Goal: Task Accomplishment & Management: Complete application form

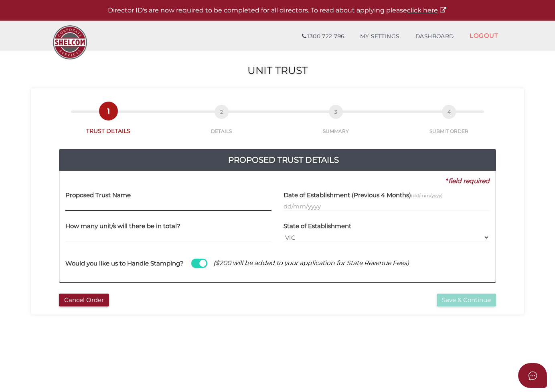
click at [157, 203] on input "text" at bounding box center [168, 206] width 206 height 9
paste input "GL Future Fund Unit Trust"
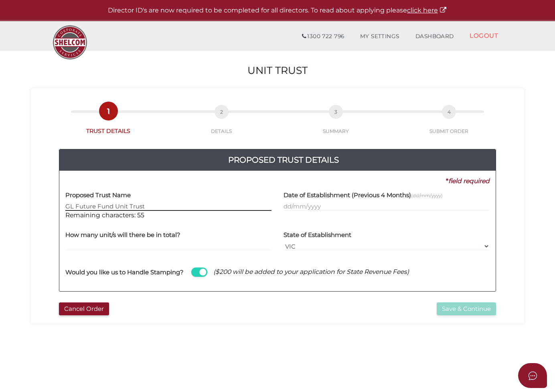
type input "GL Future Fund Unit Trust"
click at [289, 207] on input "text" at bounding box center [387, 206] width 206 height 9
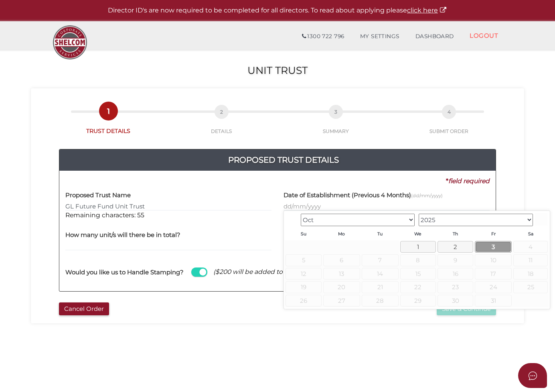
click at [492, 246] on link "3" at bounding box center [493, 247] width 37 height 12
type input "03/10/2025"
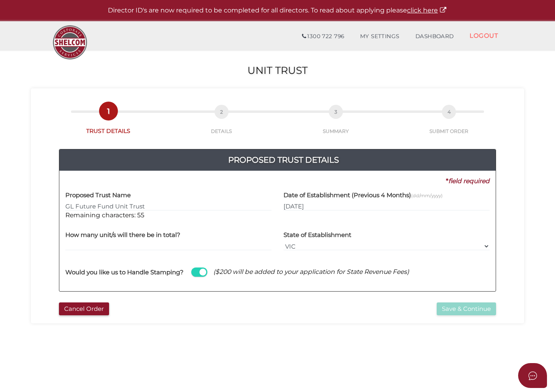
click at [203, 272] on span at bounding box center [199, 271] width 16 height 9
click at [0, 0] on input "checkbox" at bounding box center [0, 0] width 0 height 0
click at [301, 244] on select "VIC ACT NSW NT QLD TAS WA SA" at bounding box center [387, 245] width 206 height 9
select select "SA"
click at [284, 241] on select "VIC ACT NSW NT QLD TAS WA SA" at bounding box center [387, 245] width 206 height 9
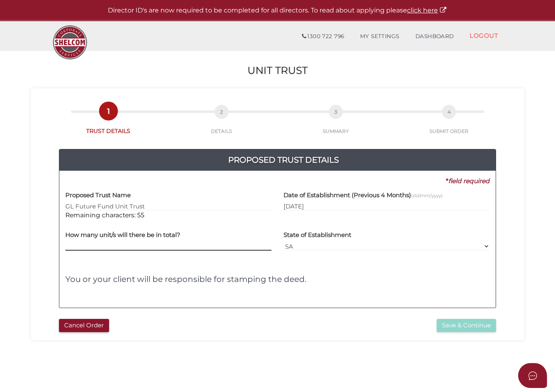
click at [137, 246] on input "text" at bounding box center [168, 245] width 206 height 9
type input "6000"
click at [461, 324] on button "Save & Continue" at bounding box center [466, 325] width 59 height 13
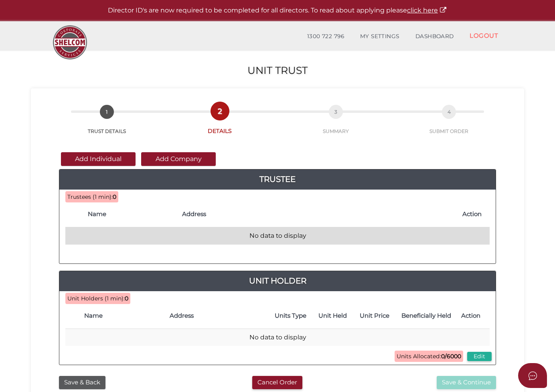
click at [99, 233] on td "No data to display" at bounding box center [277, 235] width 424 height 17
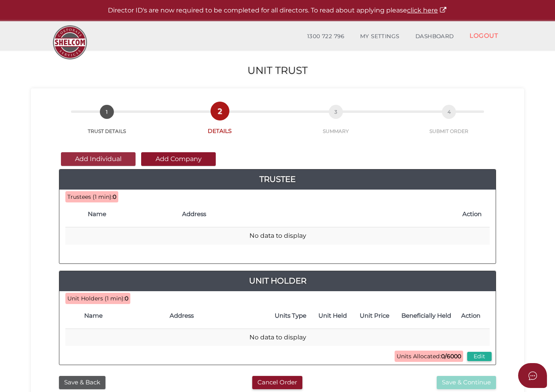
click at [95, 154] on button "Add Individual" at bounding box center [98, 159] width 75 height 14
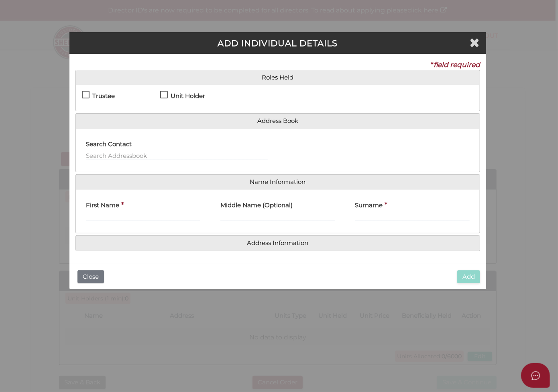
click at [88, 93] on label "Trustee" at bounding box center [98, 98] width 33 height 10
checkbox input "true"
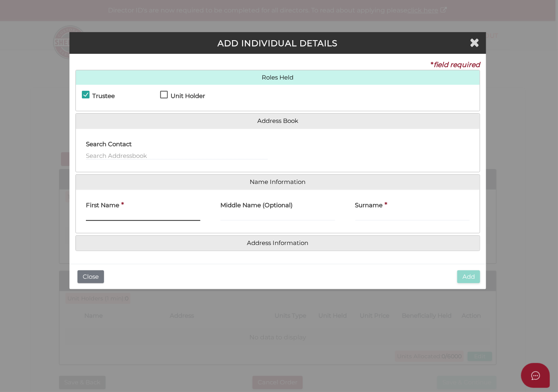
click at [109, 216] on input "First Name" at bounding box center [143, 216] width 114 height 9
paste input "Ming Liu"
click at [107, 215] on input "Ming Liu" at bounding box center [143, 216] width 114 height 9
type input "Ming"
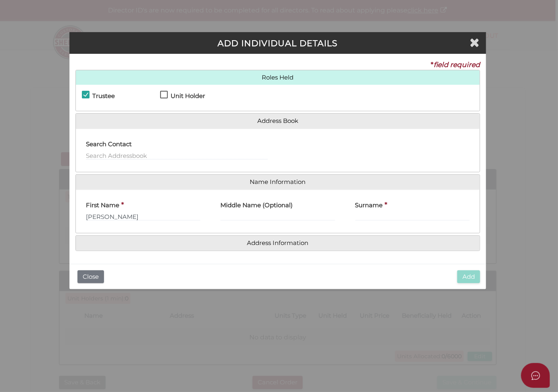
click at [362, 211] on label "Surname" at bounding box center [369, 204] width 28 height 16
click at [362, 212] on input "Surname" at bounding box center [412, 216] width 114 height 9
paste input "Liu"
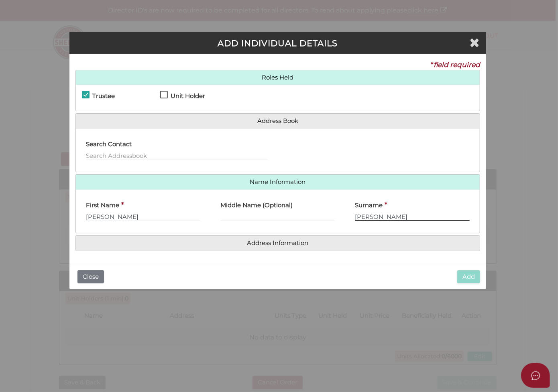
type input "Liu"
click at [131, 217] on input "Ming" at bounding box center [143, 216] width 114 height 9
type input "Ming"
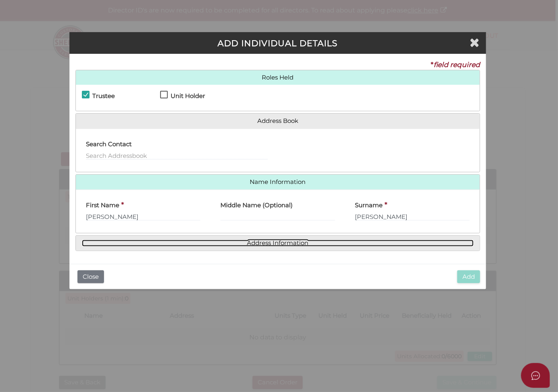
click at [262, 241] on link "Address Information" at bounding box center [278, 242] width 392 height 7
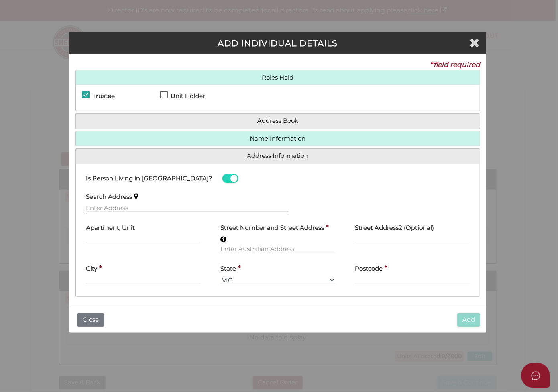
click at [130, 203] on input "text" at bounding box center [187, 207] width 202 height 9
paste input "9 Melville Rd Paradise SA 5075"
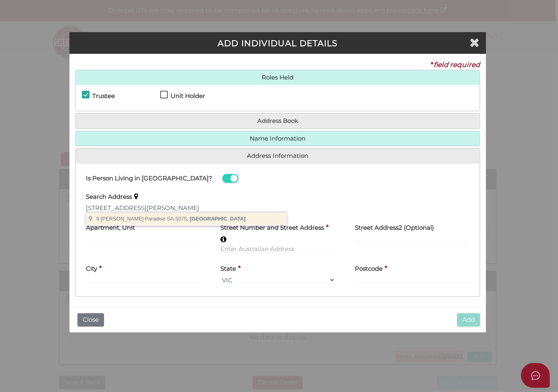
type input "9 Melville Rd, Paradise SA 5075, Australia"
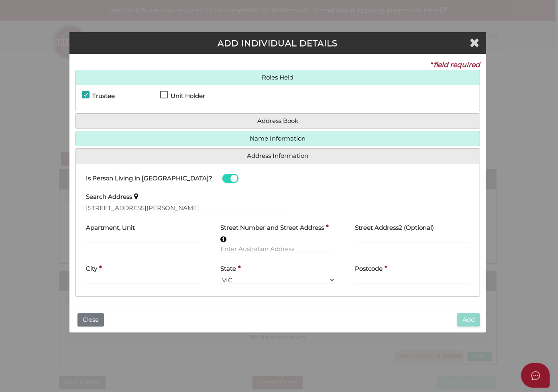
type input "9 Melville Road"
type input "Paradise"
select select "SA"
type input "5075"
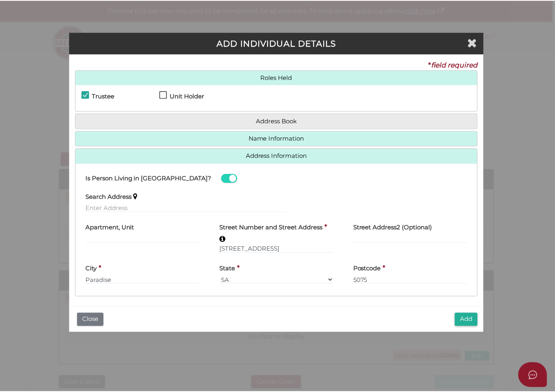
scroll to position [2, 0]
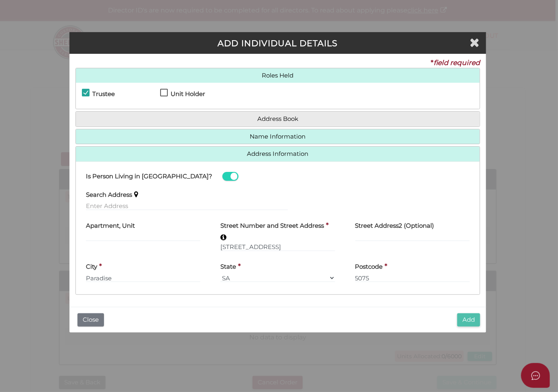
click at [471, 317] on button "Add" at bounding box center [468, 319] width 23 height 13
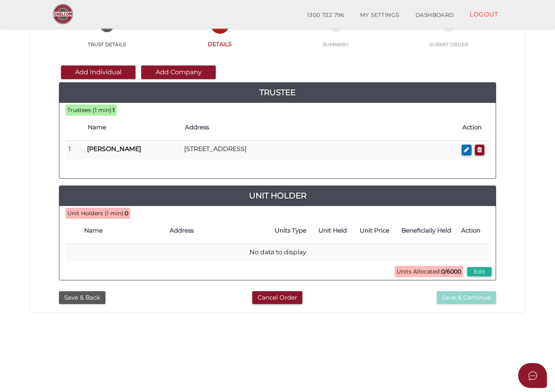
scroll to position [80, 0]
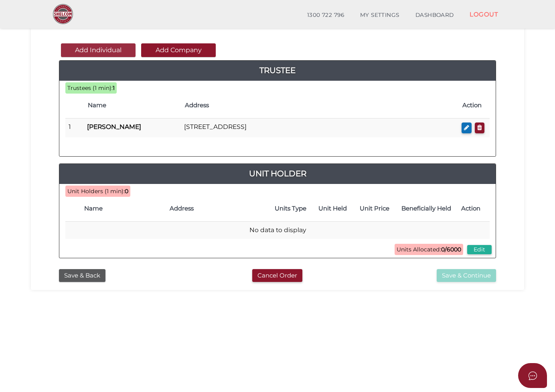
click at [108, 48] on button "Add Individual" at bounding box center [98, 50] width 75 height 14
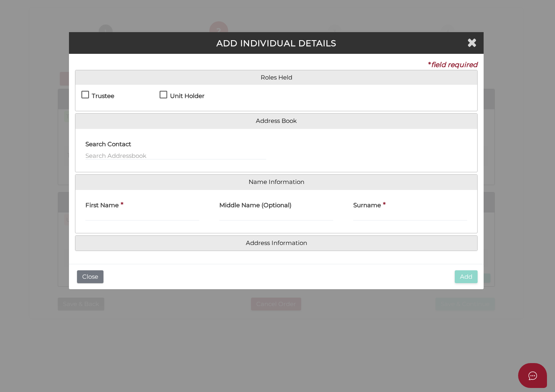
scroll to position [0, 0]
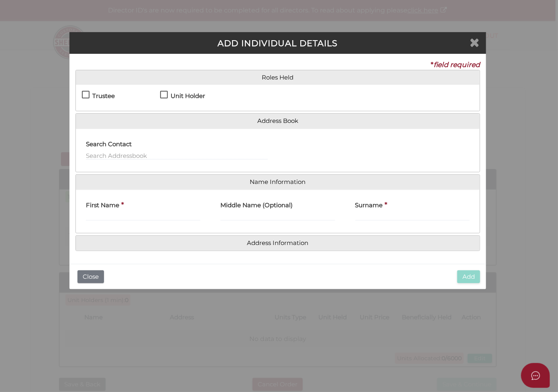
click at [474, 40] on icon "Close" at bounding box center [474, 42] width 10 height 12
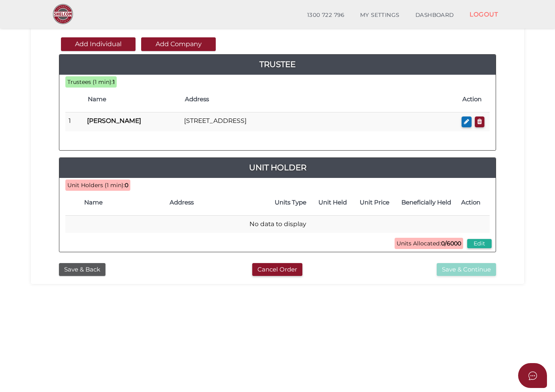
scroll to position [79, 0]
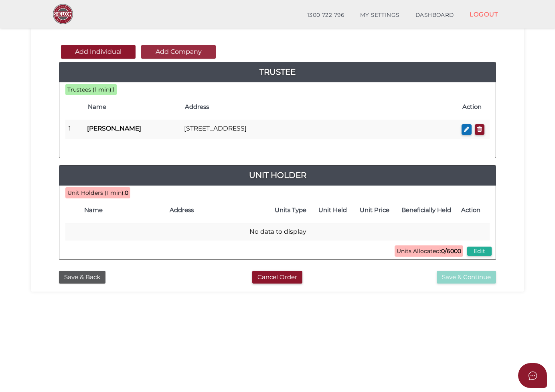
click at [192, 53] on button "Add Company" at bounding box center [178, 52] width 75 height 14
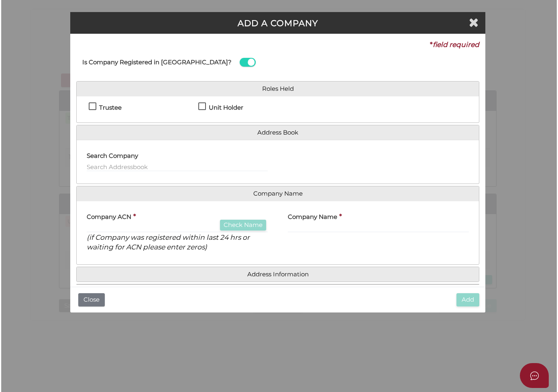
scroll to position [0, 0]
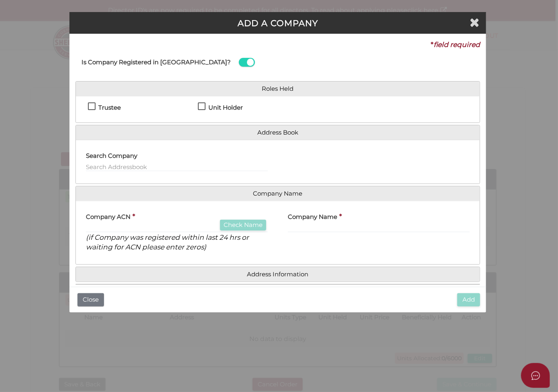
click at [201, 106] on label "Unit Holder" at bounding box center [220, 109] width 45 height 10
checkbox input "true"
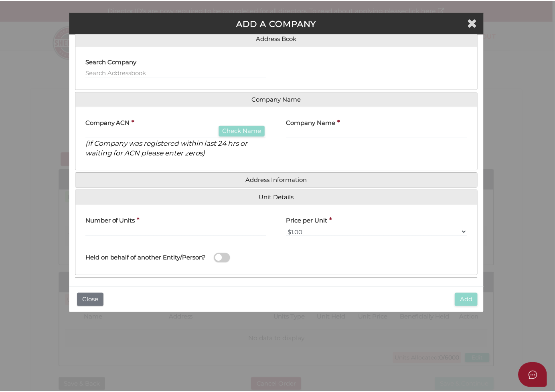
scroll to position [97, 0]
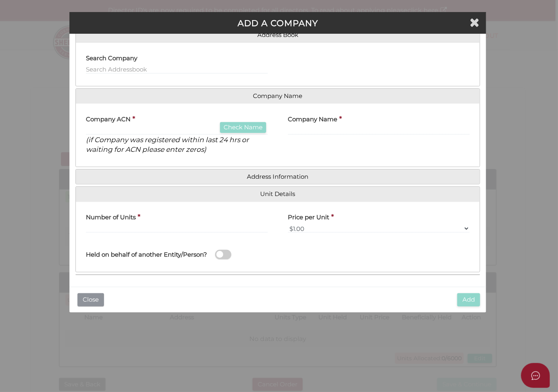
click at [89, 301] on button "Close" at bounding box center [90, 299] width 26 height 13
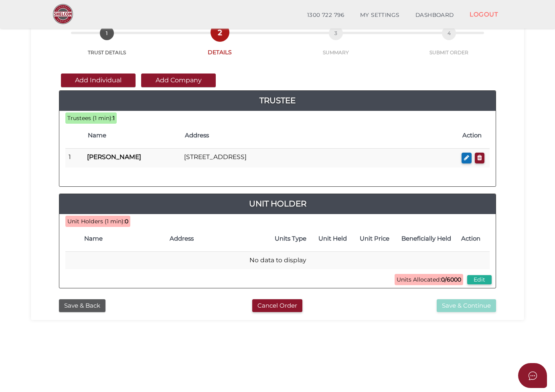
scroll to position [80, 0]
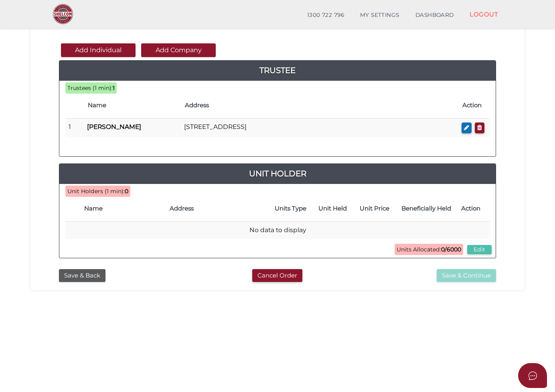
click at [483, 250] on button "Edit" at bounding box center [479, 249] width 24 height 9
type input "6000"
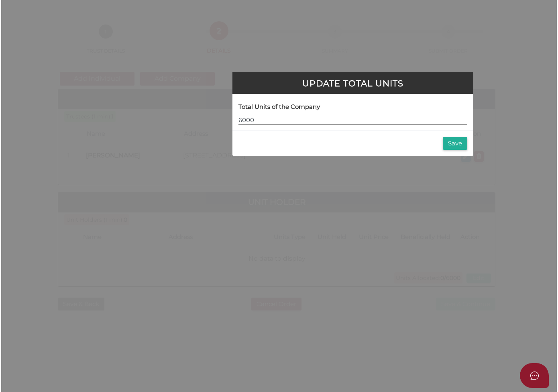
scroll to position [0, 0]
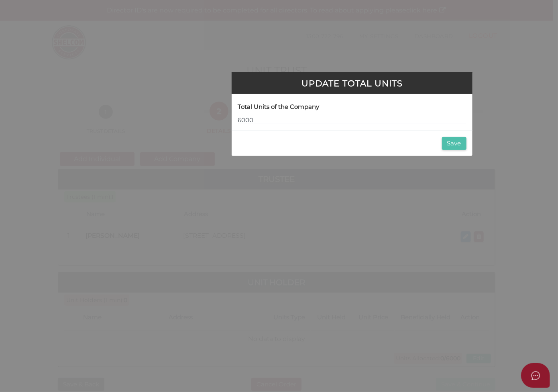
click at [456, 141] on button "Save" at bounding box center [454, 143] width 24 height 13
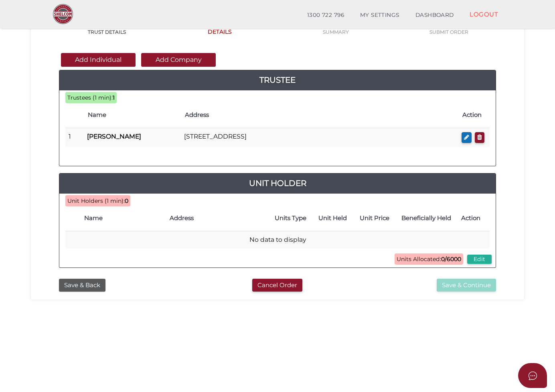
scroll to position [80, 0]
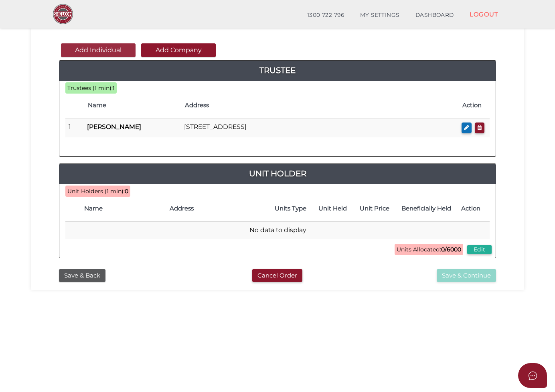
click at [97, 49] on button "Add Individual" at bounding box center [98, 50] width 75 height 14
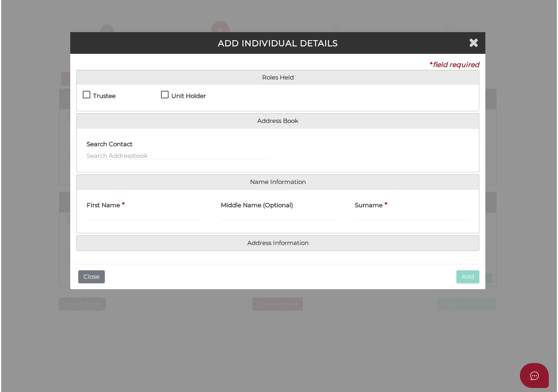
scroll to position [0, 0]
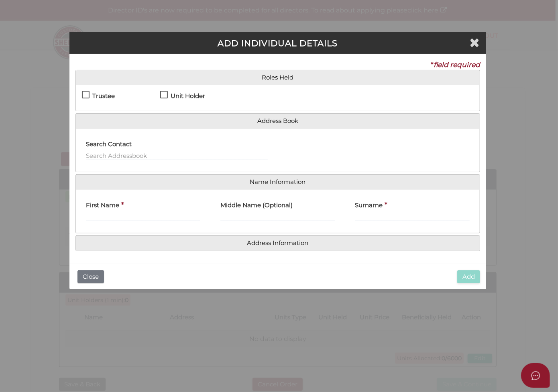
click at [83, 93] on label "Trustee" at bounding box center [98, 98] width 33 height 10
checkbox input "true"
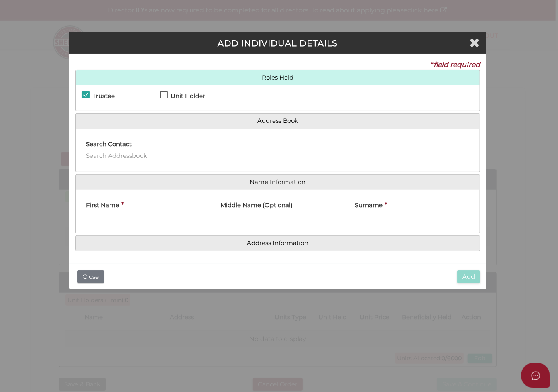
click at [166, 96] on label "Unit Holder" at bounding box center [182, 98] width 45 height 10
checkbox input "true"
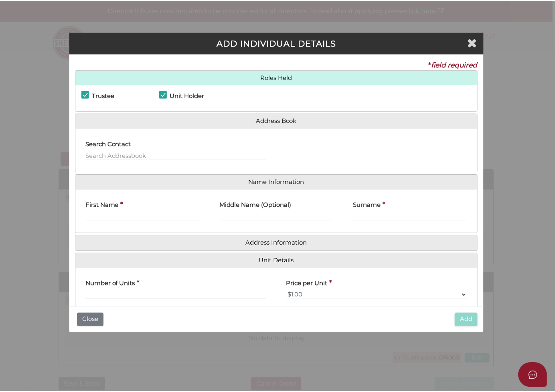
scroll to position [70, 0]
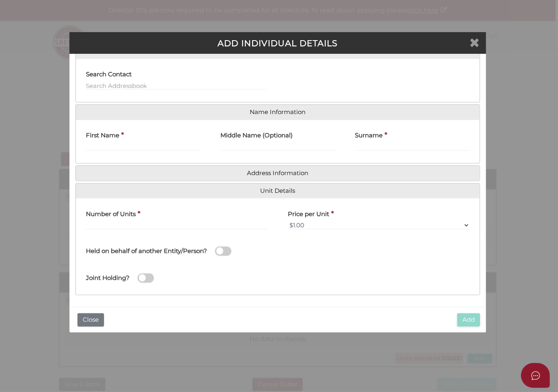
click at [478, 40] on icon "Close" at bounding box center [474, 42] width 10 height 12
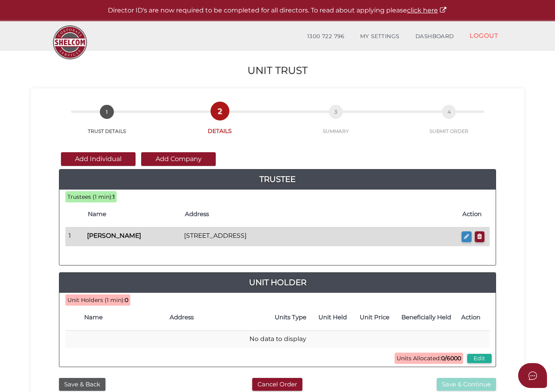
click at [466, 235] on icon "button" at bounding box center [466, 236] width 5 height 6
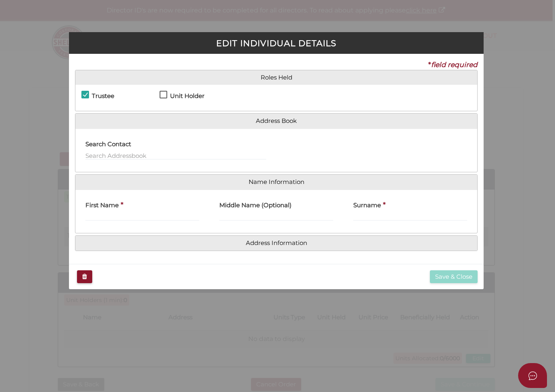
checkbox input "true"
type input "Ming"
type input "Liu"
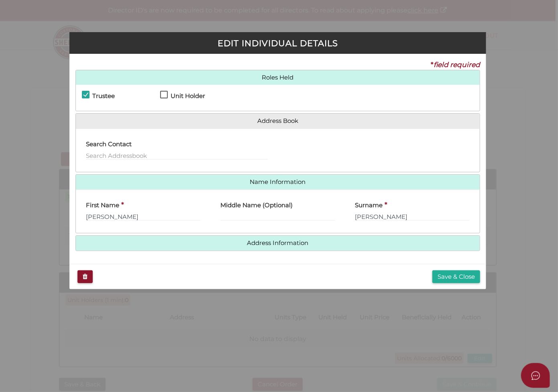
click at [166, 93] on label "Unit Holder" at bounding box center [182, 98] width 45 height 10
checkbox input "true"
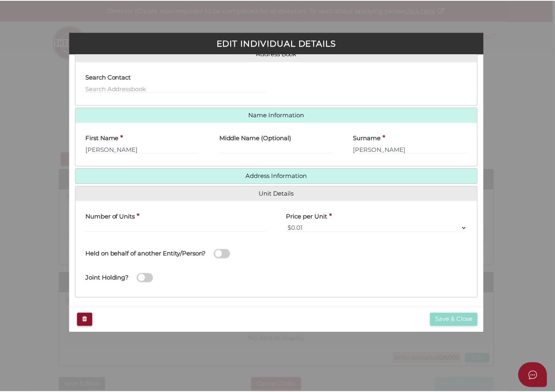
scroll to position [70, 0]
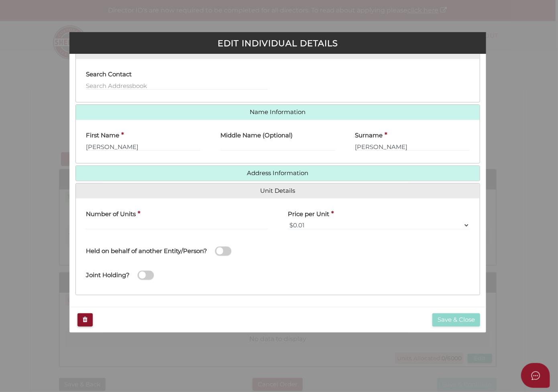
click at [223, 250] on span at bounding box center [223, 250] width 16 height 9
click at [0, 0] on input "checkbox" at bounding box center [0, 0] width 0 height 0
click at [130, 222] on input "text" at bounding box center [177, 225] width 182 height 9
type input "3000"
click at [356, 252] on input "text" at bounding box center [379, 256] width 182 height 9
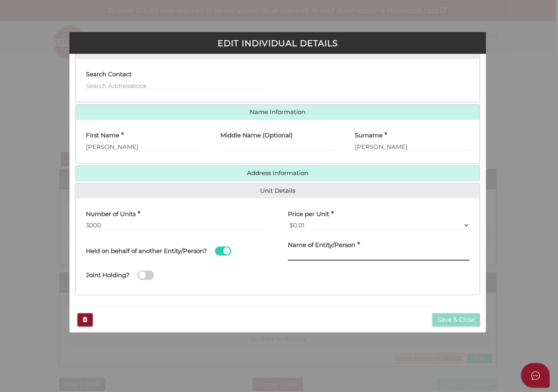
paste input "LM LIU Family Trust"
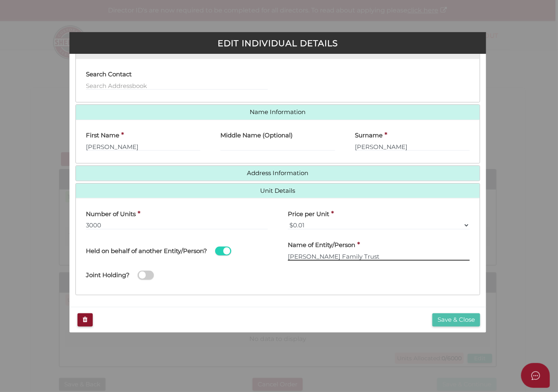
type input "LM LIU Family Trust"
click at [460, 319] on button "Save & Close" at bounding box center [456, 319] width 48 height 13
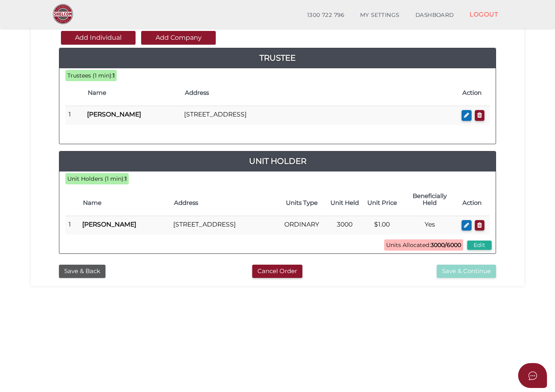
scroll to position [80, 0]
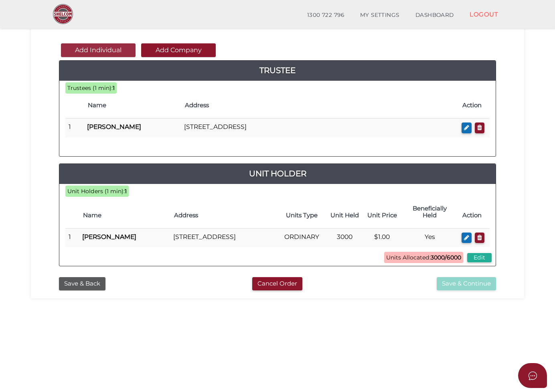
click at [117, 50] on button "Add Individual" at bounding box center [98, 50] width 75 height 14
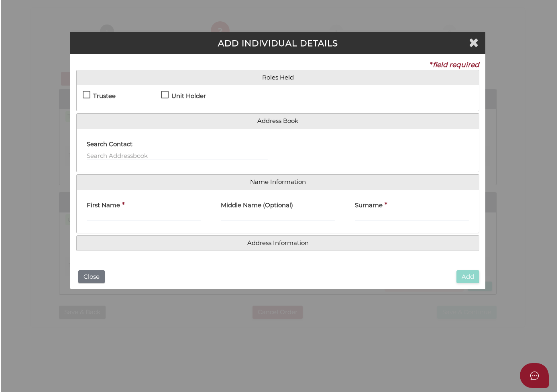
scroll to position [0, 0]
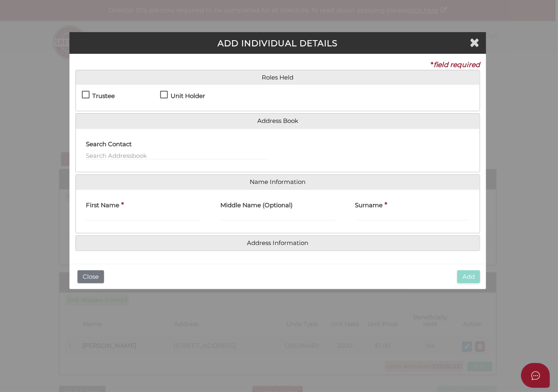
click at [165, 93] on label "Unit Holder" at bounding box center [182, 98] width 45 height 10
checkbox input "true"
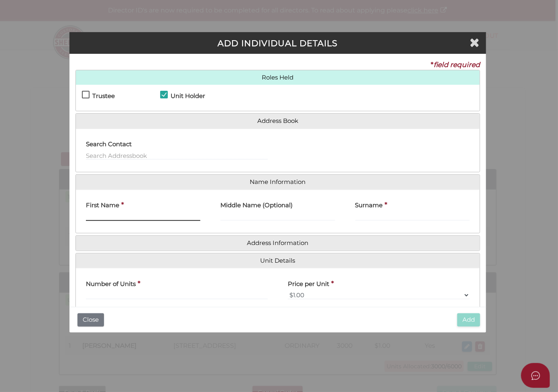
click at [159, 215] on input "First Name" at bounding box center [143, 216] width 114 height 9
click at [109, 214] on input "First Name" at bounding box center [143, 216] width 114 height 9
paste input "[PERSON_NAME]"
click at [110, 214] on input "[PERSON_NAME]" at bounding box center [143, 216] width 114 height 9
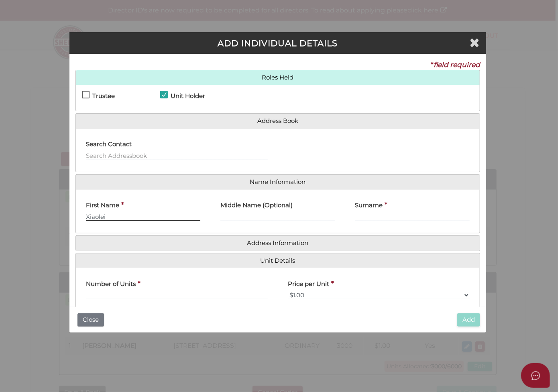
type input "Xiaolei"
click at [377, 215] on input "Surname" at bounding box center [412, 216] width 114 height 9
paste input "Geng"
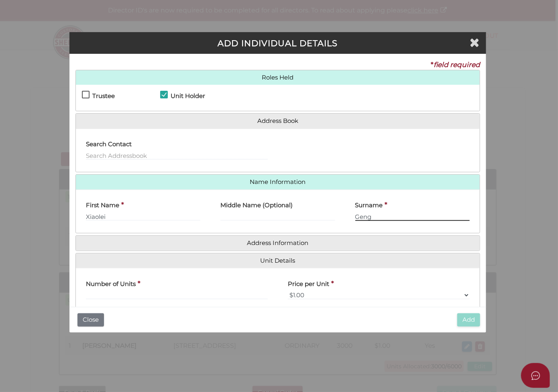
type input "Geng"
click at [185, 292] on input "text" at bounding box center [177, 294] width 182 height 9
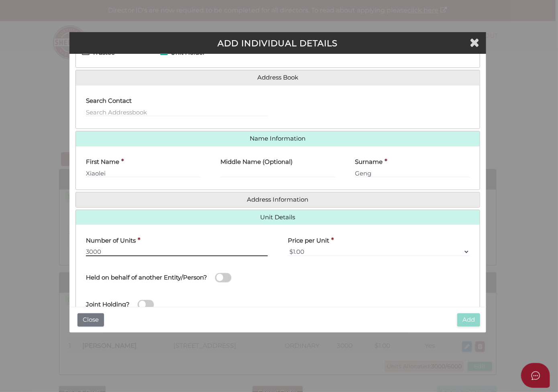
scroll to position [70, 0]
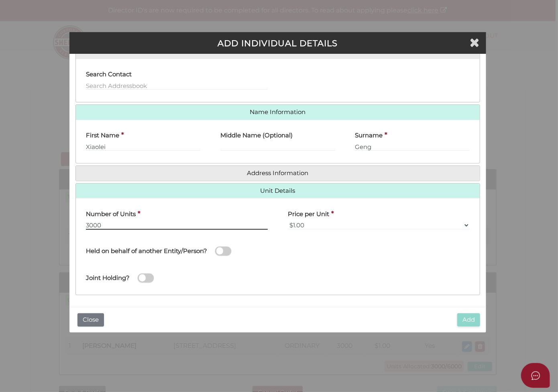
type input "3000"
click at [226, 250] on span at bounding box center [223, 250] width 16 height 9
click at [0, 0] on input "checkbox" at bounding box center [0, 0] width 0 height 0
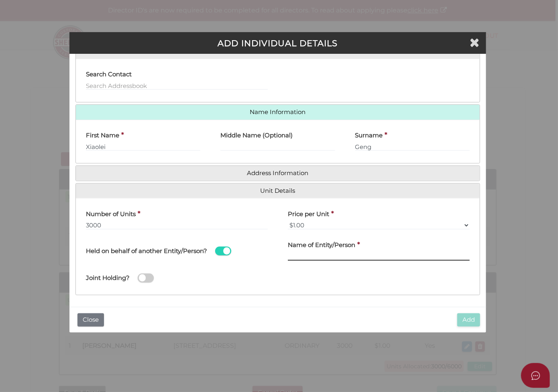
click at [339, 255] on input "text" at bounding box center [379, 256] width 182 height 9
paste input "GENG Family Trust"
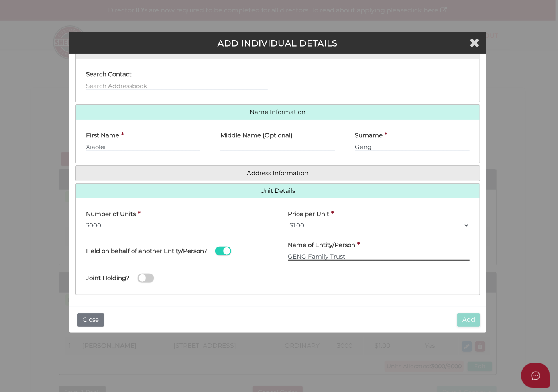
drag, startPoint x: 307, startPoint y: 255, endPoint x: 359, endPoint y: 257, distance: 51.4
click at [359, 257] on input "GENG Family Trust" at bounding box center [379, 256] width 182 height 9
type input "GENG FAMILY TRUST"
click at [346, 282] on div "Joint Holding?" at bounding box center [278, 275] width 404 height 26
click at [342, 280] on div "Joint Holding?" at bounding box center [278, 275] width 404 height 26
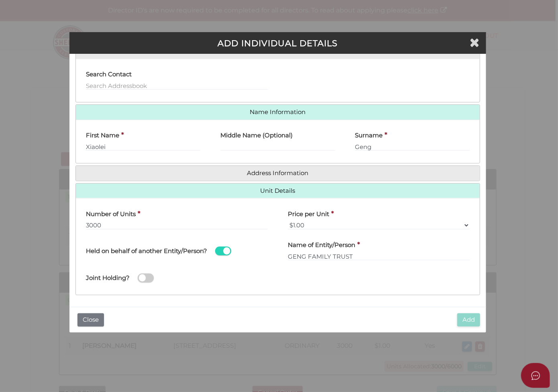
scroll to position [0, 0]
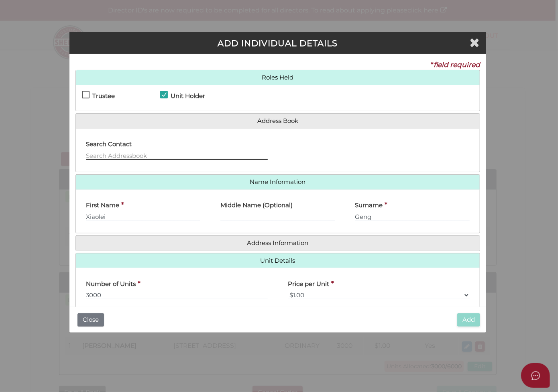
click at [169, 157] on input "text" at bounding box center [177, 155] width 182 height 9
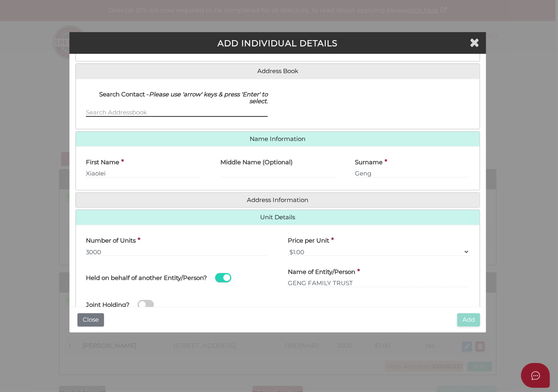
scroll to position [76, 0]
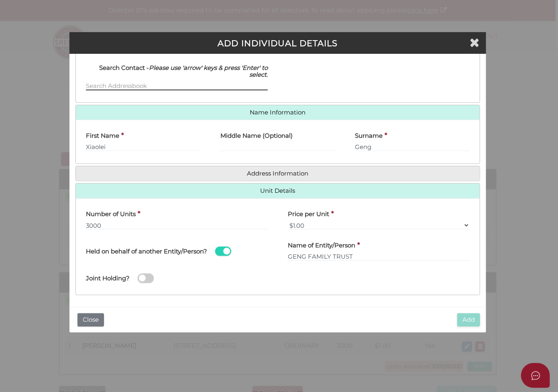
paste input "22 Stanfield Ave, Windsor Gardens SA 5087"
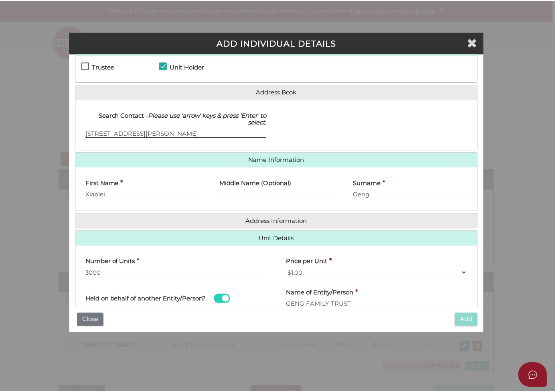
scroll to position [0, 0]
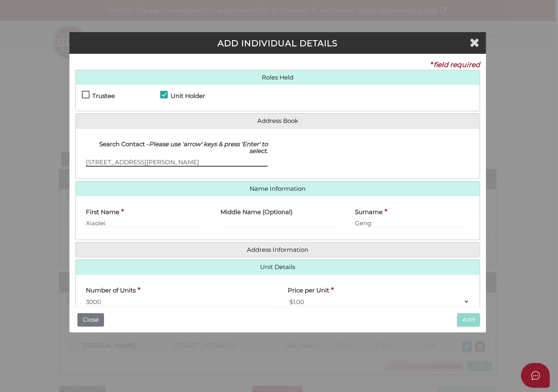
type input "22 Stanfield Ave, Windsor Gardens SA 5087"
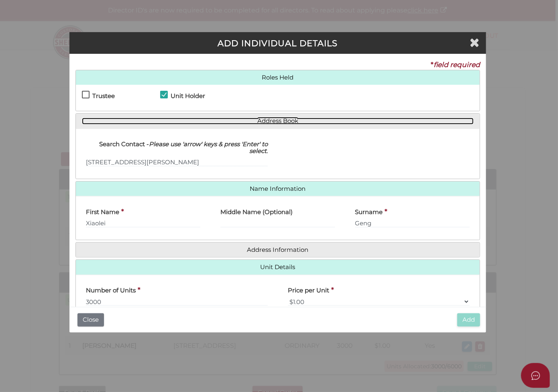
click at [280, 121] on link "Address Book" at bounding box center [278, 121] width 392 height 7
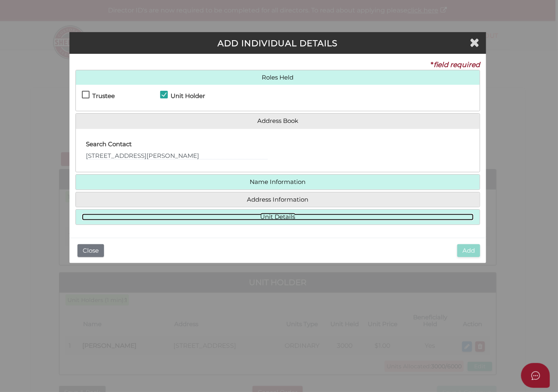
click at [318, 216] on link "Unit Details" at bounding box center [278, 216] width 392 height 7
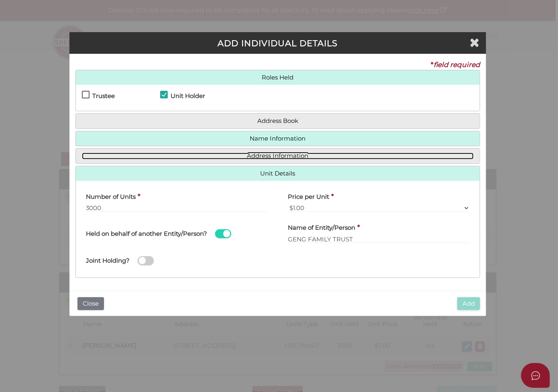
click at [312, 158] on link "Address Information" at bounding box center [278, 155] width 392 height 7
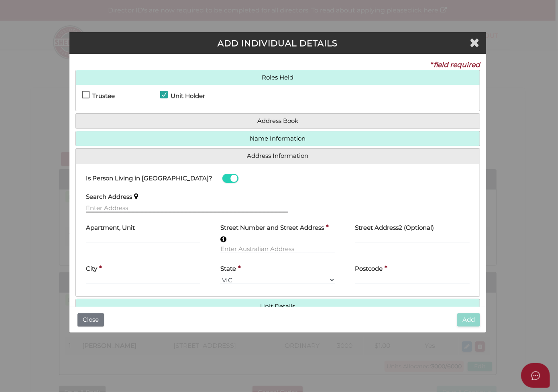
click at [166, 203] on input "text" at bounding box center [187, 207] width 202 height 9
paste input "22 Stanfield Ave, Windsor Gardens SA 5087"
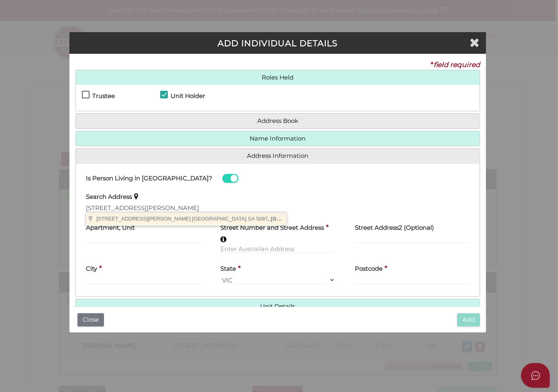
type input "22 Stanfield Ave, Windsor Gardens SA 5087, Australia"
type input "22 Stanfield Avenue"
type input "Windsor Gardens"
select select "SA"
type input "5087"
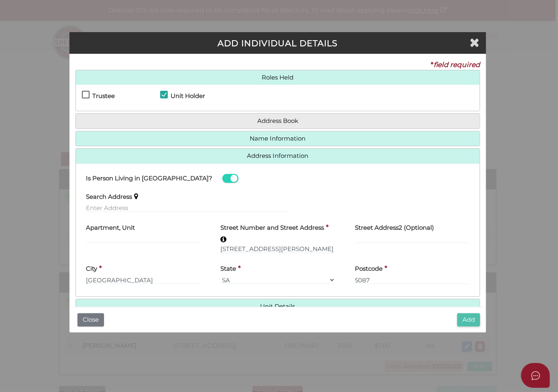
click at [466, 318] on button "Add" at bounding box center [468, 319] width 23 height 13
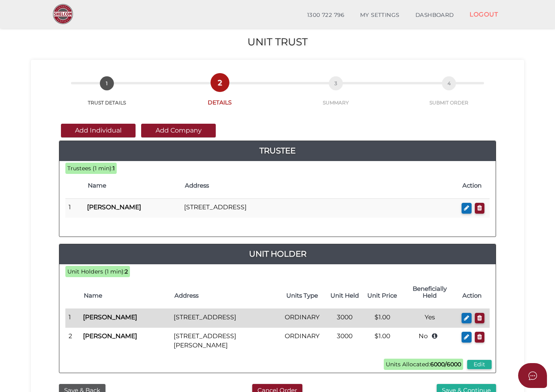
scroll to position [120, 0]
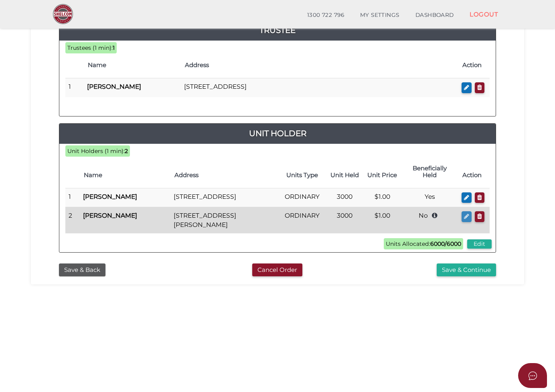
click at [465, 215] on icon "button" at bounding box center [466, 216] width 5 height 6
checkbox input "true"
type input "Xiaolei"
type input "Geng"
type input "3000"
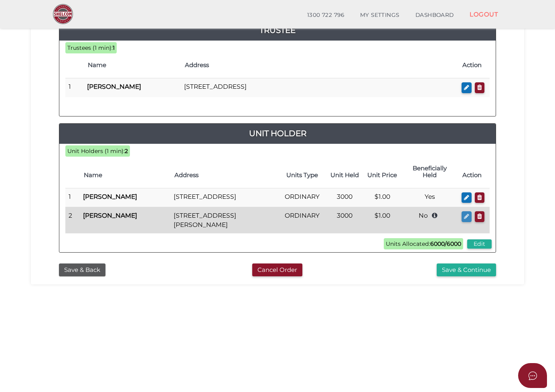
select select "$1.00"
type input "Geng Family Trust"
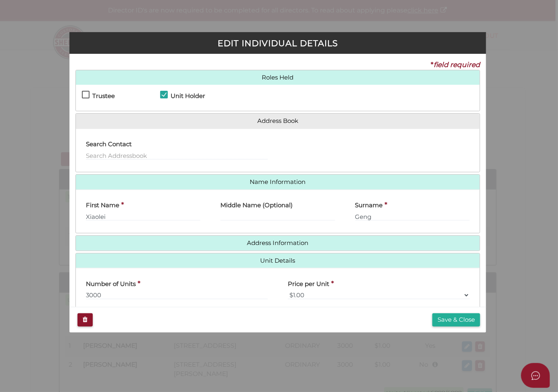
scroll to position [70, 0]
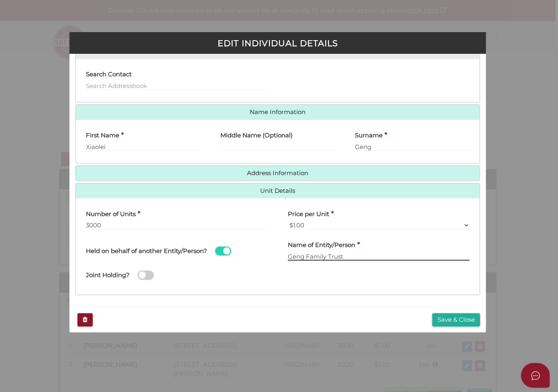
click at [329, 256] on input "Geng Family Trust" at bounding box center [379, 256] width 182 height 9
click at [464, 318] on button "Save & Close" at bounding box center [456, 319] width 48 height 13
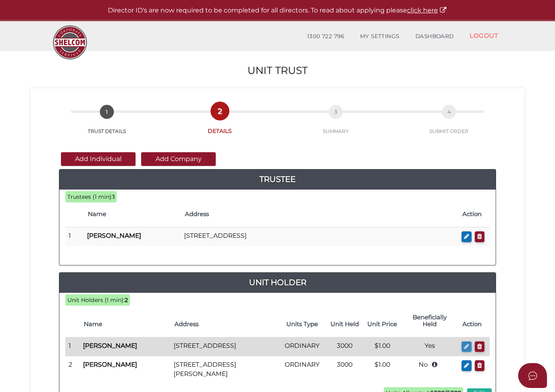
click at [465, 343] on icon "button" at bounding box center [466, 346] width 5 height 6
checkbox input "true"
type input "[PERSON_NAME]"
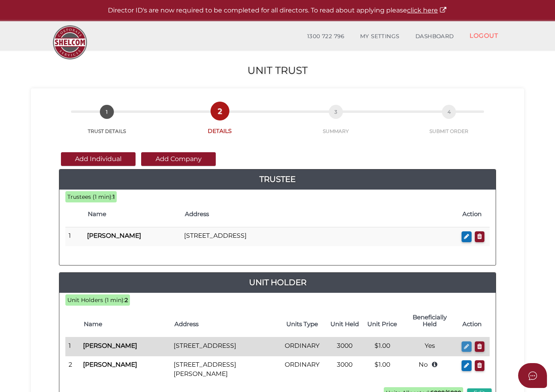
type input "3000"
select select "$1.00"
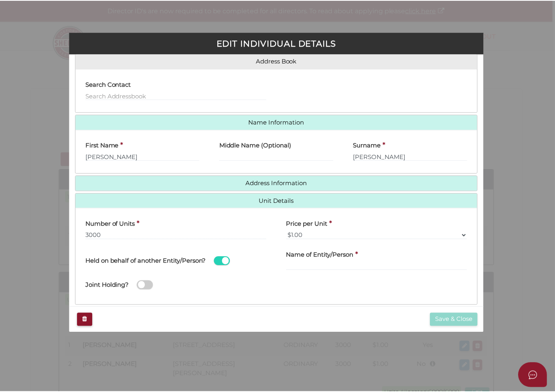
scroll to position [70, 0]
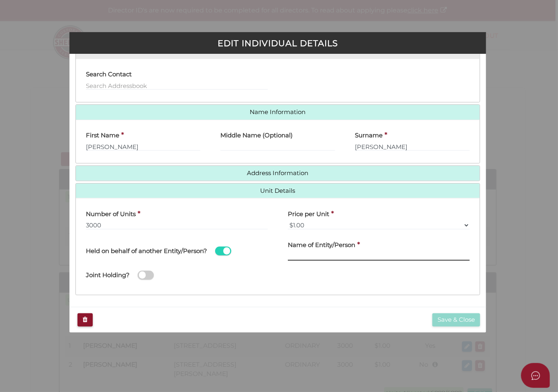
click at [303, 255] on input "text" at bounding box center [379, 256] width 182 height 9
click at [345, 256] on input "text" at bounding box center [379, 256] width 182 height 9
paste input "[PERSON_NAME] Family Trust"
drag, startPoint x: 309, startPoint y: 254, endPoint x: 369, endPoint y: 259, distance: 60.0
click at [369, 259] on input "[PERSON_NAME] Family Trust" at bounding box center [379, 256] width 182 height 9
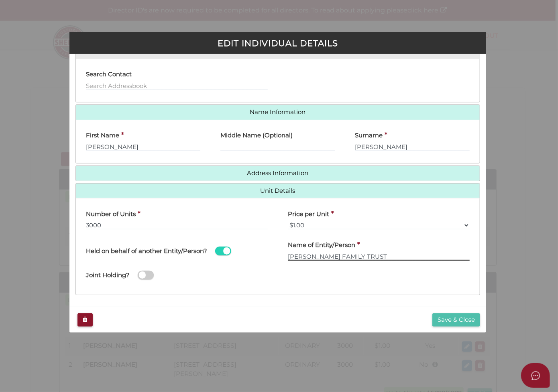
type input "[PERSON_NAME] FAMILY TRUST"
click at [445, 315] on button "Save & Close" at bounding box center [456, 319] width 48 height 13
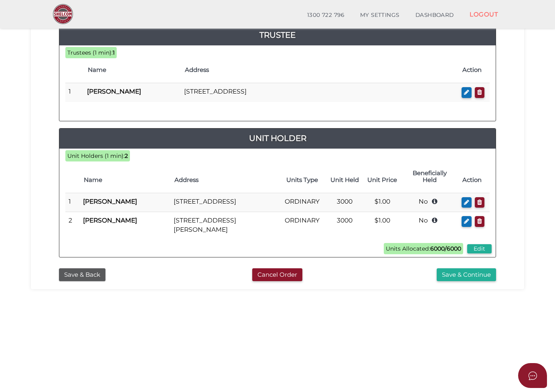
scroll to position [120, 0]
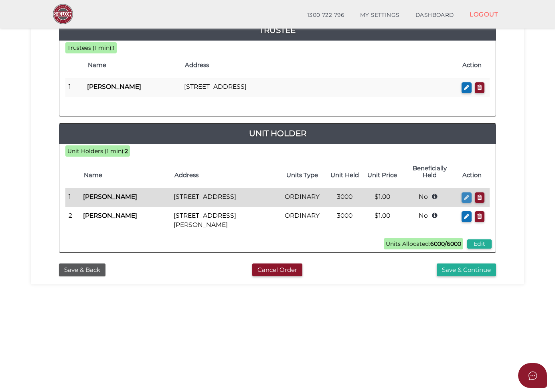
click at [465, 194] on icon "button" at bounding box center [466, 197] width 5 height 6
checkbox input "true"
type input "[PERSON_NAME]"
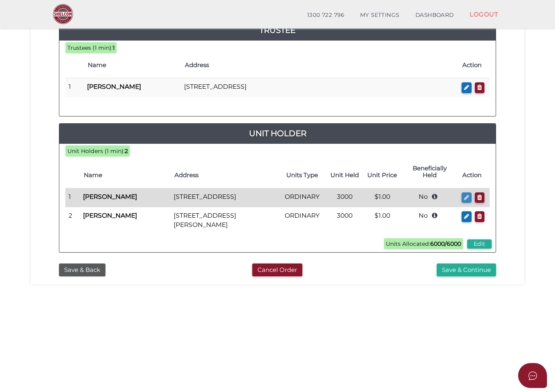
type input "3000"
select select "$1.00"
type input "[PERSON_NAME] Family Trust"
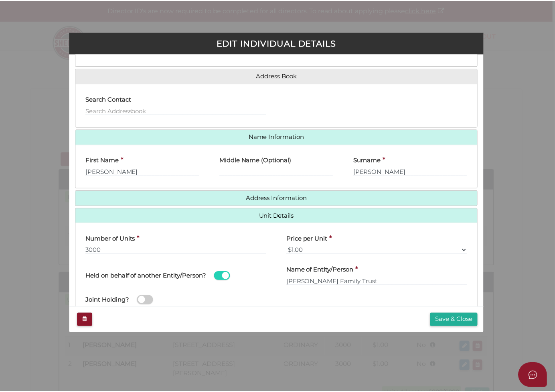
scroll to position [70, 0]
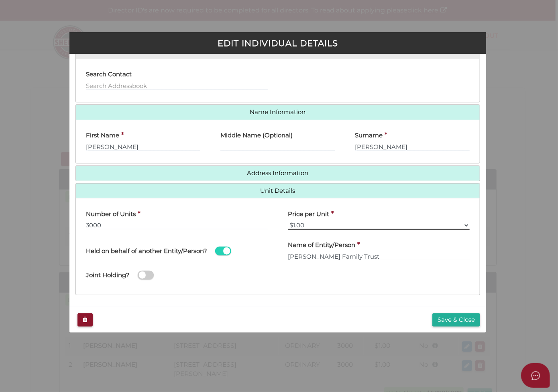
click at [309, 224] on select "$0.01 $0.10 $0.50 $1.00 $2.00 $5.00 $10.00" at bounding box center [379, 225] width 182 height 9
click at [310, 223] on select "$0.01 $0.10 $0.50 $1.00 $2.00 $5.00 $10.00" at bounding box center [379, 225] width 182 height 9
select select "$0.10"
click at [288, 221] on select "$0.01 $0.10 $0.50 $1.00 $2.00 $5.00 $10.00" at bounding box center [379, 225] width 182 height 9
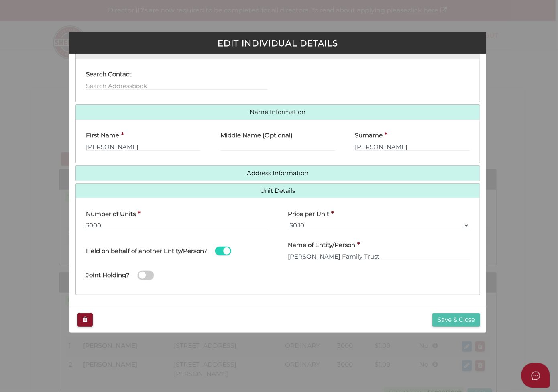
click at [453, 321] on button "Save & Close" at bounding box center [456, 319] width 48 height 13
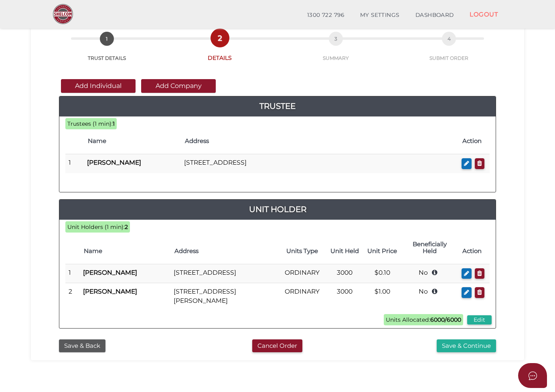
scroll to position [80, 0]
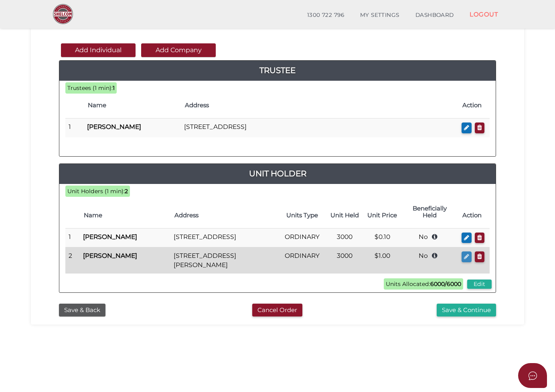
click at [466, 254] on icon "button" at bounding box center [466, 256] width 5 height 6
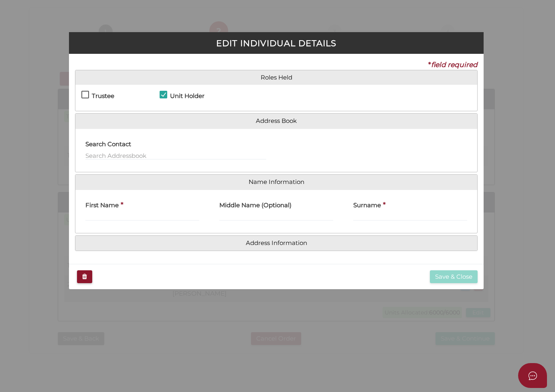
checkbox input "true"
type input "Xiaolei"
type input "Geng"
type input "3000"
select select "$1.00"
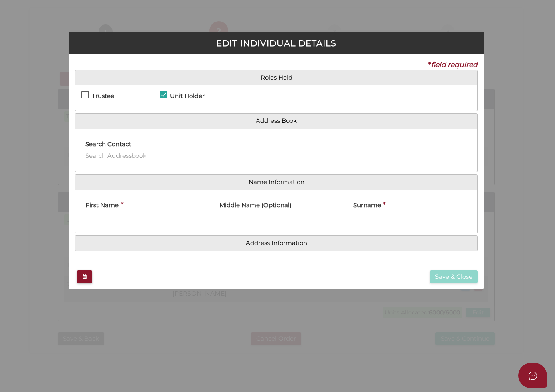
type input "Geng Family Trust"
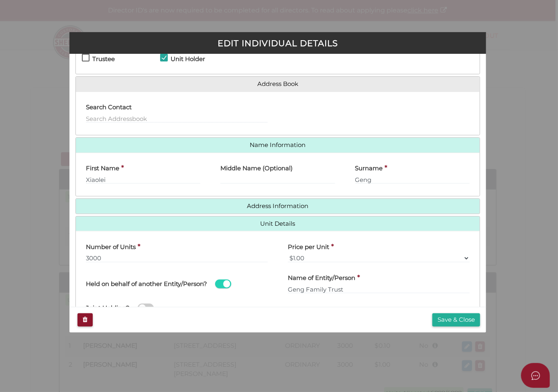
scroll to position [70, 0]
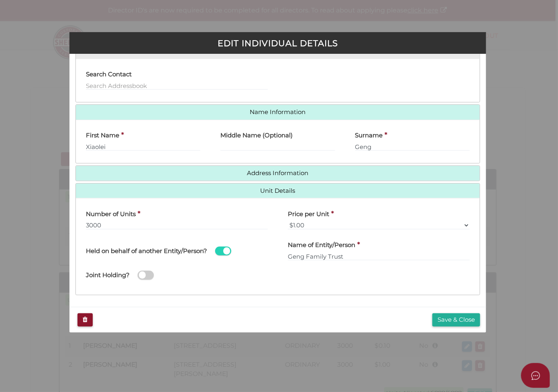
click at [320, 219] on label "Price per Unit" at bounding box center [308, 212] width 41 height 16
click at [319, 223] on select "$0.01 $0.10 $0.50 $1.00 $2.00 $5.00 $10.00" at bounding box center [379, 225] width 182 height 9
select select "$0.10"
click at [288, 221] on select "$0.01 $0.10 $0.50 $1.00 $2.00 $5.00 $10.00" at bounding box center [379, 225] width 182 height 9
click at [453, 319] on button "Save & Close" at bounding box center [456, 319] width 48 height 13
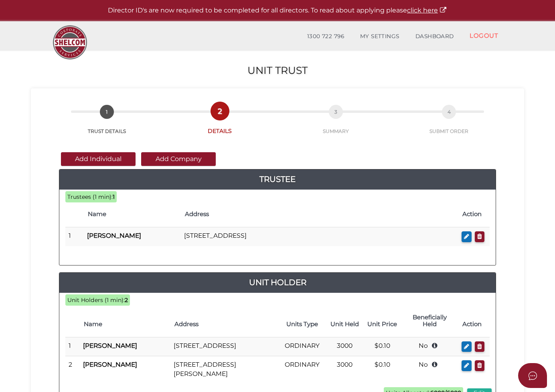
scroll to position [80, 0]
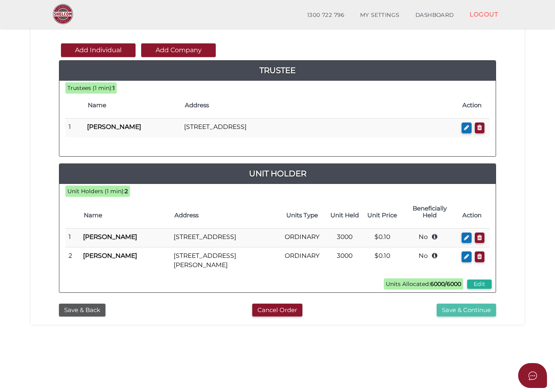
click at [473, 310] on button "Save & Continue" at bounding box center [466, 309] width 59 height 13
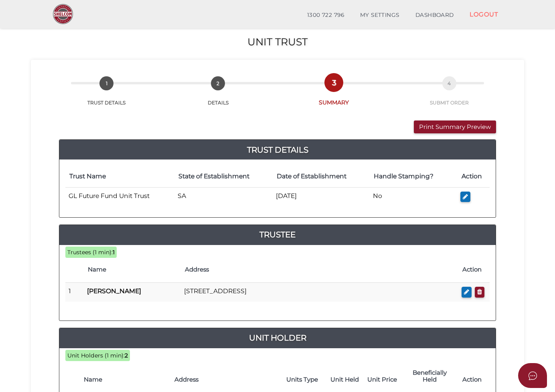
scroll to position [120, 0]
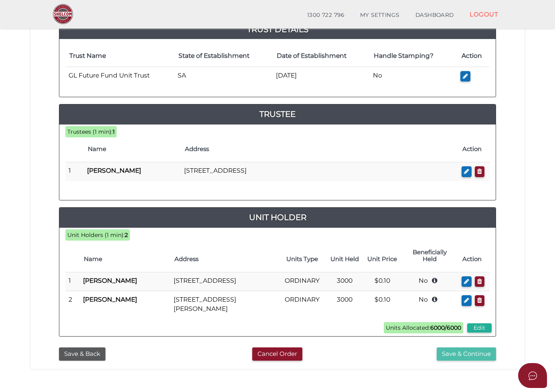
click at [456, 354] on button "Save & Continue" at bounding box center [466, 353] width 59 height 13
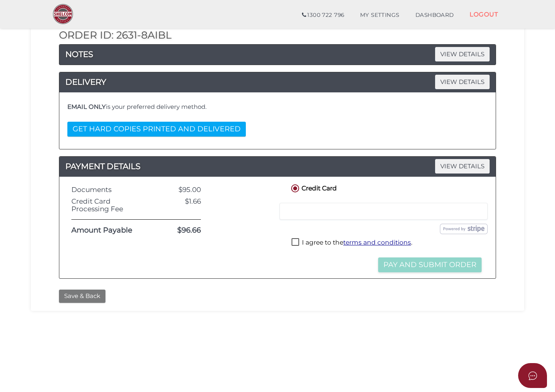
scroll to position [80, 0]
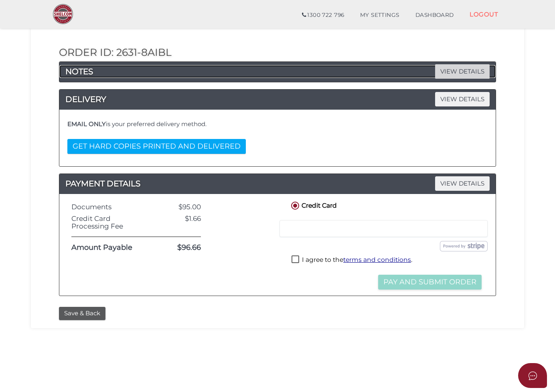
click at [457, 73] on span "VIEW DETAILS" at bounding box center [462, 71] width 55 height 14
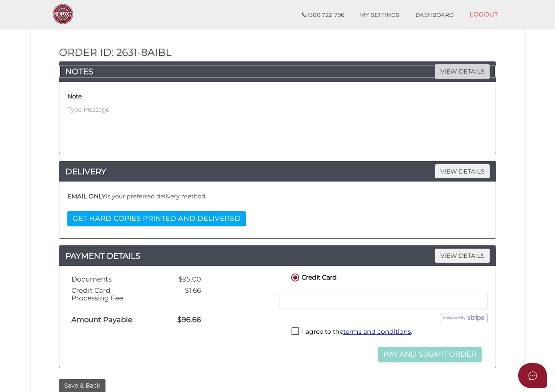
click at [457, 73] on span "VIEW DETAILS" at bounding box center [462, 71] width 55 height 14
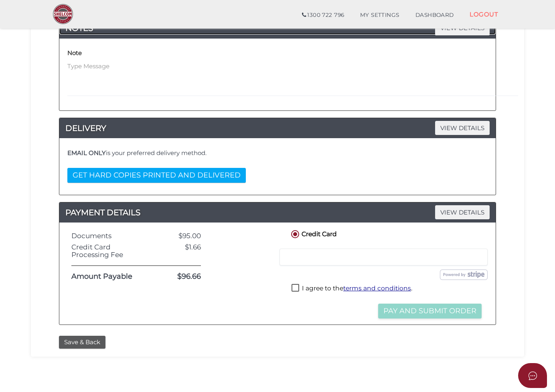
scroll to position [159, 0]
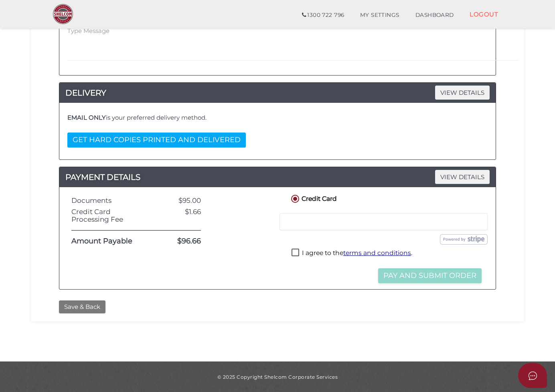
click at [98, 304] on button "Save & Back" at bounding box center [82, 306] width 47 height 13
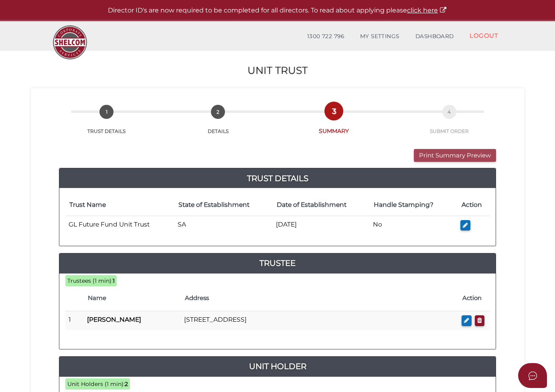
click at [475, 155] on button "Print Summary Preview" at bounding box center [455, 155] width 82 height 13
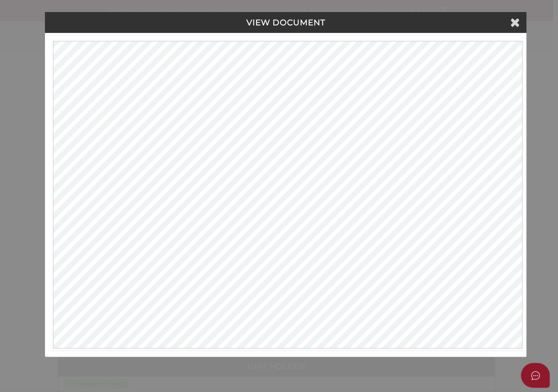
click at [362, 19] on h4 "VIEW DOCUMENT" at bounding box center [285, 22] width 469 height 9
click at [514, 22] on icon at bounding box center [515, 22] width 10 height 12
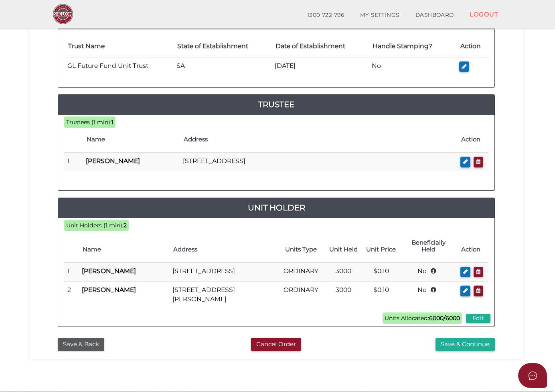
scroll to position [160, 0]
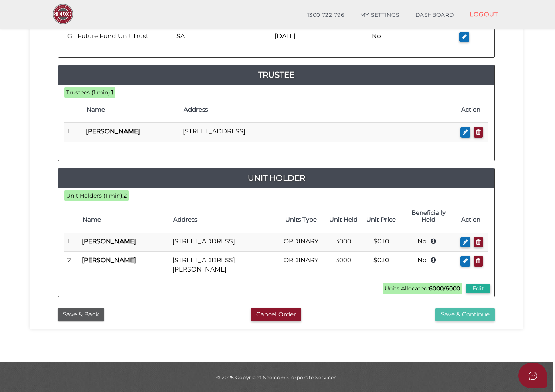
click at [467, 313] on button "Save & Continue" at bounding box center [465, 314] width 59 height 13
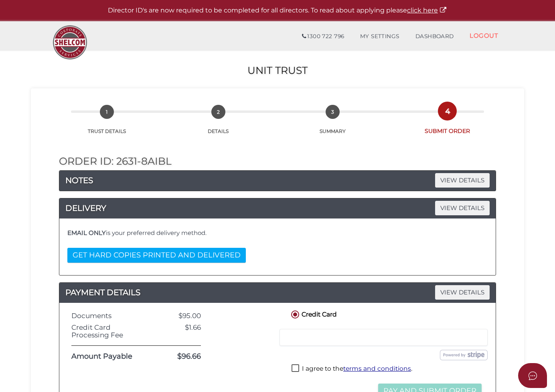
click at [277, 70] on h2 "Unit Trust" at bounding box center [277, 70] width 555 height 11
click at [71, 46] on img at bounding box center [70, 42] width 42 height 42
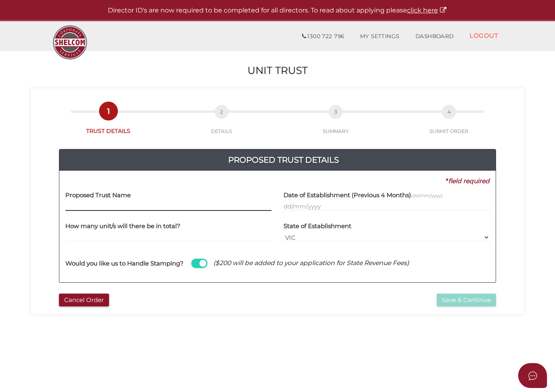
click at [160, 205] on input "text" at bounding box center [168, 206] width 206 height 9
paste input "Rock Fusion Unit Trust"
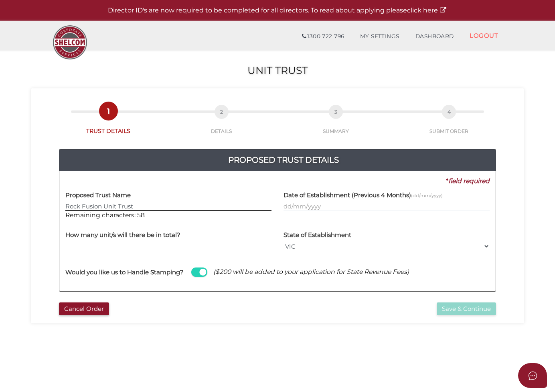
type input "Rock Fusion Unit Trust"
click at [289, 201] on label "Date of Establishment (Previous 4 Months) (dd/mm/yyyy)" at bounding box center [363, 193] width 159 height 16
click at [289, 203] on input "text" at bounding box center [387, 206] width 206 height 9
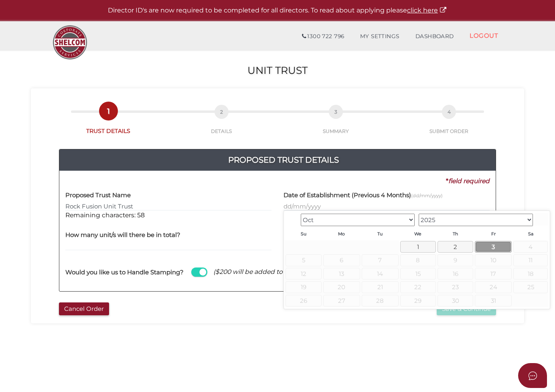
click at [501, 248] on link "3" at bounding box center [493, 247] width 37 height 12
type input "03/10/2025"
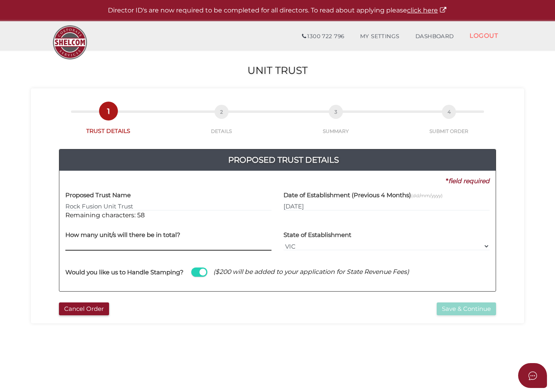
click at [173, 244] on input "text" at bounding box center [168, 245] width 206 height 9
type input "3000"
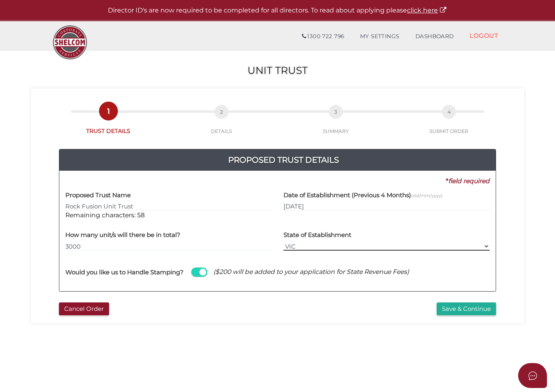
click at [326, 243] on select "VIC ACT NSW NT QLD TAS WA SA" at bounding box center [387, 245] width 206 height 9
select select "SA"
click at [284, 241] on select "VIC ACT NSW NT QLD TAS WA SA" at bounding box center [387, 245] width 206 height 9
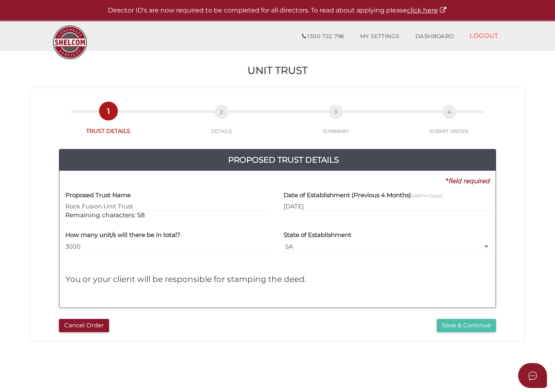
click at [457, 322] on button "Save & Continue" at bounding box center [466, 325] width 59 height 13
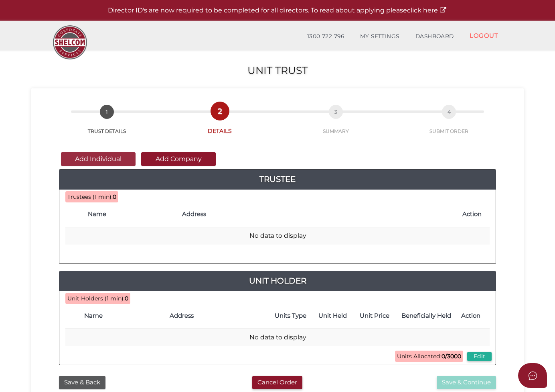
click at [116, 156] on button "Add Individual" at bounding box center [98, 159] width 75 height 14
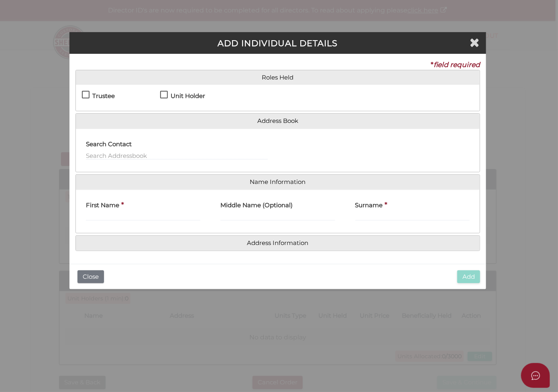
click at [87, 93] on label "Trustee" at bounding box center [98, 98] width 33 height 10
checkbox input "true"
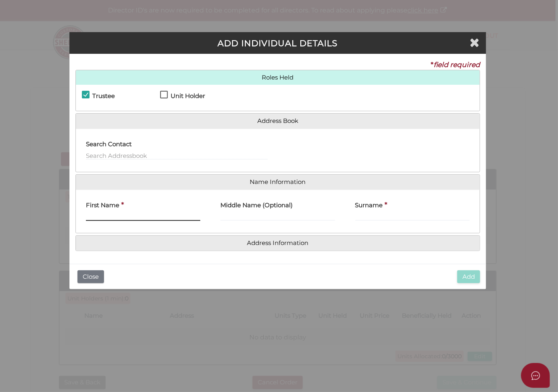
click at [129, 215] on input "First Name" at bounding box center [143, 216] width 114 height 9
click at [132, 214] on input "First Name" at bounding box center [143, 216] width 114 height 9
paste input "Hongbo Liu"
click at [114, 215] on input "Hongbo Liu" at bounding box center [143, 216] width 114 height 9
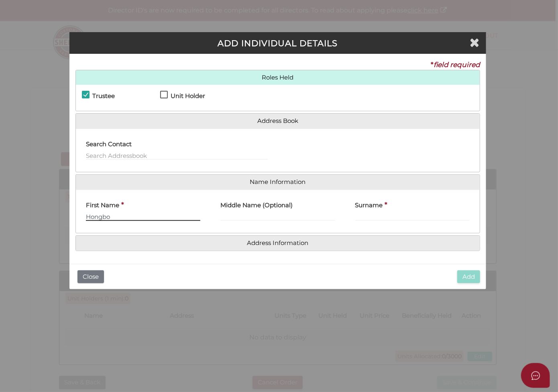
type input "Hongbo"
paste input "Liu"
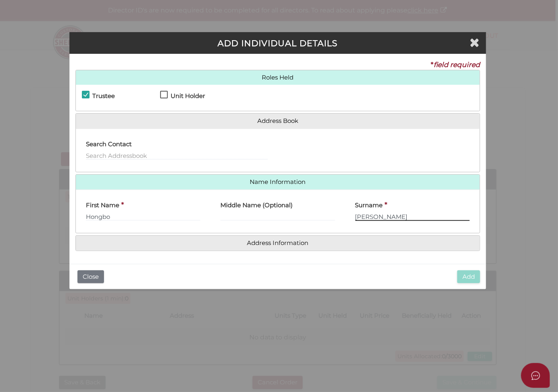
type input "Liu"
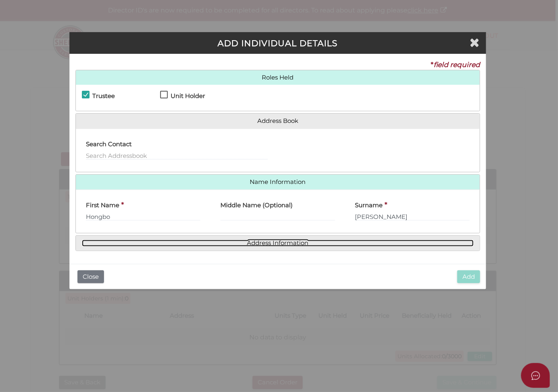
click at [305, 241] on link "Address Information" at bounding box center [278, 242] width 392 height 7
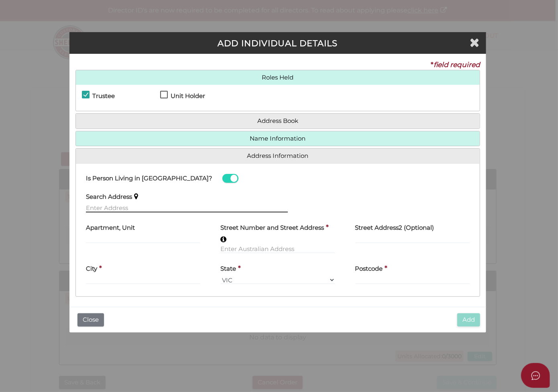
click at [129, 207] on input "text" at bounding box center [187, 207] width 202 height 9
paste input "U214/220 Melbourne Street, West End Central, South Brisbane QLD 4101"
click at [144, 207] on input "U214/220 Melbourne Street, West End Central, South Brisbane QLD 4101" at bounding box center [187, 207] width 202 height 9
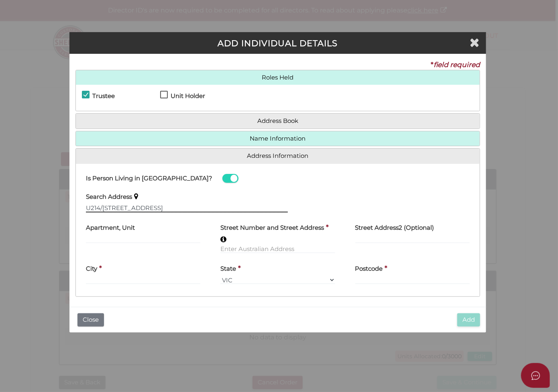
paste input "214/220 Melbourne Street, South Brisbane, Qld"
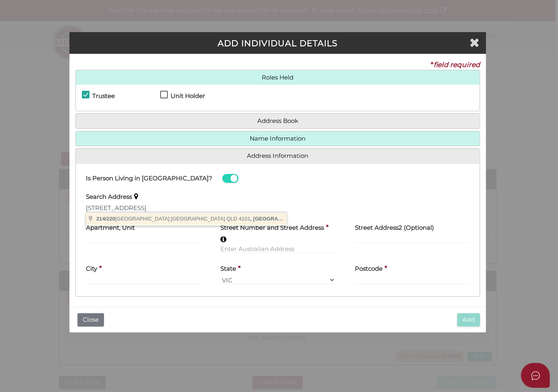
type input "214/220 Melbourne Street, South Brisbane QLD 4101, Australia"
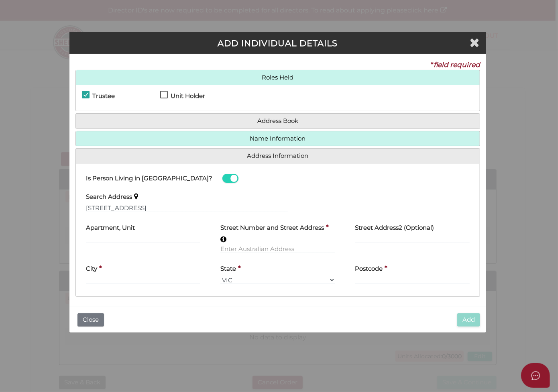
type input "214"
type input "220 Melbourne Street"
type input "South Brisbane"
select select "QLD"
type input "4101"
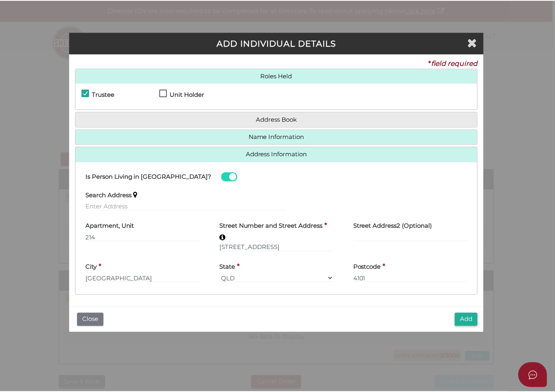
scroll to position [2, 0]
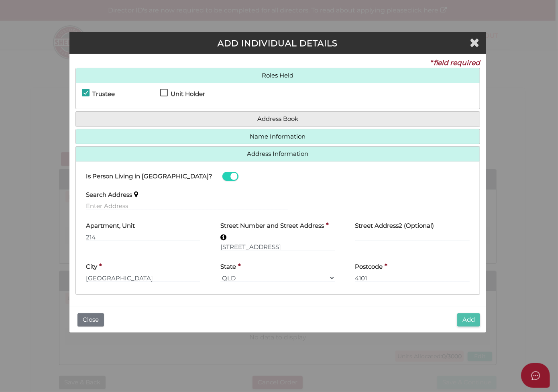
click at [469, 320] on button "Add" at bounding box center [468, 319] width 23 height 13
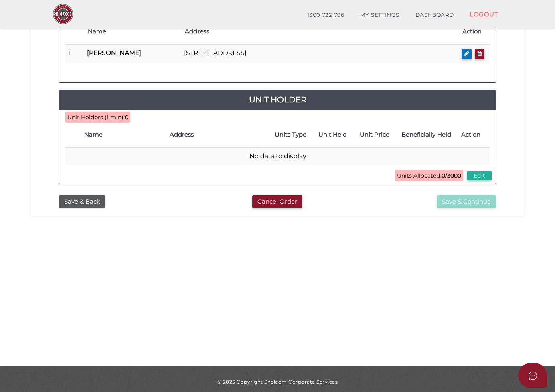
scroll to position [159, 0]
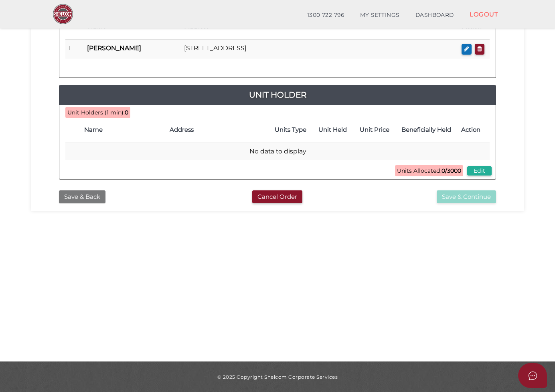
click at [88, 193] on button "Save & Back" at bounding box center [82, 196] width 47 height 13
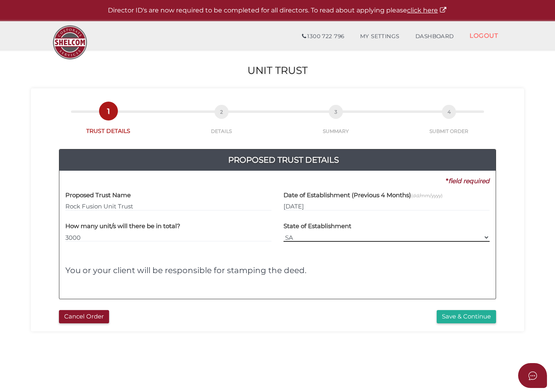
click at [327, 237] on select "VIC ACT [GEOGRAPHIC_DATA] [GEOGRAPHIC_DATA] QLD [GEOGRAPHIC_DATA] [GEOGRAPHIC_D…" at bounding box center [387, 237] width 206 height 9
select select "QLD"
click at [284, 233] on select "VIC ACT [GEOGRAPHIC_DATA] [GEOGRAPHIC_DATA] QLD [GEOGRAPHIC_DATA] [GEOGRAPHIC_D…" at bounding box center [387, 237] width 206 height 9
click at [469, 313] on button "Save & Continue" at bounding box center [466, 316] width 59 height 13
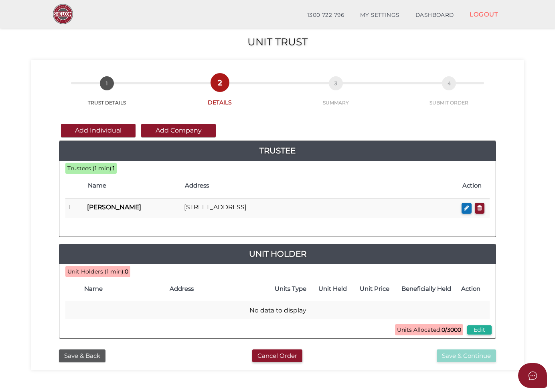
scroll to position [80, 0]
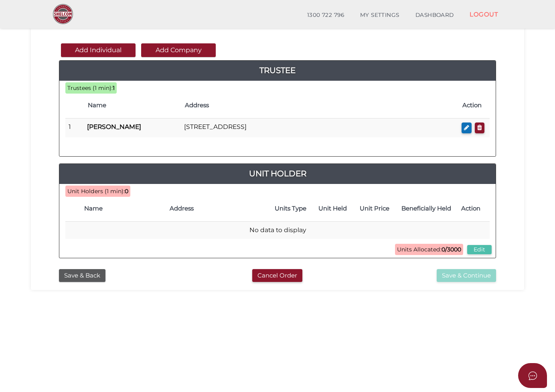
click at [481, 248] on button "Edit" at bounding box center [479, 249] width 24 height 9
type input "3000"
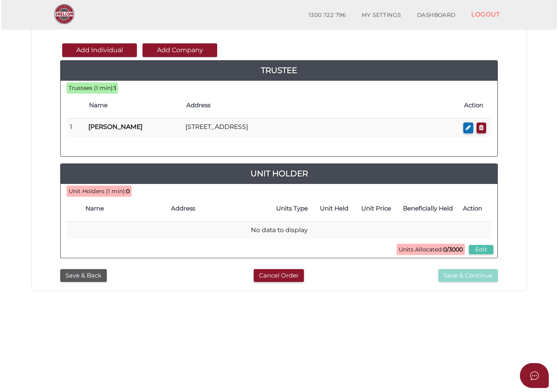
scroll to position [0, 0]
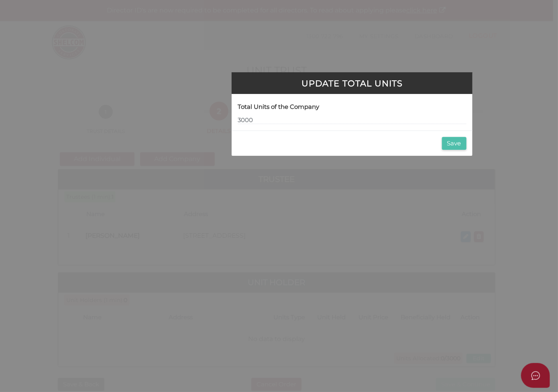
click at [454, 142] on button "Save" at bounding box center [454, 143] width 24 height 13
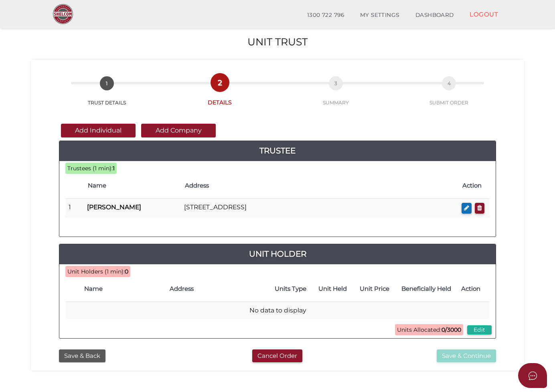
scroll to position [80, 0]
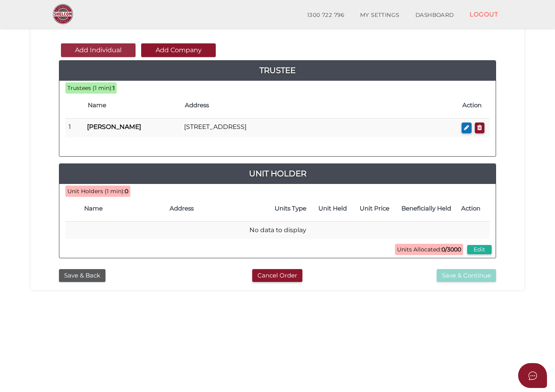
click at [114, 48] on button "Add Individual" at bounding box center [98, 50] width 75 height 14
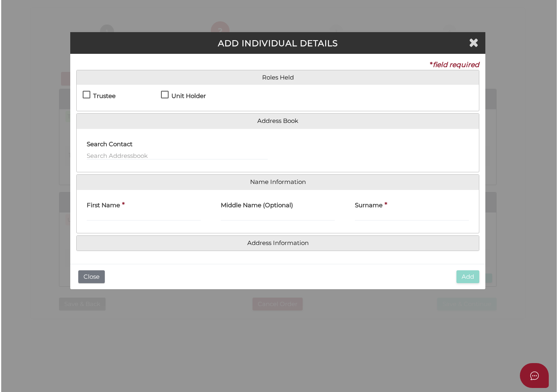
scroll to position [0, 0]
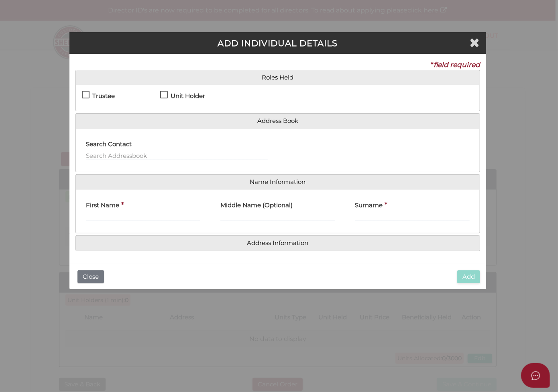
click at [168, 91] on div "Unit Holder" at bounding box center [199, 98] width 78 height 14
click at [164, 93] on label "Unit Holder" at bounding box center [182, 98] width 45 height 10
checkbox input "true"
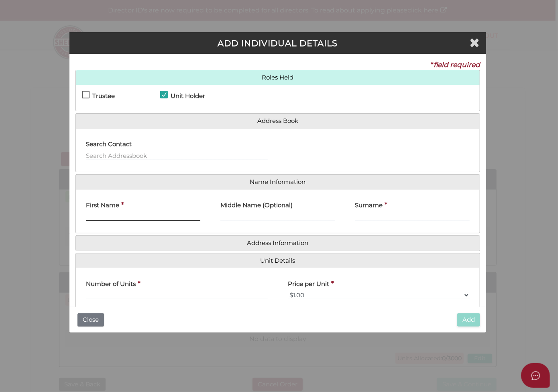
click at [150, 214] on input "First Name" at bounding box center [143, 216] width 114 height 9
click at [142, 216] on input "First Name" at bounding box center [143, 216] width 114 height 9
click at [143, 216] on input "Shaoju" at bounding box center [143, 216] width 114 height 9
type input "Shaojun"
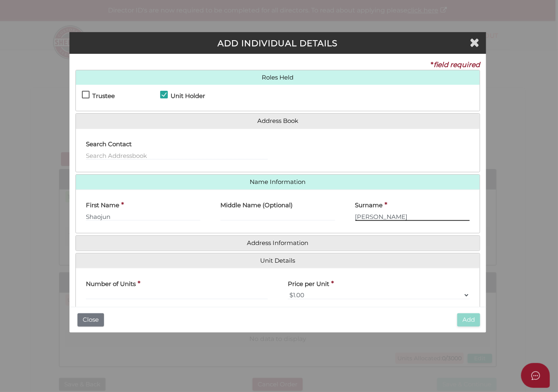
type input "Zhou"
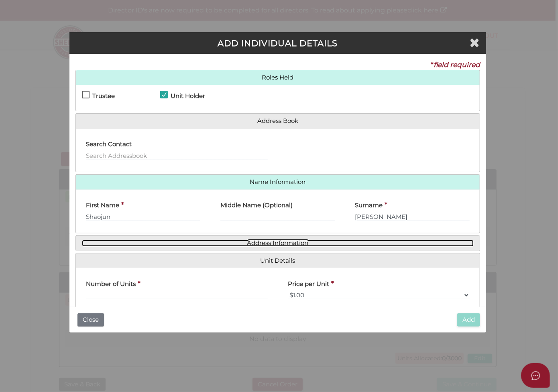
click at [264, 240] on link "Address Information" at bounding box center [278, 242] width 392 height 7
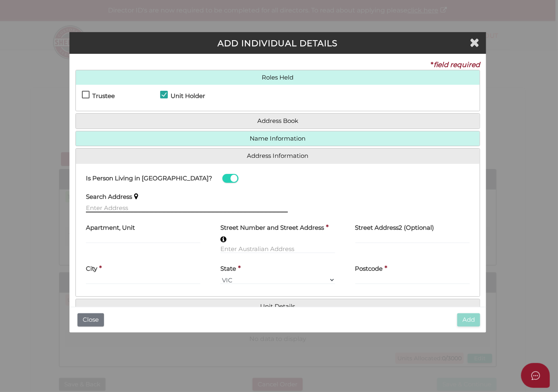
click at [158, 205] on input "text" at bounding box center [187, 207] width 202 height 9
paste input "231 Longs Road, Woods Point SA 5253"
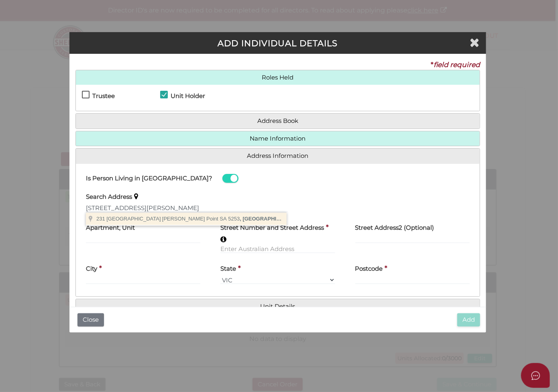
type input "231 Longs Road, Woods Point SA 5253, Australia"
type input "231 Longs Road"
type input "Woods Point"
select select "SA"
type input "5253"
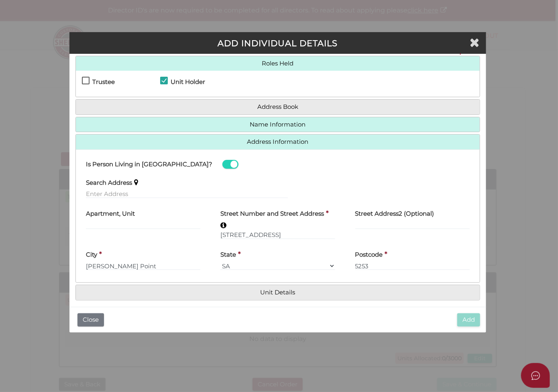
scroll to position [19, 0]
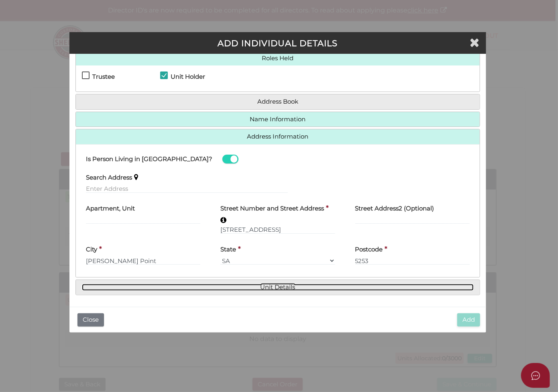
click at [286, 284] on link "Unit Details" at bounding box center [278, 287] width 392 height 7
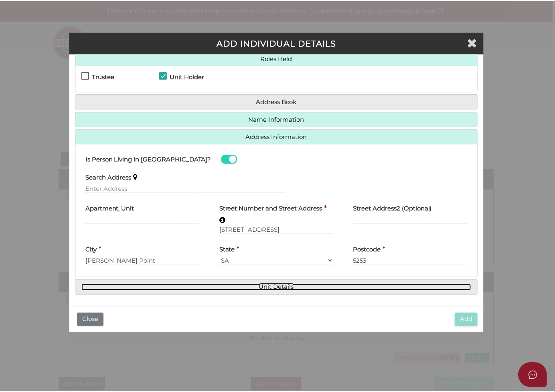
scroll to position [0, 0]
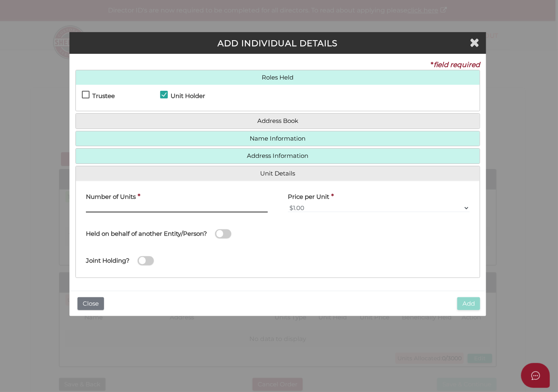
click at [175, 206] on input "text" at bounding box center [177, 207] width 182 height 9
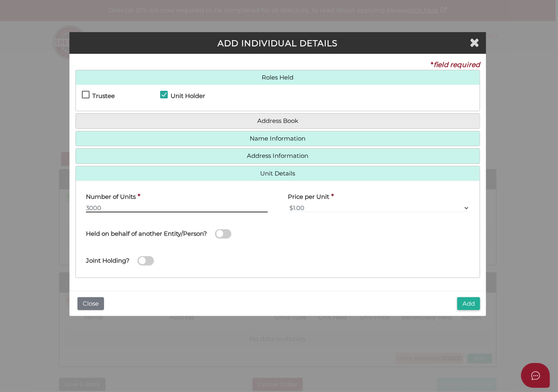
type input "3000"
click at [319, 203] on select "$0.01 $0.10 $0.50 $1.00 $2.00 $5.00 $10.00" at bounding box center [379, 207] width 182 height 9
select select "$0.10"
click at [288, 203] on select "$0.01 $0.10 $0.50 $1.00 $2.00 $5.00 $10.00" at bounding box center [379, 207] width 182 height 9
click at [467, 303] on button "Add" at bounding box center [468, 303] width 23 height 13
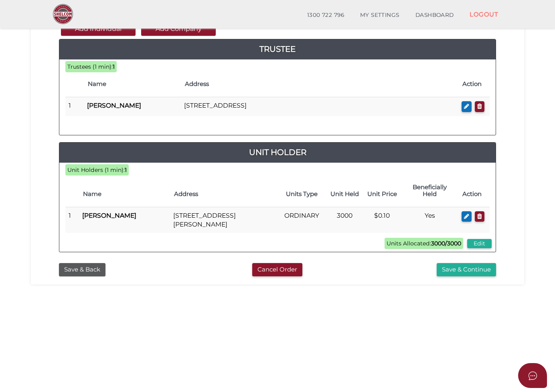
scroll to position [159, 0]
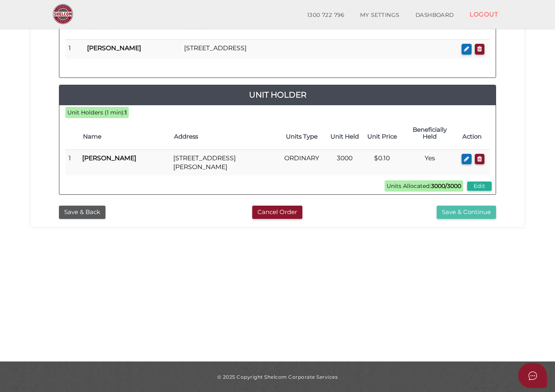
click at [476, 205] on button "Save & Continue" at bounding box center [466, 211] width 59 height 13
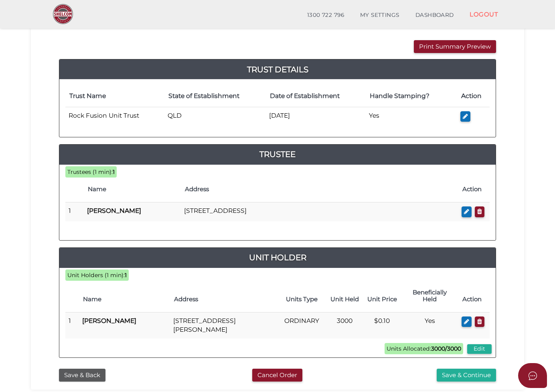
scroll to position [79, 0]
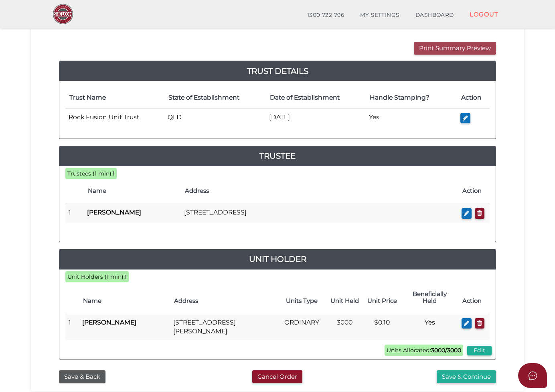
click at [460, 48] on button "Print Summary Preview" at bounding box center [455, 48] width 82 height 13
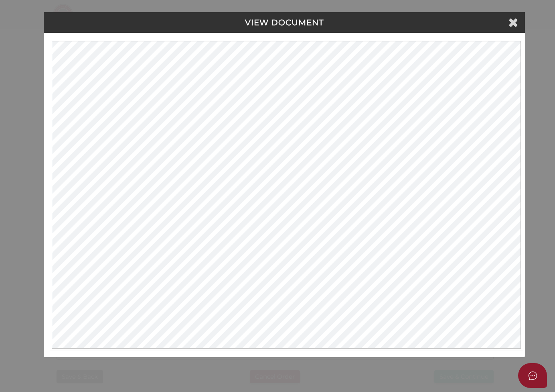
scroll to position [0, 0]
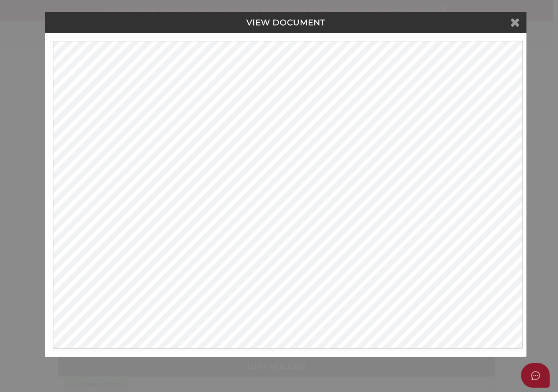
click at [515, 23] on icon at bounding box center [515, 22] width 10 height 12
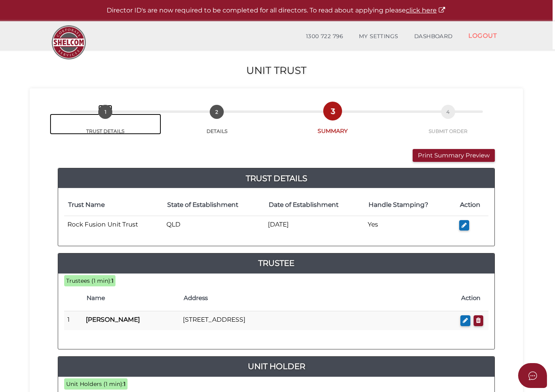
click at [101, 113] on span "1" at bounding box center [105, 112] width 14 height 14
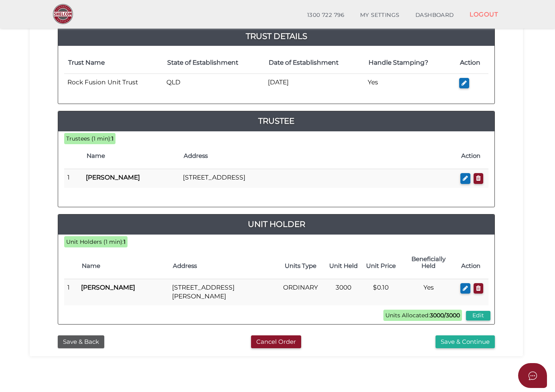
scroll to position [159, 0]
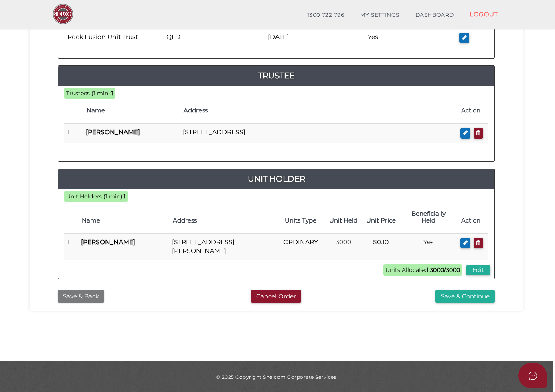
click at [82, 290] on button "Save & Back" at bounding box center [81, 296] width 47 height 13
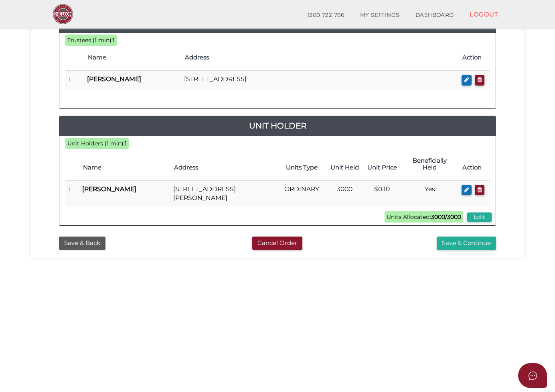
scroll to position [159, 0]
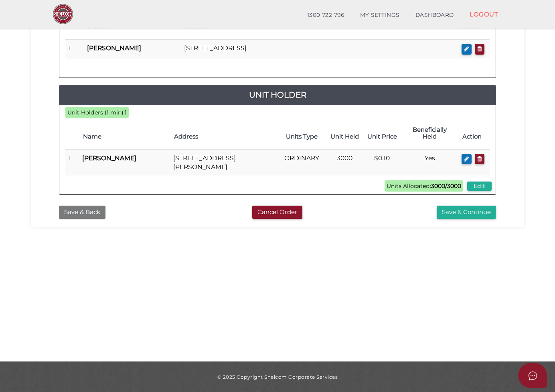
click at [76, 205] on button "Save & Back" at bounding box center [82, 211] width 47 height 13
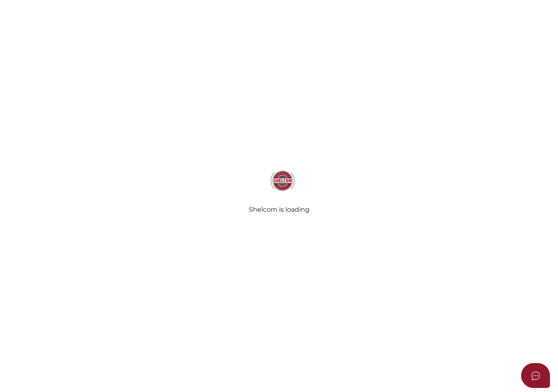
select select "QLD"
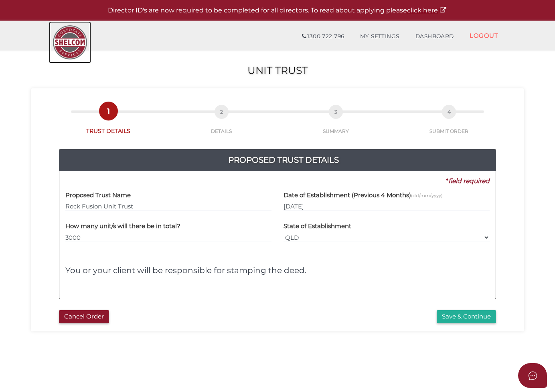
click at [69, 41] on img at bounding box center [70, 42] width 42 height 42
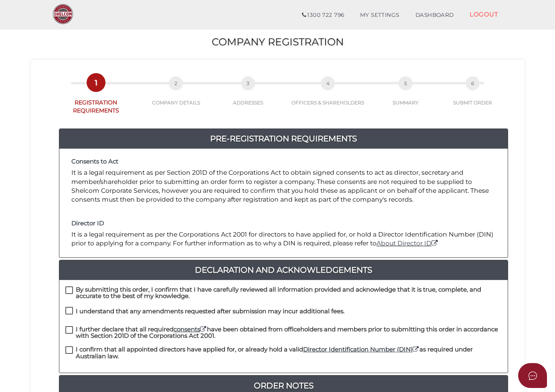
scroll to position [120, 0]
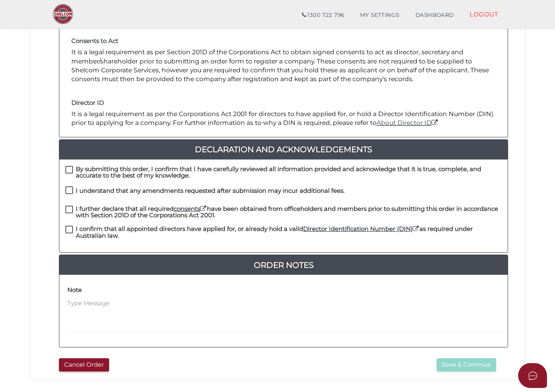
click at [70, 166] on label "By submitting this order, I confirm that I have carefully reviewed all informat…" at bounding box center [283, 171] width 436 height 10
checkbox input "true"
click at [69, 187] on label "I understand that any amendments requested after submission may incur additiona…" at bounding box center [204, 192] width 279 height 10
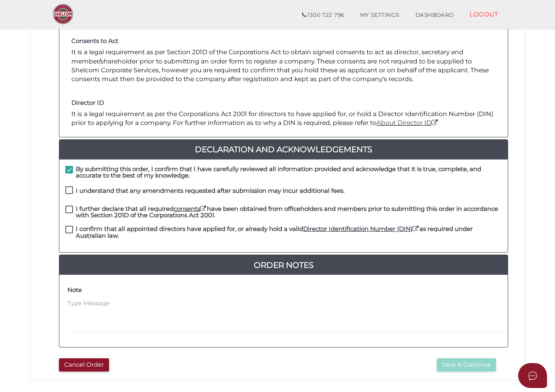
checkbox input "true"
click at [69, 205] on label "I further declare that all required consents have been obtained from officehold…" at bounding box center [283, 210] width 436 height 10
checkbox input "true"
click at [69, 227] on label "I confirm that all appointed directors have applied for, or already hold a vali…" at bounding box center [283, 230] width 436 height 10
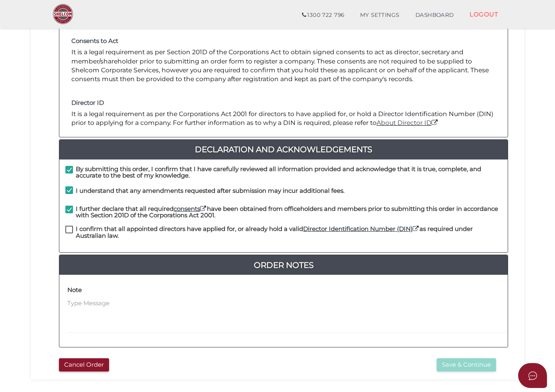
checkbox input "true"
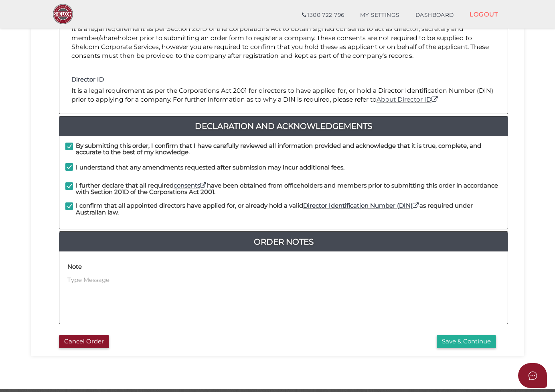
scroll to position [162, 0]
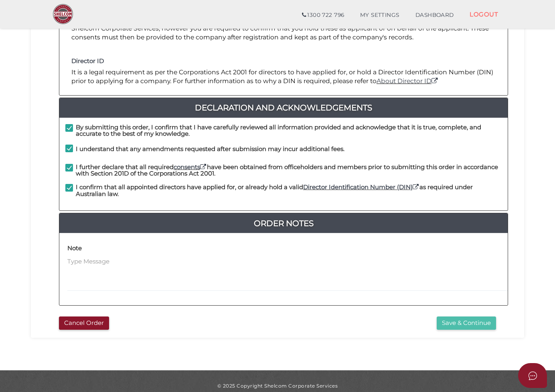
click at [465, 316] on button "Save & Continue" at bounding box center [466, 322] width 59 height 13
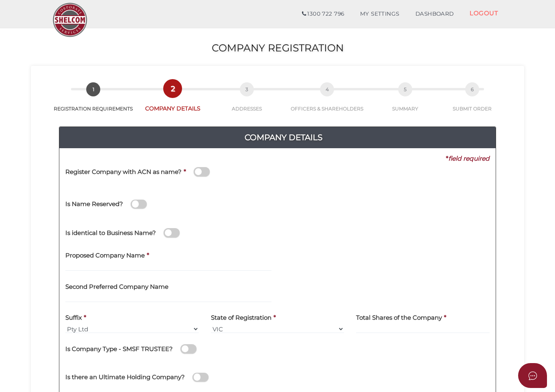
scroll to position [40, 0]
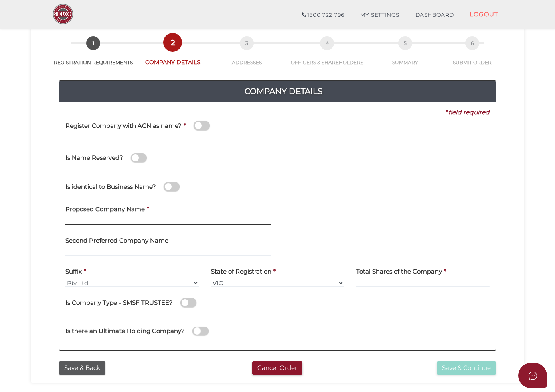
click at [179, 221] on input "text" at bounding box center [168, 220] width 206 height 9
paste input "SANHE Assets Holding Pty Ltd"
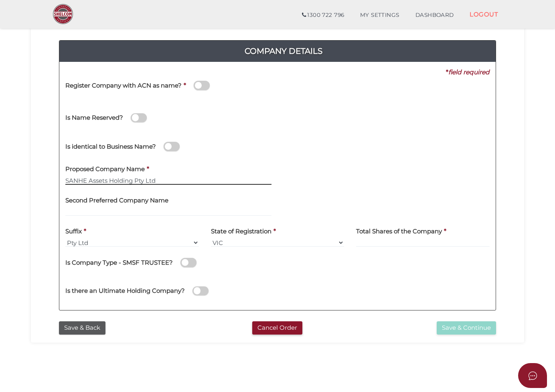
drag, startPoint x: 136, startPoint y: 179, endPoint x: 175, endPoint y: 182, distance: 39.0
click at [175, 182] on input "SANHE Assets Holding Pty Ltd" at bounding box center [168, 180] width 206 height 9
type input "SANHE Assets Holding"
click at [250, 242] on select "VIC ACT [GEOGRAPHIC_DATA] [GEOGRAPHIC_DATA] QLD [GEOGRAPHIC_DATA] [GEOGRAPHIC_D…" at bounding box center [278, 242] width 134 height 9
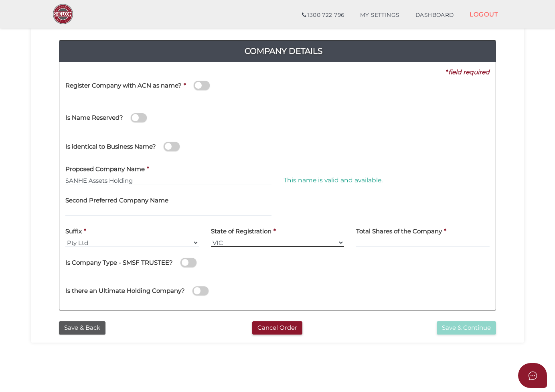
select select "SA"
click at [211, 238] on select "VIC ACT [GEOGRAPHIC_DATA] [GEOGRAPHIC_DATA] QLD [GEOGRAPHIC_DATA] [GEOGRAPHIC_D…" at bounding box center [278, 242] width 134 height 9
click at [377, 240] on input at bounding box center [423, 242] width 134 height 9
type input "6000"
click at [479, 327] on button "Save & Continue" at bounding box center [466, 327] width 59 height 13
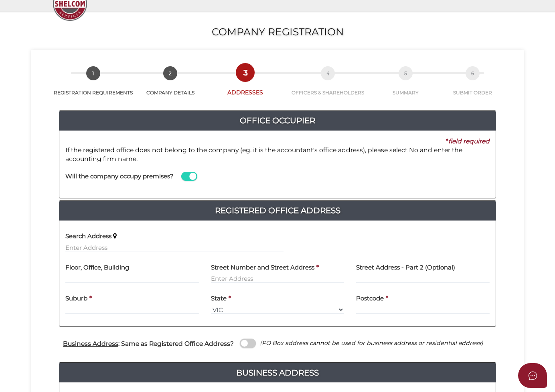
scroll to position [80, 0]
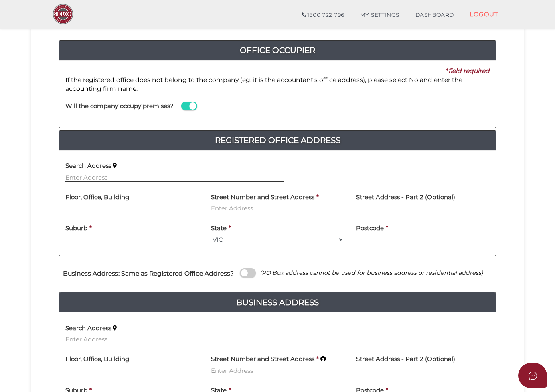
click at [148, 177] on input "text" at bounding box center [174, 176] width 218 height 9
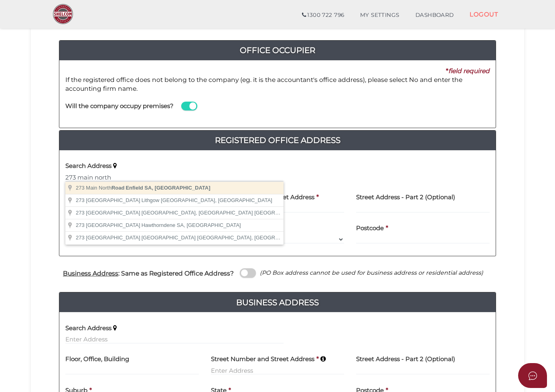
type input "273 Main North Road, Enfield SA, Australia"
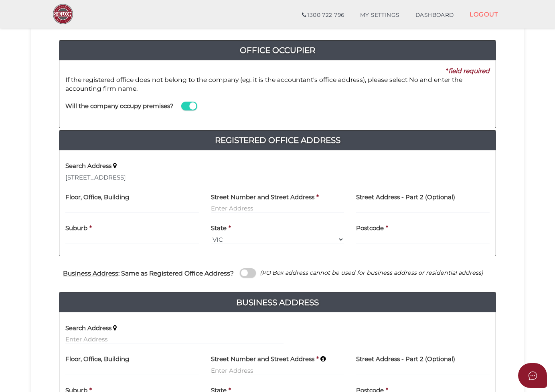
type input "273 Main North Road"
type input "Enfield"
select select "SA"
type input "5085"
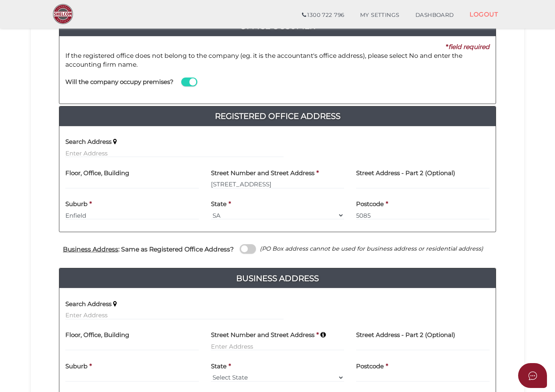
scroll to position [201, 0]
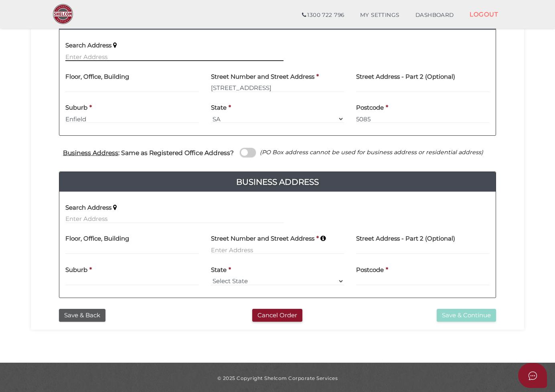
click at [144, 55] on input "text" at bounding box center [174, 56] width 218 height 9
paste input "22 Stanfield Ave, Windsor Gardens SA 5087"
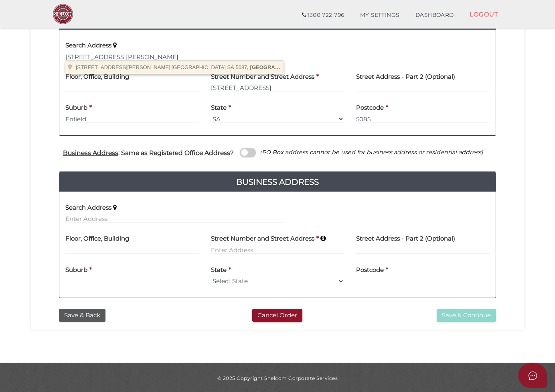
type input "22 Stanfield Ave, Windsor Gardens SA 5087, Australia"
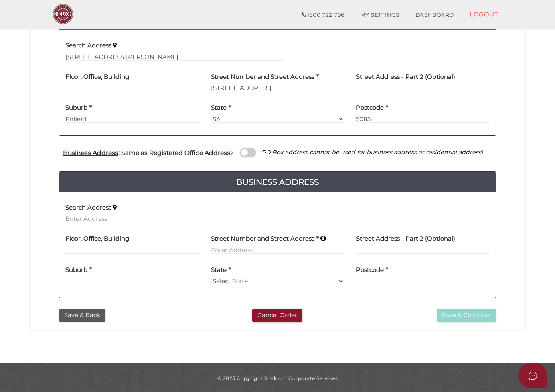
type input "22 Stanfield Avenue"
type input "Windsor Gardens"
select select "SA"
type input "5087"
click at [111, 215] on input "text" at bounding box center [174, 218] width 218 height 9
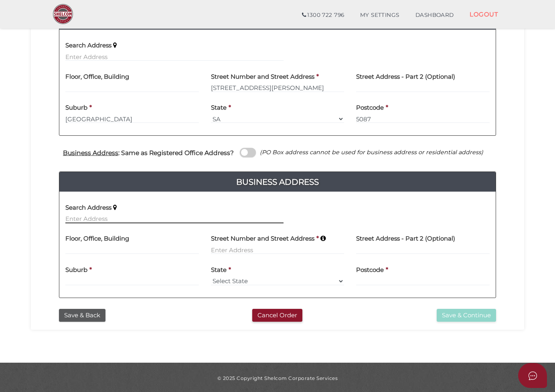
paste input "589 Orland Road, Kepa, SA 5259"
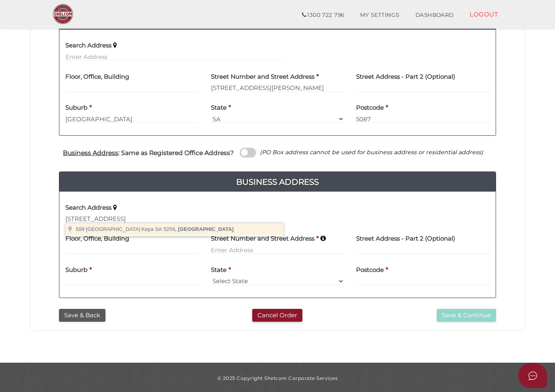
type input "589 Orland Road, Kepa SA 5259, Australia"
type input "589 Orland Road"
type input "Kepa"
select select "SA"
type input "5259"
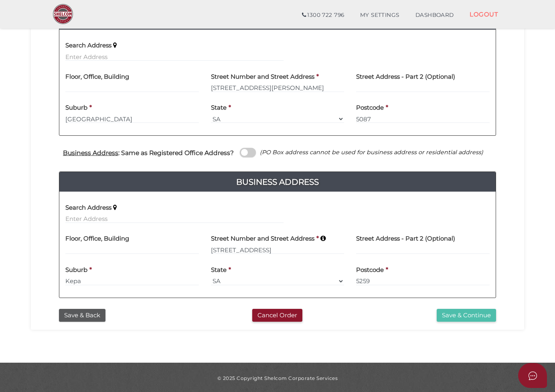
click at [462, 313] on button "Save & Continue" at bounding box center [466, 314] width 59 height 13
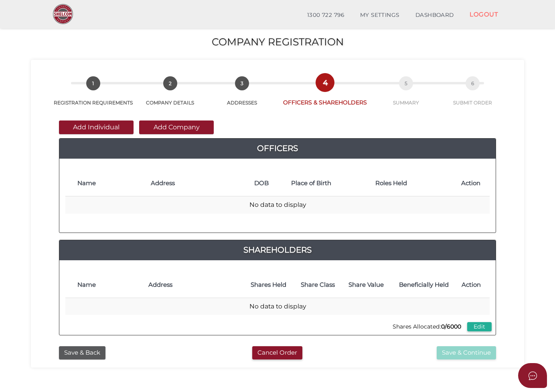
scroll to position [40, 0]
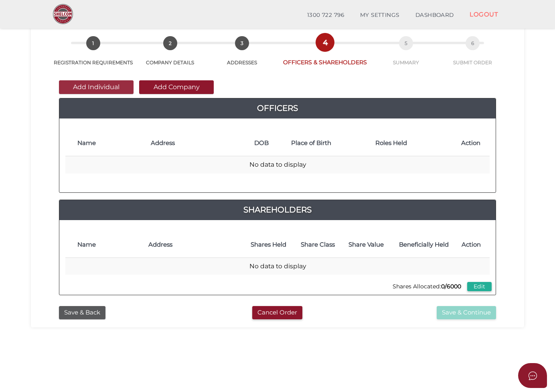
click at [101, 86] on button "Add Individual" at bounding box center [96, 87] width 75 height 14
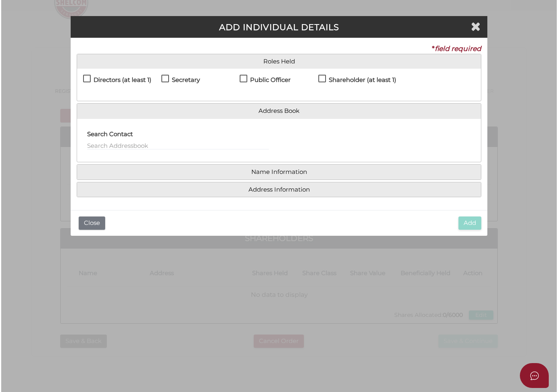
scroll to position [0, 0]
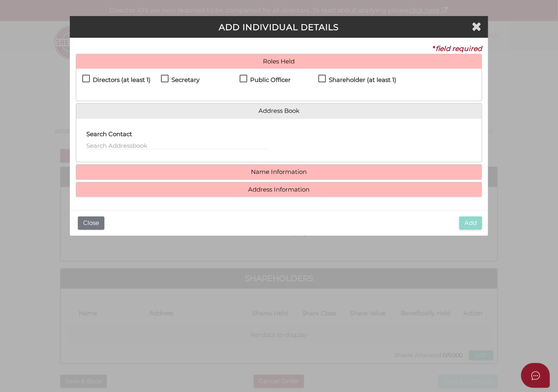
click at [85, 77] on label "Directors (at least 1)" at bounding box center [116, 82] width 68 height 10
checkbox input "true"
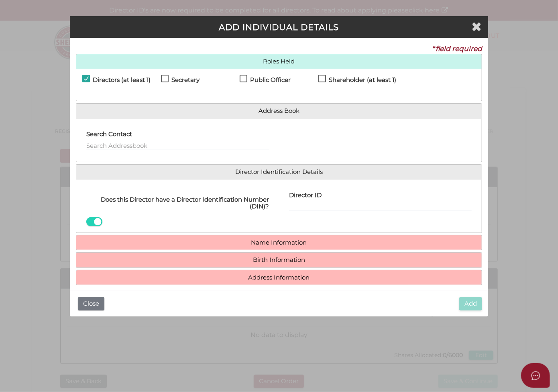
click at [165, 77] on label "Secretary" at bounding box center [180, 82] width 39 height 10
checkbox input "true"
click at [246, 78] on label "Public Officer" at bounding box center [264, 82] width 51 height 10
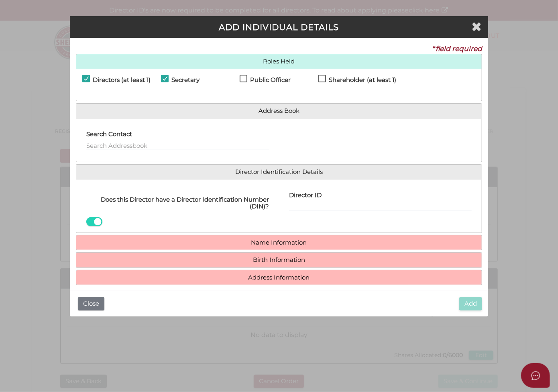
checkbox input "true"
click at [170, 144] on input "text" at bounding box center [177, 145] width 183 height 9
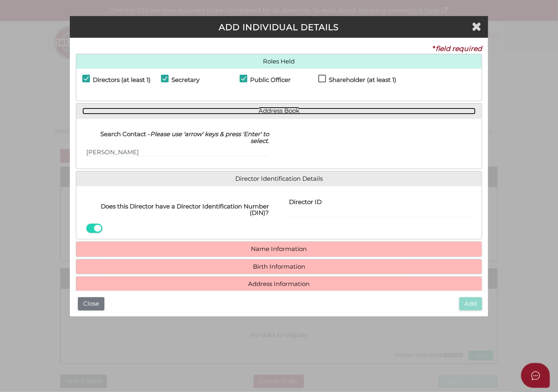
click at [266, 109] on link "Address Book" at bounding box center [279, 111] width 394 height 7
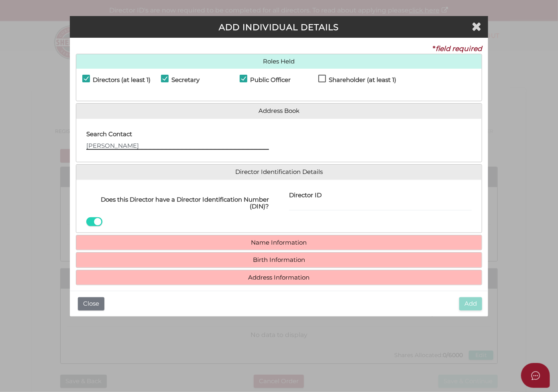
click at [160, 146] on input "liu ming" at bounding box center [177, 145] width 183 height 9
click at [160, 146] on div "Search Contact liu ming" at bounding box center [177, 137] width 183 height 25
click at [160, 146] on input "liu ming" at bounding box center [177, 145] width 183 height 9
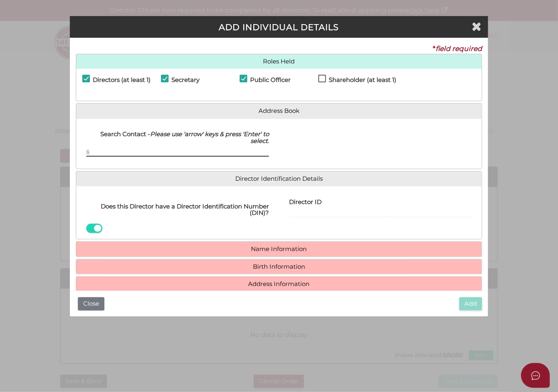
type input "l"
click at [295, 212] on div "Director ID Email Director About How To Apply for DIN" at bounding box center [380, 212] width 203 height 41
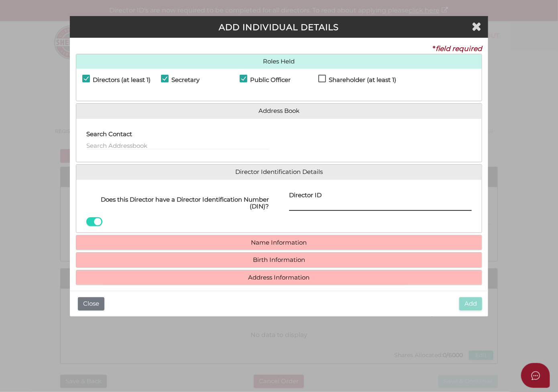
click at [406, 208] on input "Director ID" at bounding box center [380, 206] width 183 height 9
paste input "036372968440632"
type input "036372968440632"
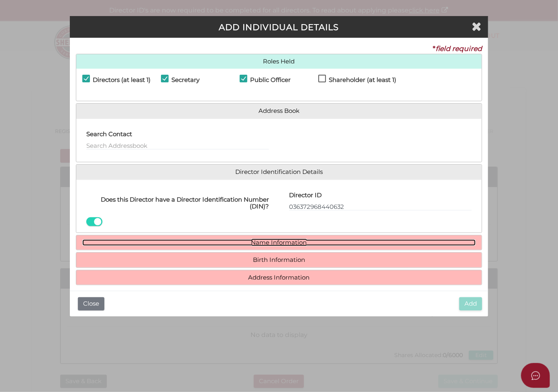
click at [306, 242] on link "Name Information" at bounding box center [279, 242] width 394 height 7
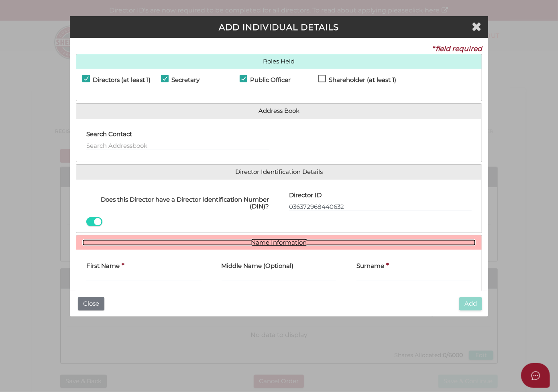
scroll to position [49, 0]
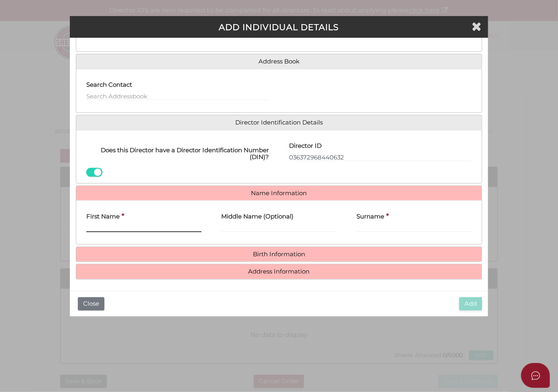
click at [135, 224] on input "First Name" at bounding box center [143, 227] width 115 height 9
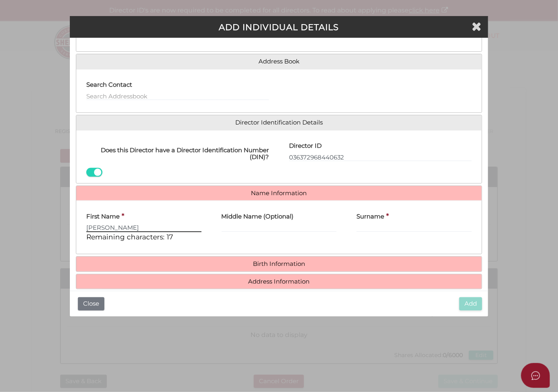
type input "Liu"
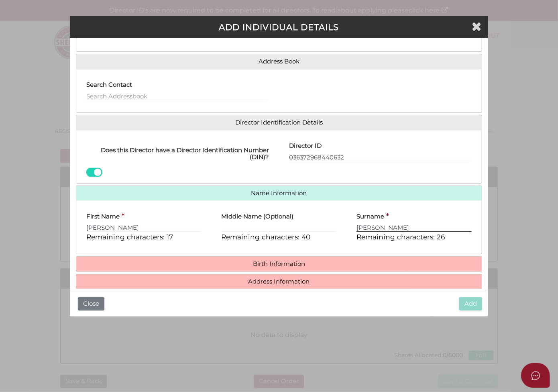
type input "Ming"
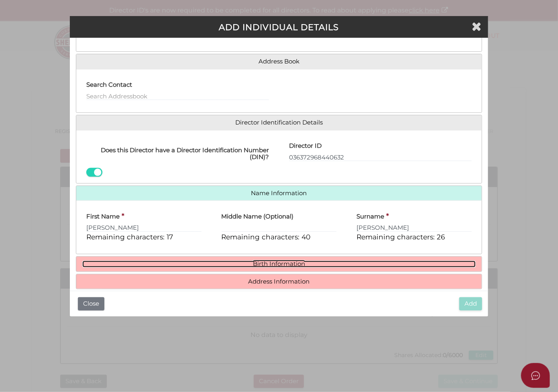
click at [251, 260] on link "Birth Information" at bounding box center [279, 263] width 394 height 7
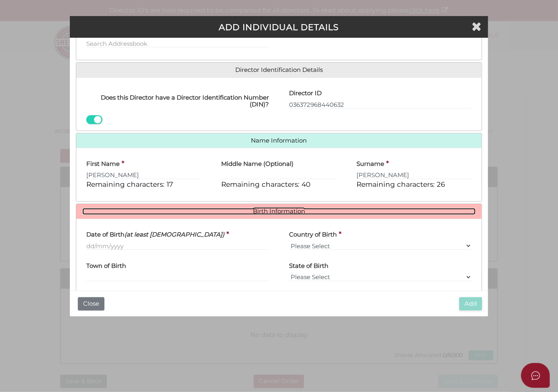
scroll to position [134, 0]
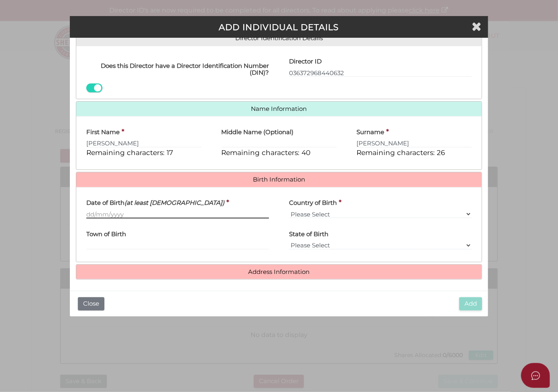
click at [165, 211] on input "Date of Birth (at least 18 years old)" at bounding box center [177, 213] width 183 height 9
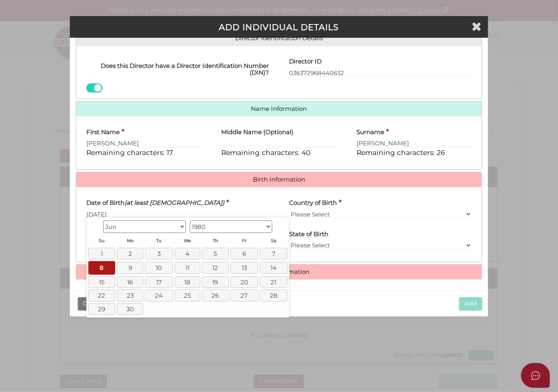
type input "08/06/1980"
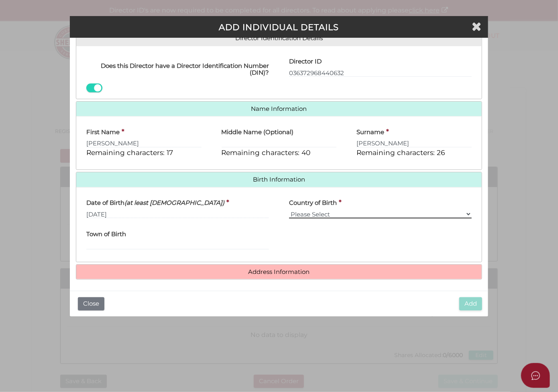
click at [319, 209] on select "Please Select v Australia Afghanistan Albania Algeria American Samoa Andorra An…" at bounding box center [380, 213] width 183 height 9
select select "[GEOGRAPHIC_DATA]"
click at [289, 209] on select "Please Select v Australia Afghanistan Albania Algeria American Samoa Andorra An…" at bounding box center [380, 213] width 183 height 9
click at [228, 242] on input "Town of Birth" at bounding box center [177, 245] width 183 height 9
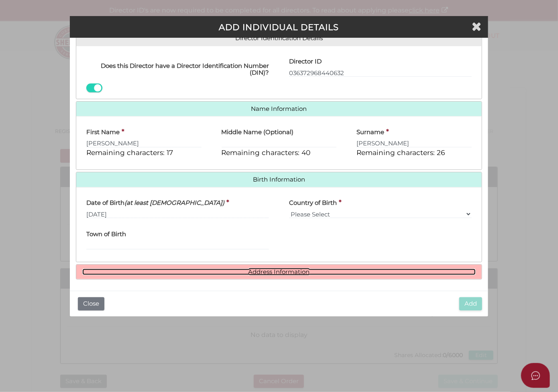
click at [294, 272] on link "Address Information" at bounding box center [279, 271] width 394 height 7
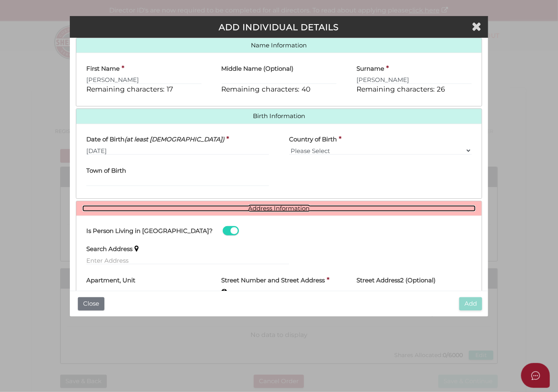
scroll to position [254, 0]
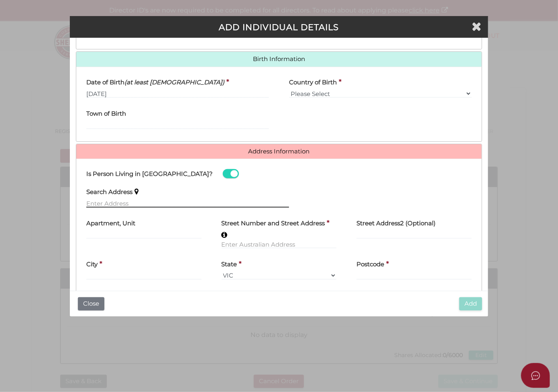
click at [166, 204] on input "text" at bounding box center [187, 203] width 203 height 9
click at [158, 200] on input "text" at bounding box center [187, 203] width 203 height 9
paste input "3 Boorool Road, Kew East, VIC 3102"
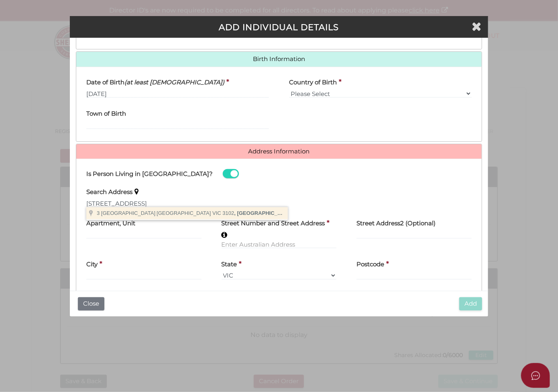
type input "3 Boorool Road, Kew East VIC 3102, Australia"
type input "3 Boorool Road"
type input "Kew East"
select select "VIC"
type input "3102"
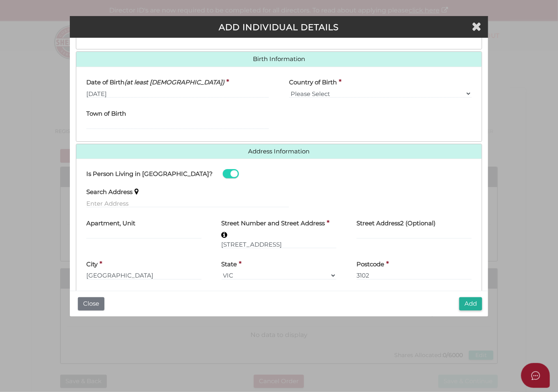
scroll to position [266, 0]
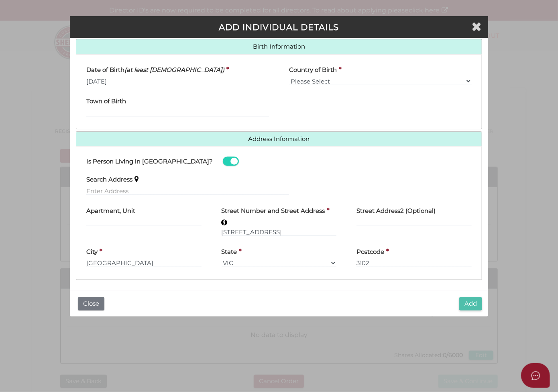
click at [466, 302] on button "Add" at bounding box center [470, 303] width 23 height 13
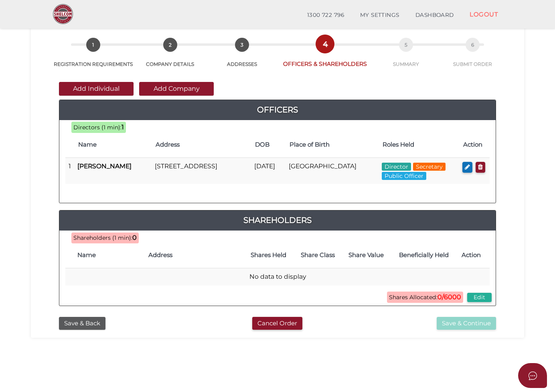
scroll to position [80, 0]
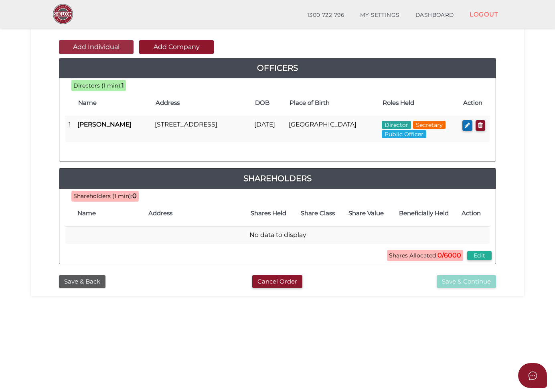
click at [103, 44] on button "Add Individual" at bounding box center [96, 47] width 75 height 14
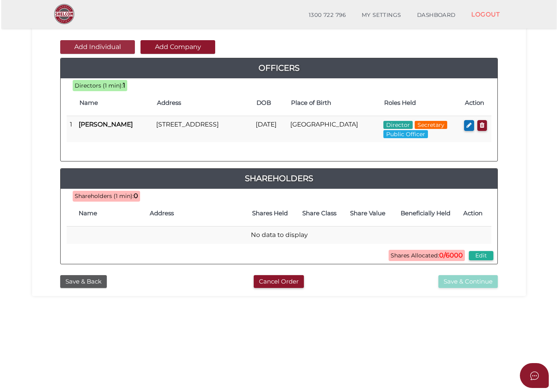
scroll to position [0, 0]
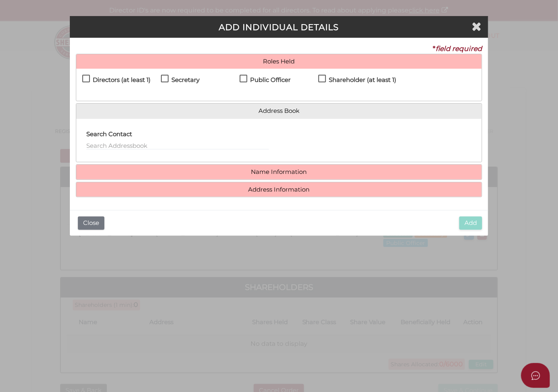
click at [323, 79] on label "Shareholder (at least 1)" at bounding box center [357, 82] width 78 height 10
checkbox input "true"
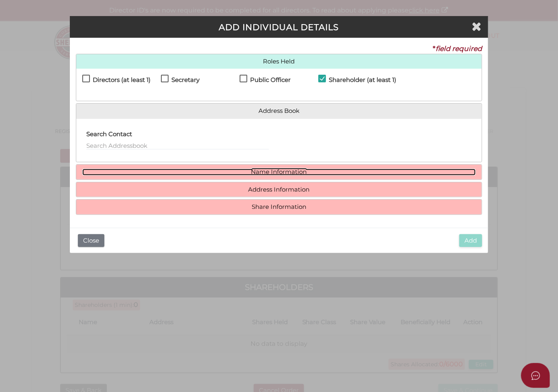
click at [266, 169] on link "Name Information" at bounding box center [279, 171] width 394 height 7
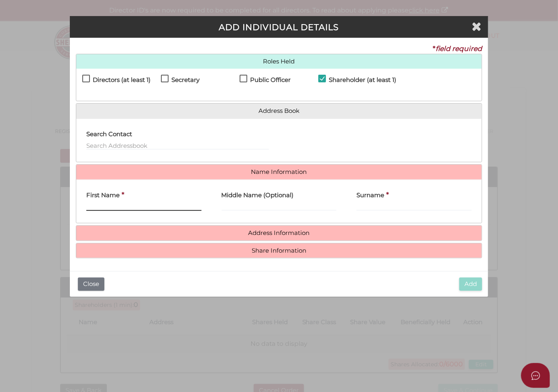
click at [175, 206] on input "First Name" at bounding box center [143, 206] width 115 height 9
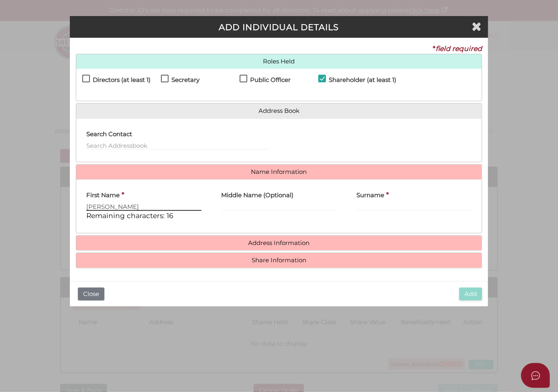
type input "Ming"
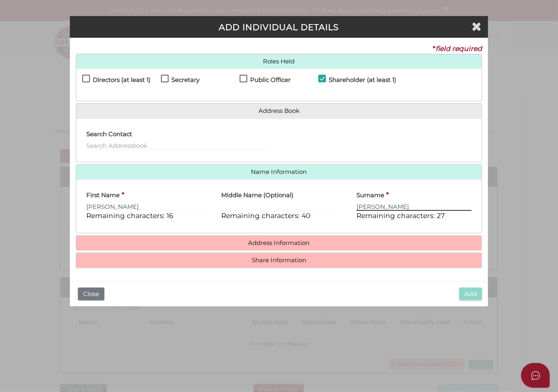
type input "[PERSON_NAME]"
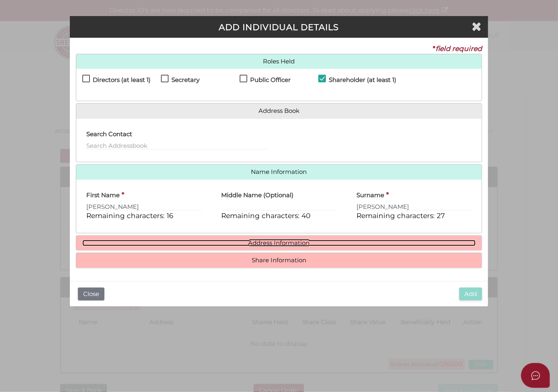
click at [188, 240] on link "Address Information" at bounding box center [279, 242] width 394 height 7
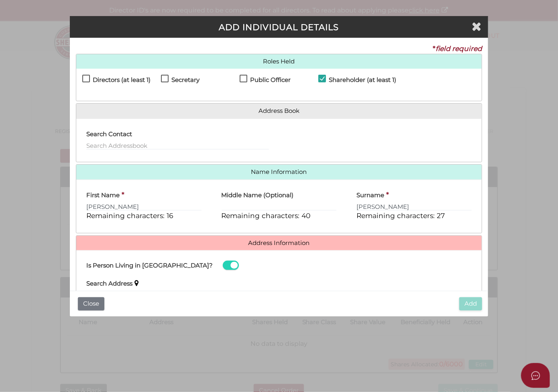
scroll to position [80, 0]
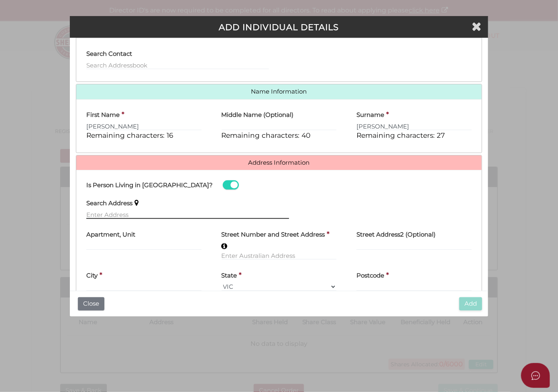
click at [142, 213] on input "text" at bounding box center [187, 214] width 203 height 9
paste input "9 Melville Rd Paradise SA 5075"
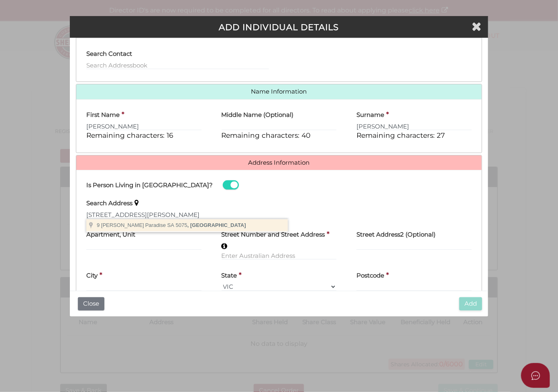
type input "9 Melville Rd, Paradise SA 5075, Australia"
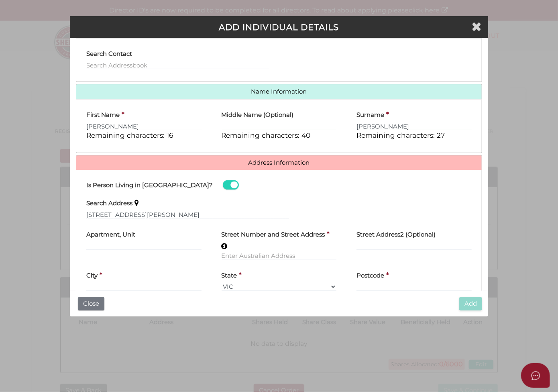
type input "9 Melville Road"
type input "Paradise"
select select "SA"
type input "5075"
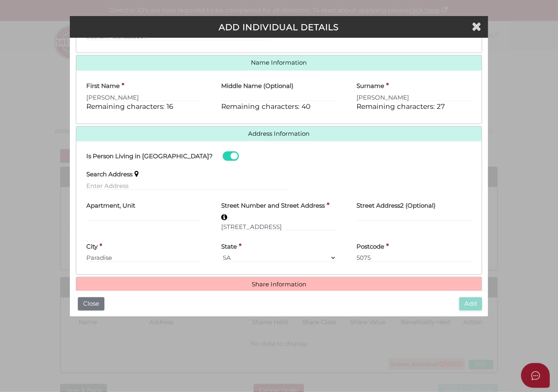
scroll to position [122, 0]
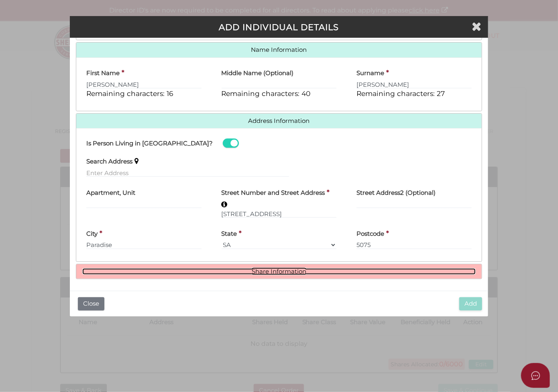
click at [329, 270] on link "Share Information" at bounding box center [279, 271] width 394 height 7
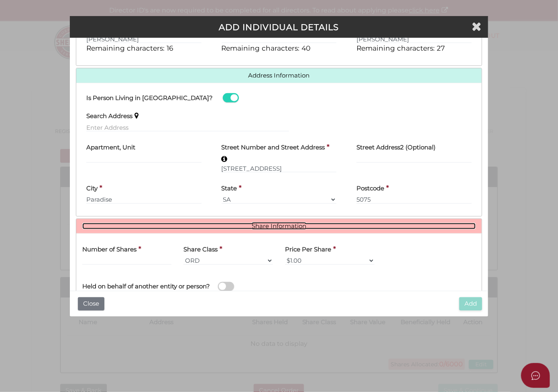
scroll to position [202, 0]
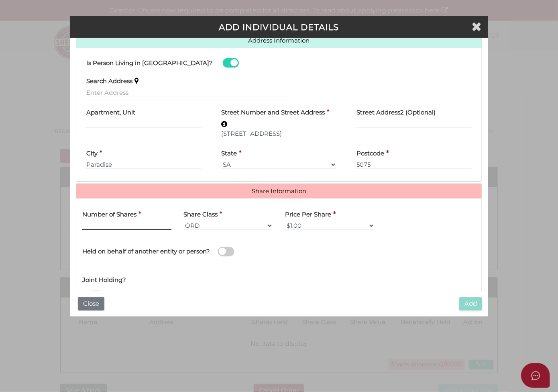
click at [144, 224] on input "text" at bounding box center [126, 225] width 89 height 9
click at [111, 225] on input "text" at bounding box center [126, 225] width 89 height 9
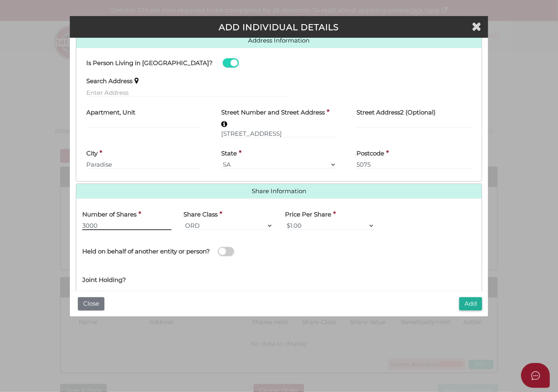
type input "3000"
click at [306, 223] on select "$1.00 $0.01 $0.001 $0.0001 $0.10 $0.50 $2.00 $5.00 $10.00 Other" at bounding box center [329, 225] width 89 height 9
click at [285, 221] on select "$1.00 $0.01 $0.001 $0.0001 $0.10 $0.50 $2.00 $5.00 $10.00 Other" at bounding box center [329, 225] width 89 height 9
click at [310, 224] on select "$1.00 $0.01 $0.001 $0.0001 $0.10 $0.50 $2.00 $5.00 $10.00 Other" at bounding box center [329, 225] width 89 height 9
select select "$0.10"
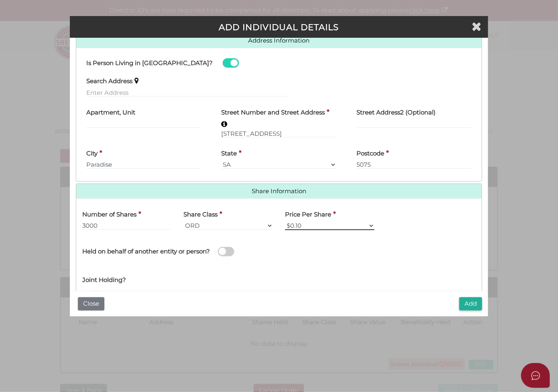
click at [285, 221] on select "$1.00 $0.01 $0.001 $0.0001 $0.10 $0.50 $2.00 $5.00 $10.00 Other" at bounding box center [329, 225] width 89 height 9
click at [225, 248] on span at bounding box center [226, 251] width 16 height 9
click at [0, 0] on input "checkbox" at bounding box center [0, 0] width 0 height 0
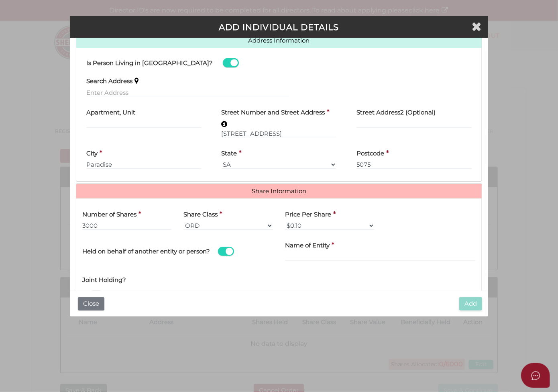
scroll to position [220, 0]
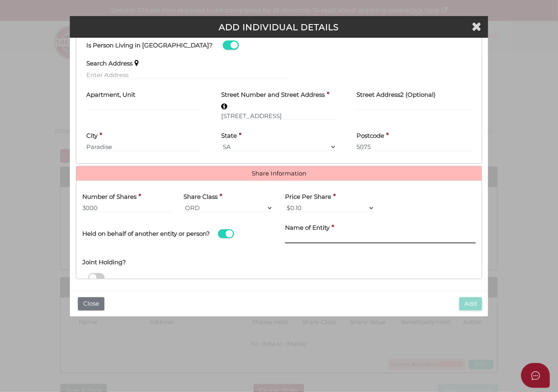
click at [310, 237] on input "Name of Entity" at bounding box center [380, 238] width 191 height 9
click at [345, 237] on input "Name of Entity" at bounding box center [380, 238] width 191 height 9
paste input "GL Future Fund Unit Trust"
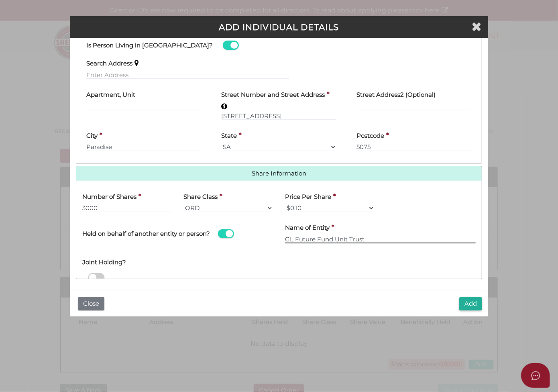
type input "GL Future Fund Unit Trust"
click at [340, 254] on div "Joint Holding?" at bounding box center [279, 259] width 406 height 26
click at [472, 303] on button "Add" at bounding box center [470, 303] width 23 height 13
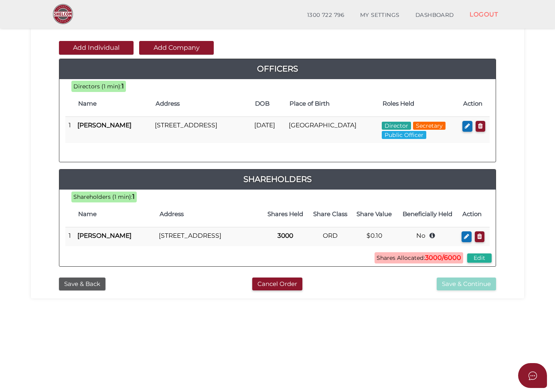
scroll to position [80, 0]
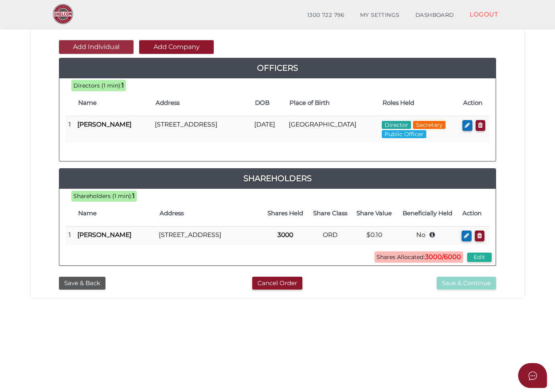
click at [113, 43] on button "Add Individual" at bounding box center [96, 47] width 75 height 14
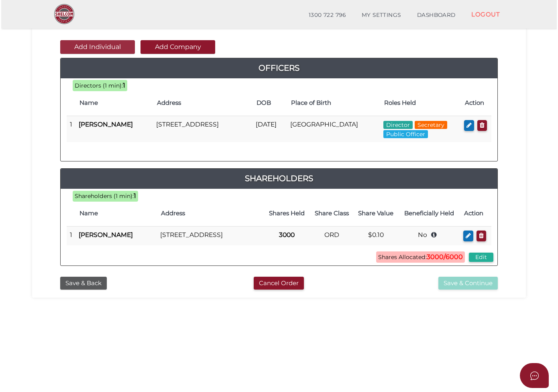
scroll to position [0, 0]
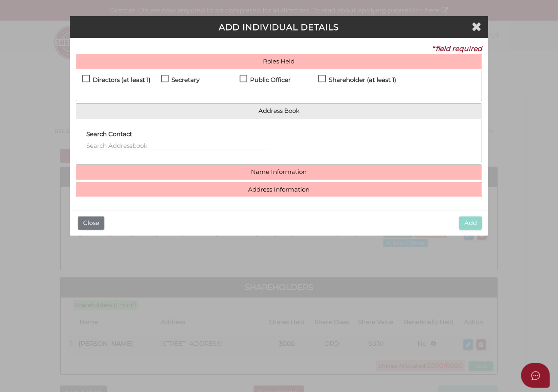
click at [321, 77] on label "Shareholder (at least 1)" at bounding box center [357, 82] width 78 height 10
checkbox input "true"
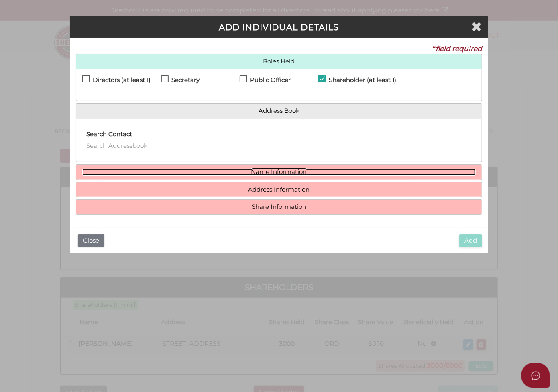
click at [289, 175] on link "Name Information" at bounding box center [279, 171] width 394 height 7
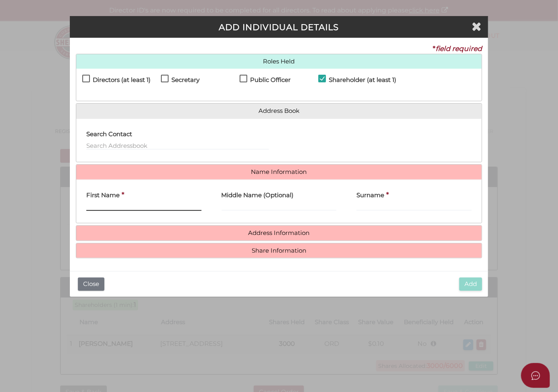
click at [127, 204] on input "First Name" at bounding box center [143, 206] width 115 height 9
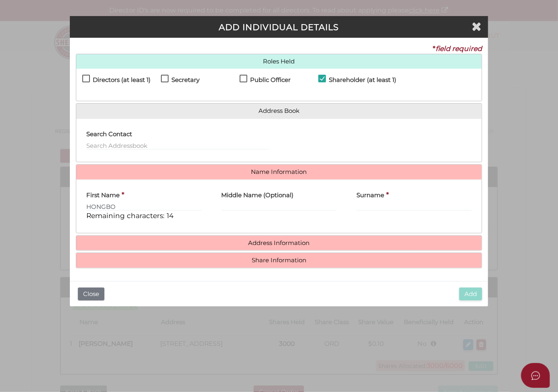
click at [148, 227] on div "First Name * HONGBO Remaining characters: 14 Middle Name (Optional) Surname *" at bounding box center [279, 205] width 406 height 53
click at [135, 207] on input "HONGBO" at bounding box center [143, 206] width 115 height 9
click at [138, 223] on div "First Name * HONGBO Remaining characters: 14" at bounding box center [143, 206] width 135 height 41
click at [128, 207] on input "HONGBO" at bounding box center [143, 206] width 115 height 9
click at [132, 207] on input "HONGBO" at bounding box center [143, 206] width 115 height 9
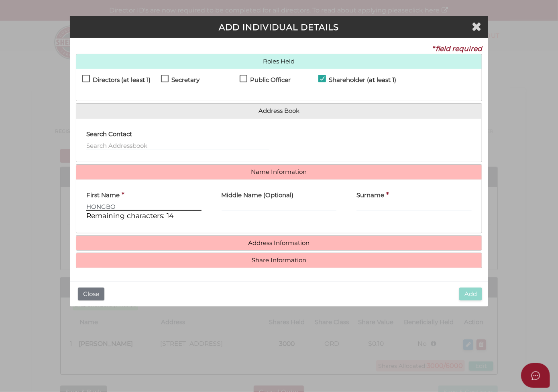
click at [131, 205] on input "HONGBO" at bounding box center [143, 206] width 115 height 9
type input "Hongbo"
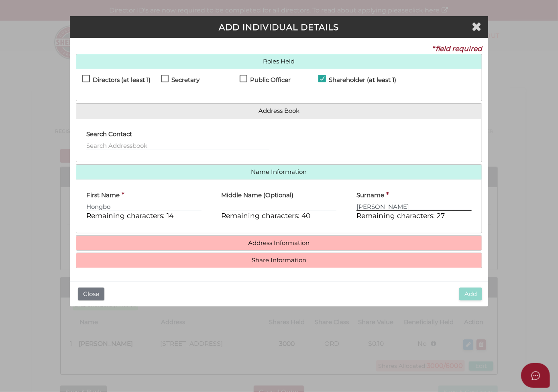
type input "Liu"
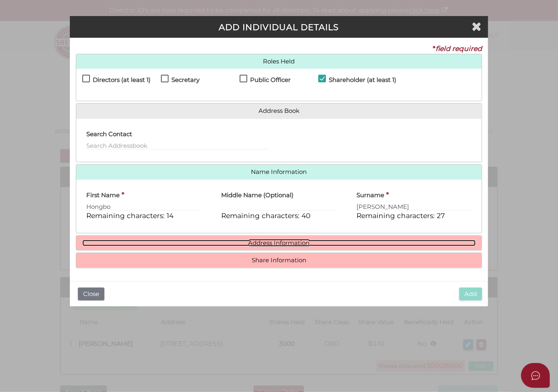
click at [208, 241] on link "Address Information" at bounding box center [279, 242] width 394 height 7
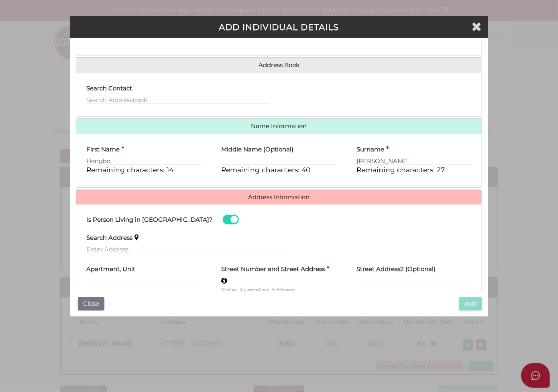
scroll to position [80, 0]
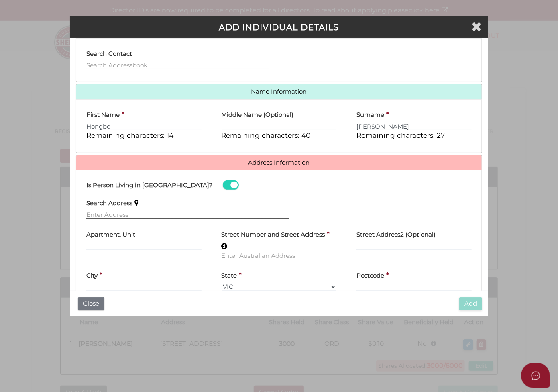
click at [162, 210] on input "text" at bounding box center [187, 214] width 203 height 9
paste input "214/220 Melbourne Street, South Brisbane QLD 4101"
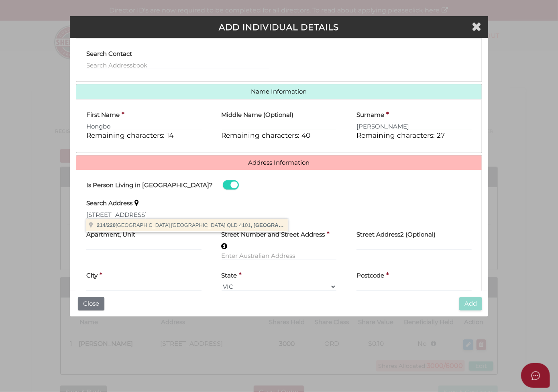
type input "214/220 Melbourne Street, South Brisbane QLD 4101, Australia"
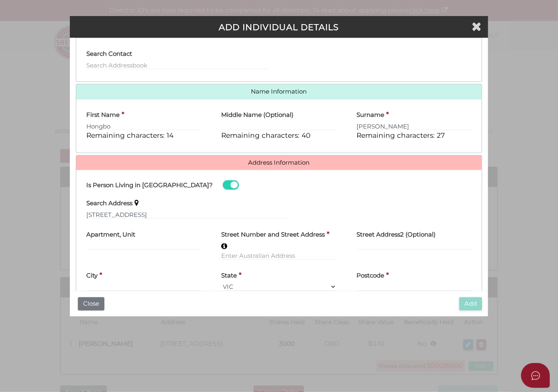
type input "214"
type input "220 Melbourne Street"
type input "South Brisbane"
select select "QLD"
type input "4101"
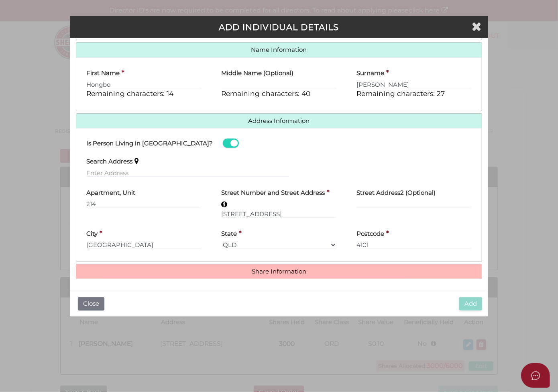
scroll to position [122, 0]
click at [266, 211] on input "220 Melbourne Street" at bounding box center [278, 213] width 115 height 9
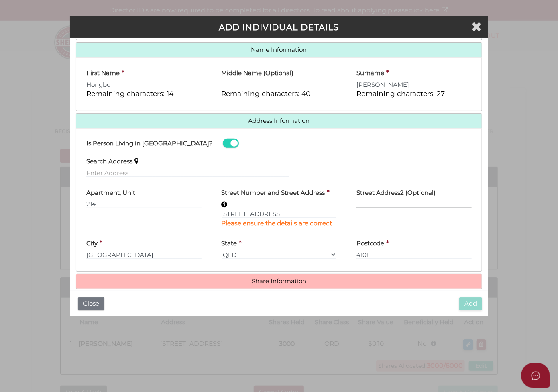
click at [359, 201] on input "text" at bounding box center [413, 203] width 115 height 9
paste input "West End Central"
type input "West End Central"
click at [362, 200] on input "West End Central" at bounding box center [413, 203] width 115 height 9
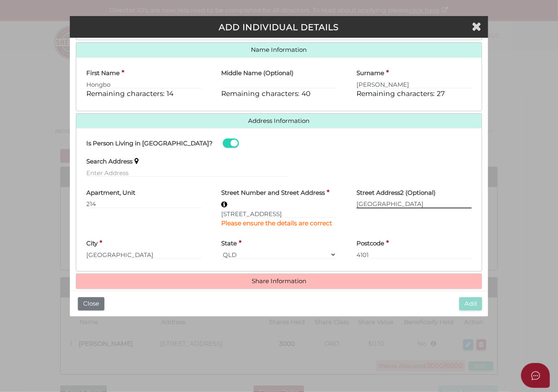
click at [362, 200] on input "West End Central" at bounding box center [413, 203] width 115 height 9
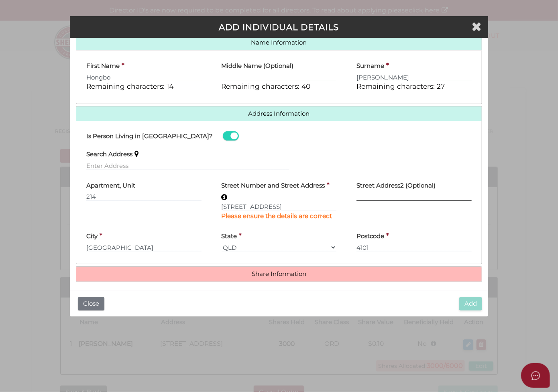
scroll to position [132, 0]
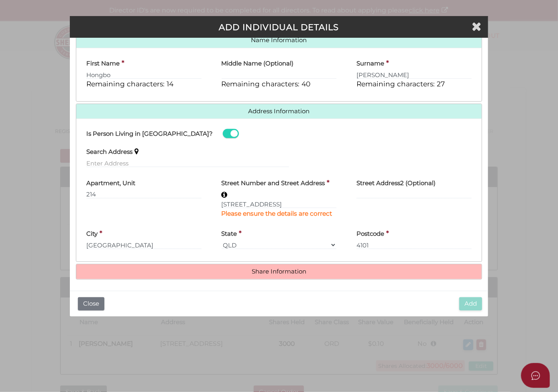
click at [306, 266] on h4 "Share Information" at bounding box center [279, 271] width 406 height 15
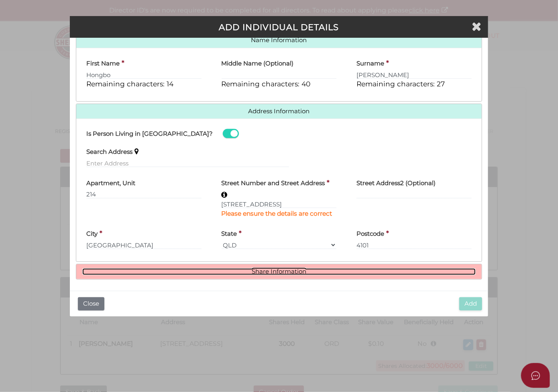
click at [306, 269] on link "Share Information" at bounding box center [279, 271] width 394 height 7
click at [279, 270] on link "Share Information" at bounding box center [279, 271] width 394 height 7
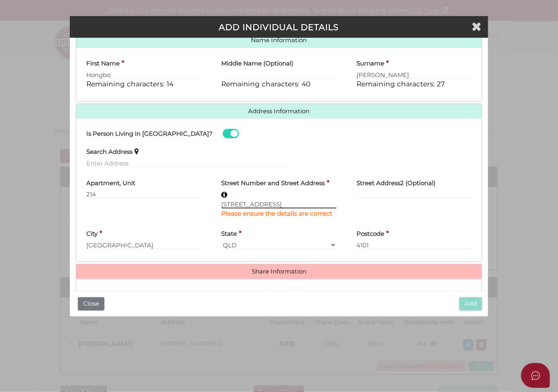
click at [295, 199] on input "220 Melbourne Street" at bounding box center [278, 203] width 115 height 9
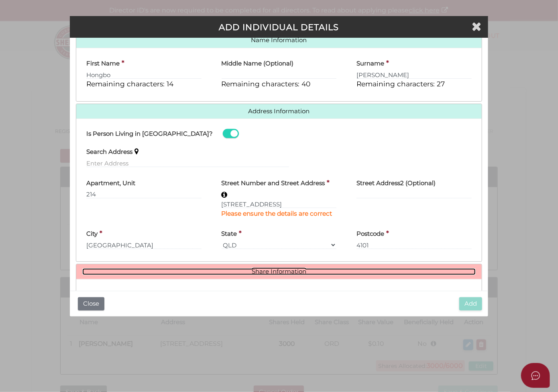
click at [258, 271] on link "Share Information" at bounding box center [279, 271] width 394 height 7
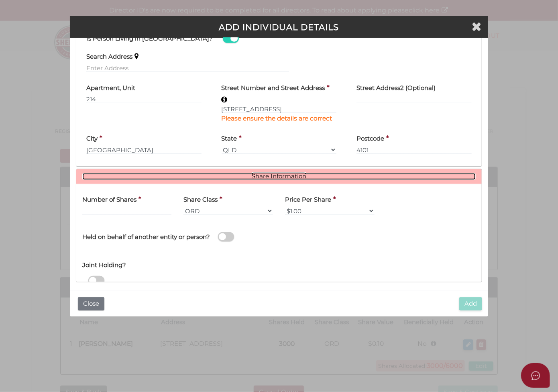
scroll to position [229, 0]
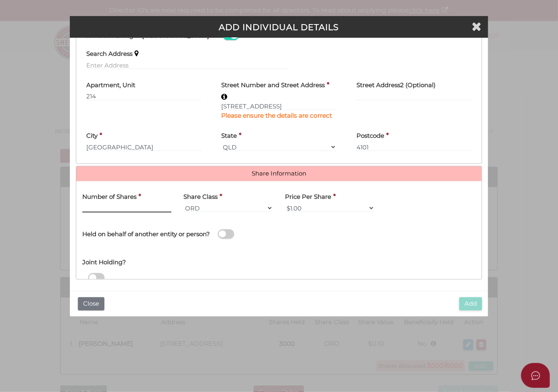
click at [143, 205] on input "text" at bounding box center [126, 207] width 89 height 9
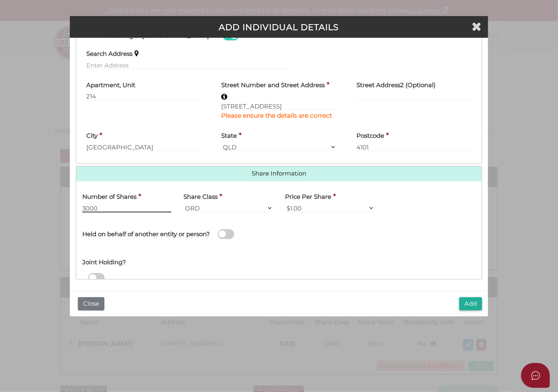
type input "3000"
click at [336, 209] on select "$1.00 $0.01 $0.001 $0.0001 $0.10 $0.50 $2.00 $5.00 $10.00 Other" at bounding box center [329, 207] width 89 height 9
select select "$0.10"
click at [285, 203] on select "$1.00 $0.01 $0.001 $0.0001 $0.10 $0.50 $2.00 $5.00 $10.00 Other" at bounding box center [329, 207] width 89 height 9
click at [227, 231] on span at bounding box center [226, 233] width 16 height 9
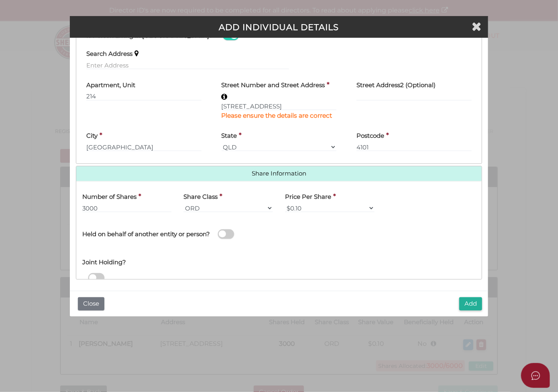
click at [0, 0] on input "checkbox" at bounding box center [0, 0] width 0 height 0
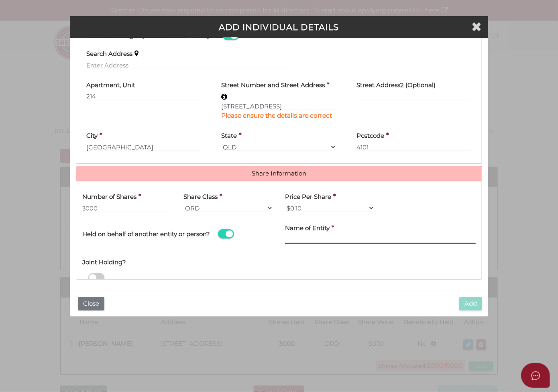
click at [345, 235] on input "Name of Entity" at bounding box center [380, 239] width 191 height 9
click at [352, 236] on input "Name of Entity" at bounding box center [380, 239] width 191 height 9
paste input "Rock Fusion Unit Trust"
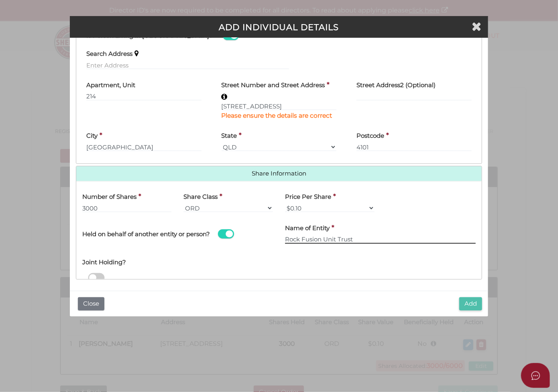
type input "Rock Fusion Unit Trust"
click at [469, 302] on button "Add" at bounding box center [470, 303] width 23 height 13
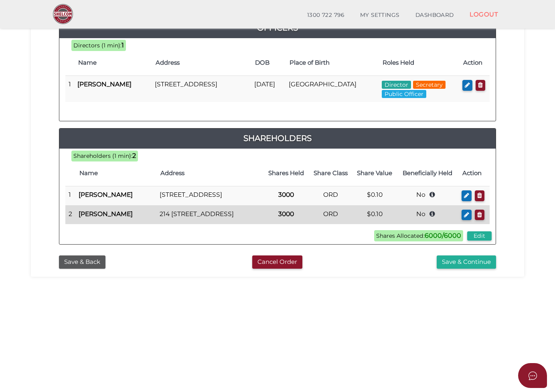
scroll to position [159, 0]
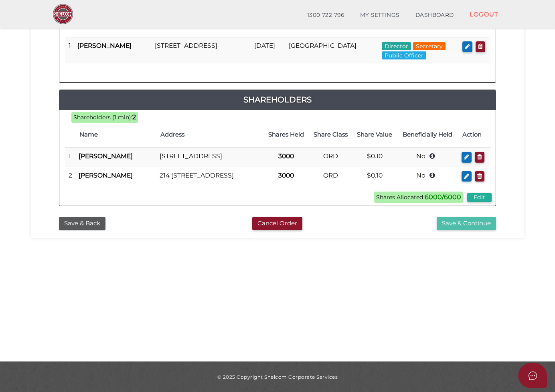
click at [465, 230] on button "Save & Continue" at bounding box center [466, 223] width 59 height 13
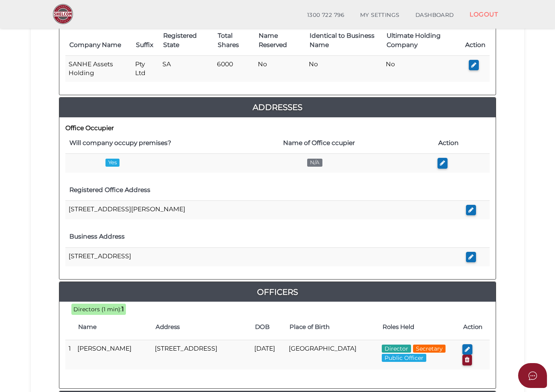
scroll to position [80, 0]
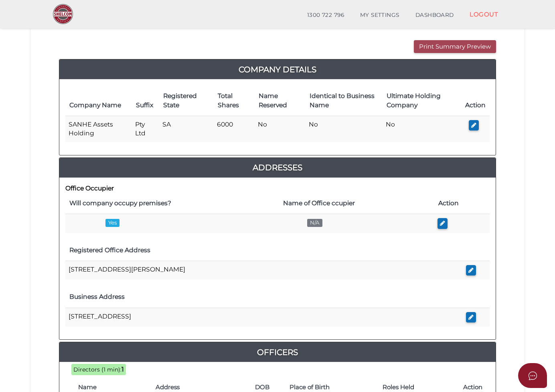
click at [457, 45] on button "Print Summary Preview" at bounding box center [455, 46] width 82 height 13
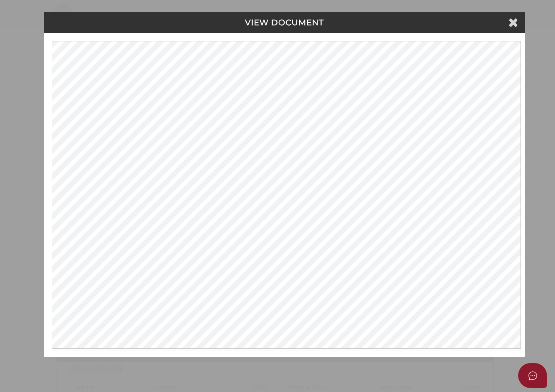
scroll to position [0, 0]
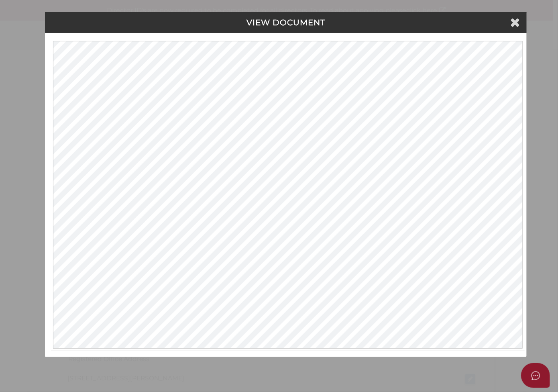
click at [540, 61] on div "VIEW DOCUMENT Please click here to view this document in a new tab." at bounding box center [279, 196] width 558 height 392
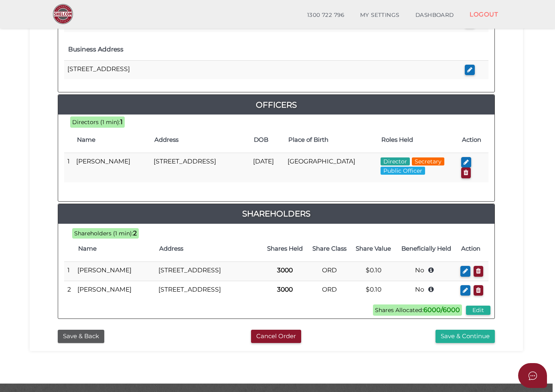
scroll to position [367, 0]
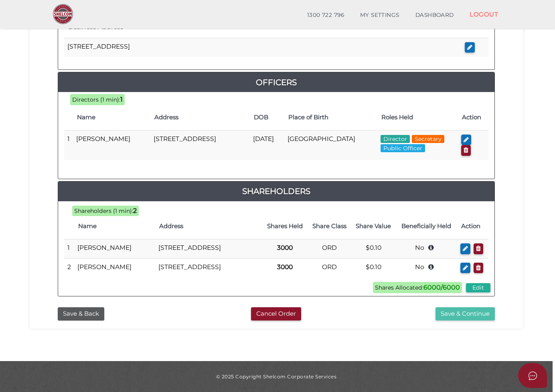
click at [450, 314] on button "Save & Continue" at bounding box center [465, 313] width 59 height 13
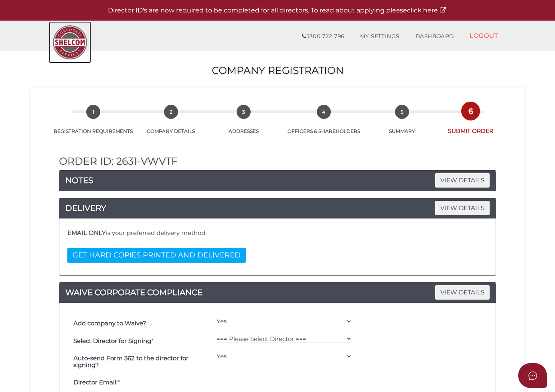
click at [73, 44] on img at bounding box center [70, 42] width 42 height 42
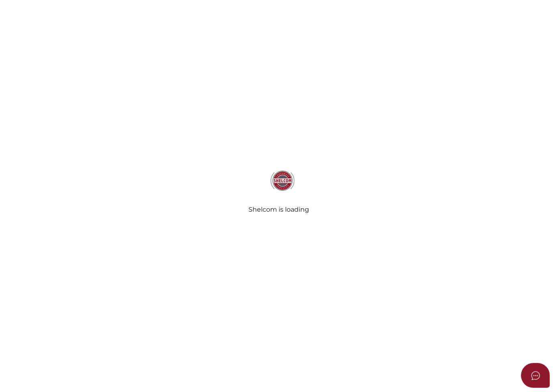
type input "Rock Fusion Unit Trust"
type input "[DATE]"
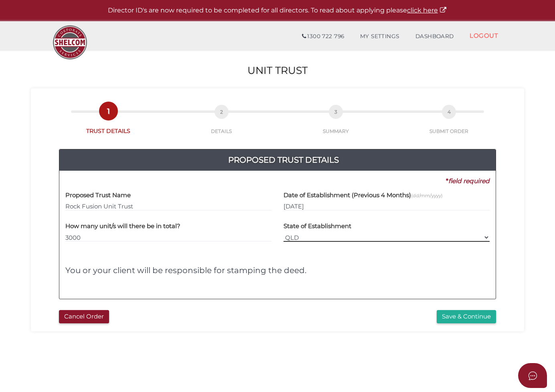
drag, startPoint x: 331, startPoint y: 233, endPoint x: 333, endPoint y: 238, distance: 5.1
click at [331, 233] on select "VIC ACT [GEOGRAPHIC_DATA] [GEOGRAPHIC_DATA] QLD [GEOGRAPHIC_DATA] [GEOGRAPHIC_D…" at bounding box center [387, 237] width 206 height 9
select select "SA"
click at [284, 233] on select "VIC ACT NSW NT QLD TAS WA SA" at bounding box center [387, 237] width 206 height 9
click at [464, 313] on button "Save & Continue" at bounding box center [466, 316] width 59 height 13
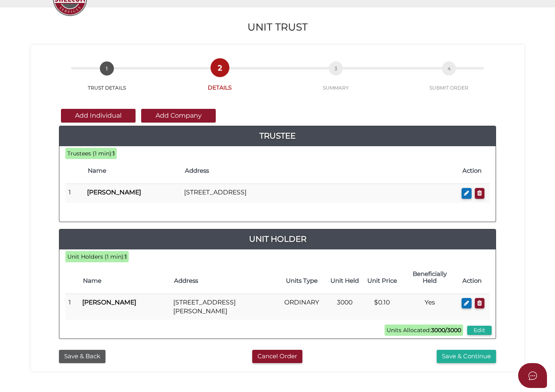
scroll to position [159, 0]
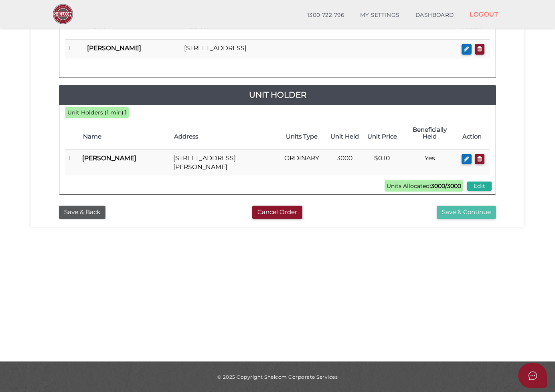
click at [460, 205] on button "Save & Continue" at bounding box center [466, 211] width 59 height 13
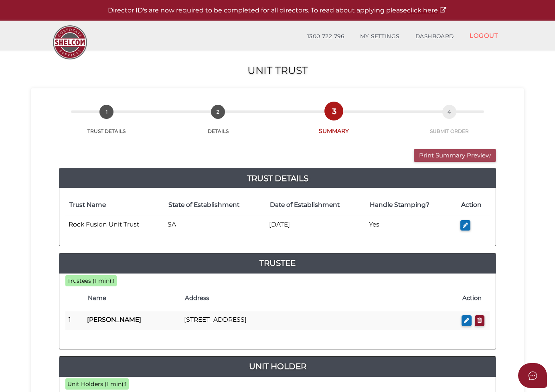
click at [427, 152] on button "Print Summary Preview" at bounding box center [455, 155] width 82 height 13
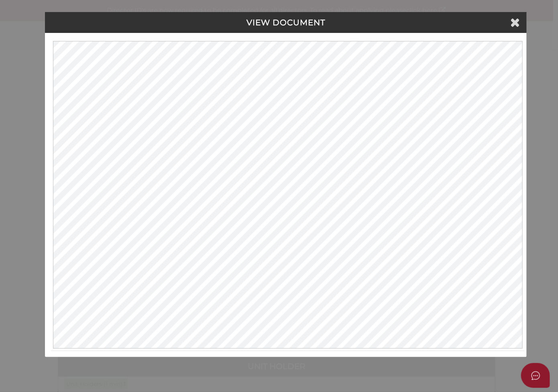
drag, startPoint x: 549, startPoint y: 67, endPoint x: 544, endPoint y: 65, distance: 5.4
click at [549, 67] on div "VIEW DOCUMENT Please click here to view this document in a new tab." at bounding box center [279, 196] width 558 height 392
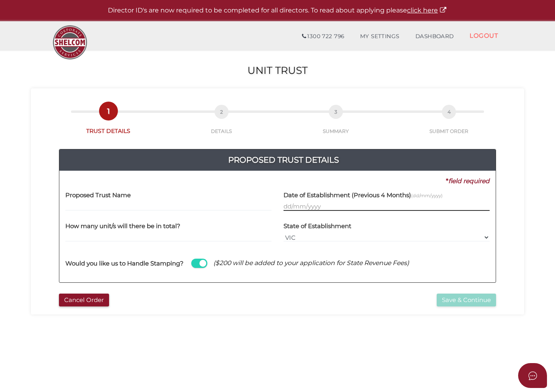
click at [288, 203] on input "text" at bounding box center [387, 206] width 206 height 9
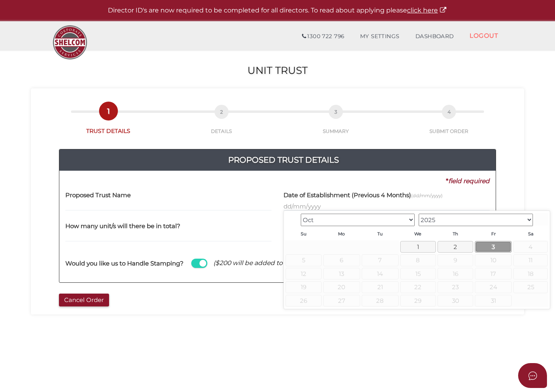
click at [504, 247] on link "3" at bounding box center [493, 247] width 37 height 12
type input "[DATE]"
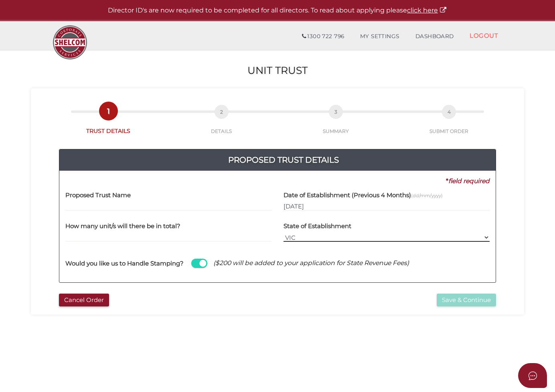
click at [314, 235] on select "VIC ACT NSW NT QLD TAS WA SA" at bounding box center [387, 237] width 206 height 9
select select "SA"
click at [284, 233] on select "VIC ACT NSW NT QLD TAS WA SA" at bounding box center [387, 237] width 206 height 9
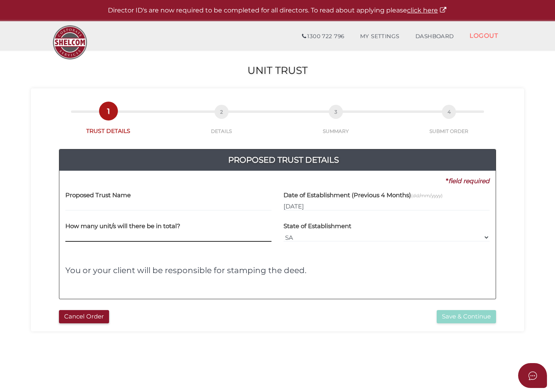
click at [185, 236] on input "text" at bounding box center [168, 237] width 206 height 9
click at [141, 204] on input "text" at bounding box center [168, 206] width 206 height 9
paste input "SANHE Assets Holding Unit Trust"
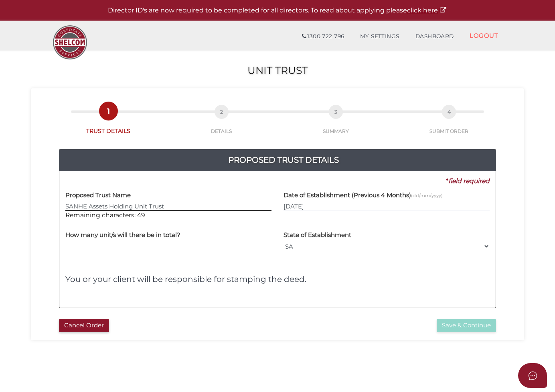
type input "SANHE Assets Holding Unit Trust"
click at [149, 243] on input "text" at bounding box center [168, 245] width 206 height 9
click at [191, 247] on input "text" at bounding box center [168, 245] width 206 height 9
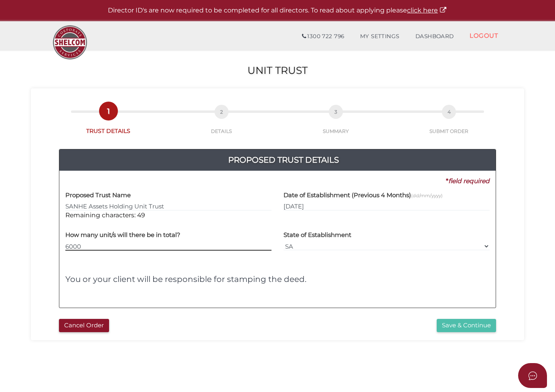
type input "6000"
click at [463, 324] on button "Save & Continue" at bounding box center [466, 325] width 59 height 13
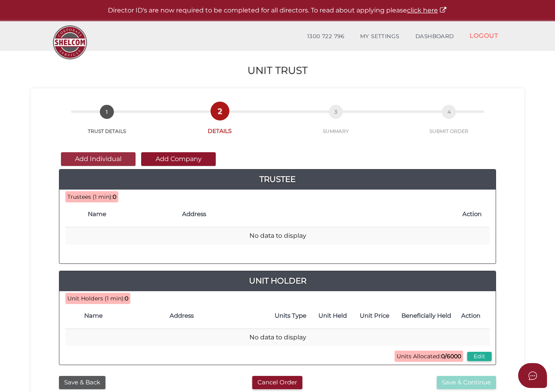
click at [101, 157] on button "Add Individual" at bounding box center [98, 159] width 75 height 14
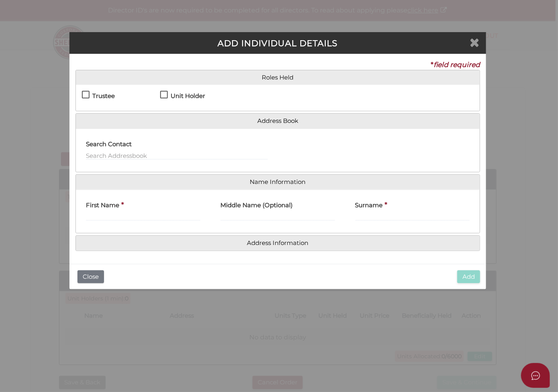
click at [475, 41] on icon "Close" at bounding box center [474, 42] width 10 height 12
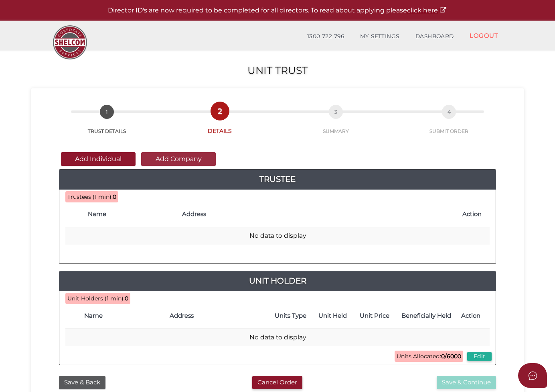
click at [172, 155] on button "Add Company" at bounding box center [178, 159] width 75 height 14
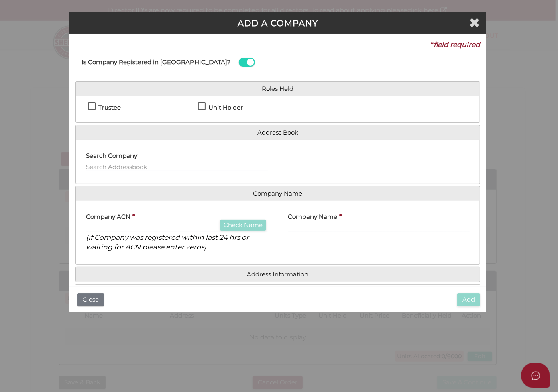
click at [103, 107] on h4 "Trustee" at bounding box center [109, 107] width 22 height 7
checkbox input "true"
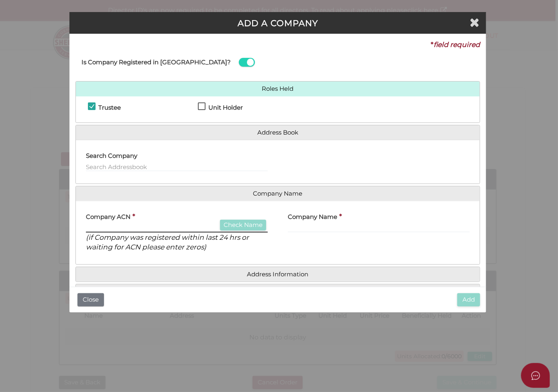
click at [152, 225] on input "text" at bounding box center [177, 227] width 182 height 9
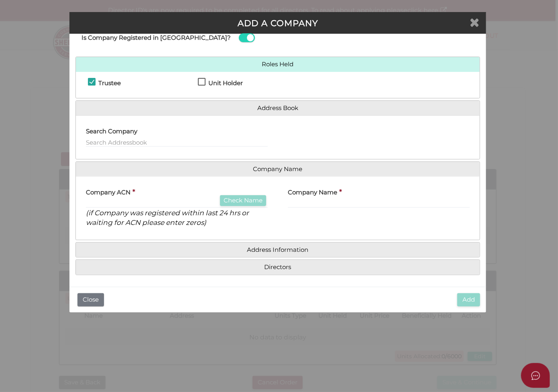
click at [475, 23] on icon "Close" at bounding box center [474, 22] width 10 height 12
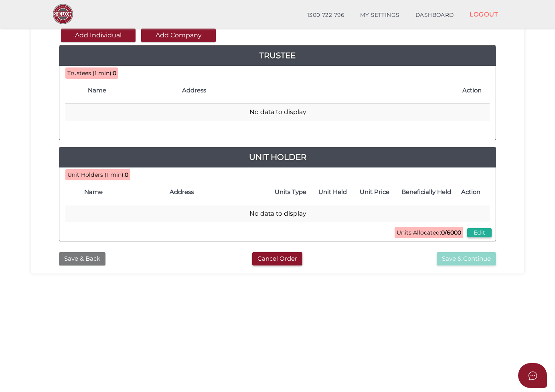
scroll to position [79, 0]
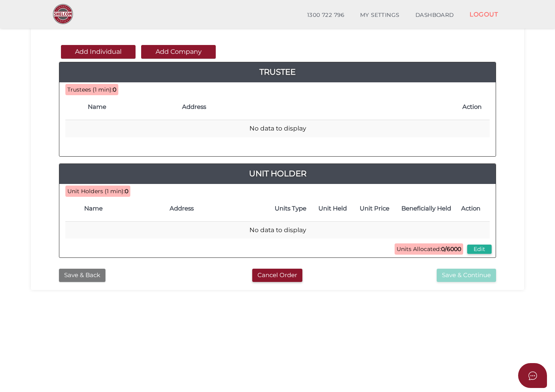
click at [79, 274] on button "Save & Back" at bounding box center [82, 274] width 47 height 13
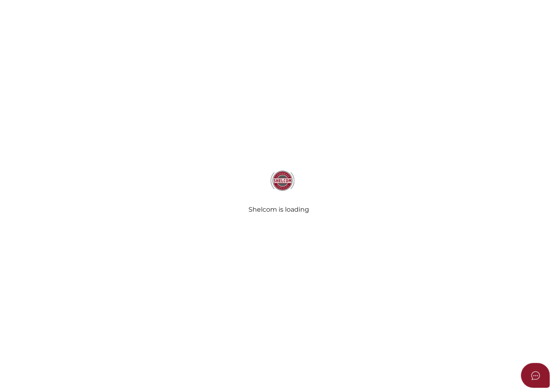
type input "SANHE Assets Holding Unit Trust"
type input "[DATE]"
select select "SA"
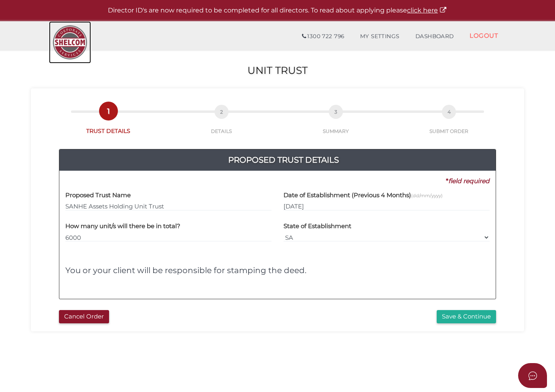
click at [70, 39] on img at bounding box center [70, 42] width 42 height 42
